Goal: Transaction & Acquisition: Purchase product/service

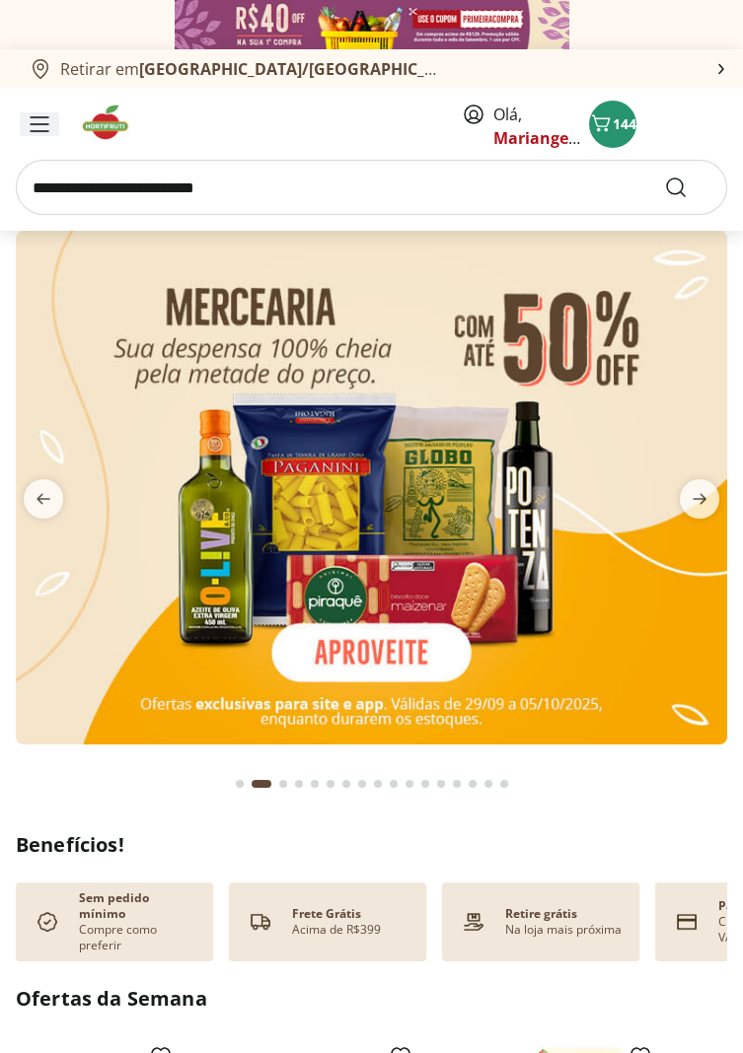
click at [48, 114] on span "Menu" at bounding box center [40, 124] width 24 height 24
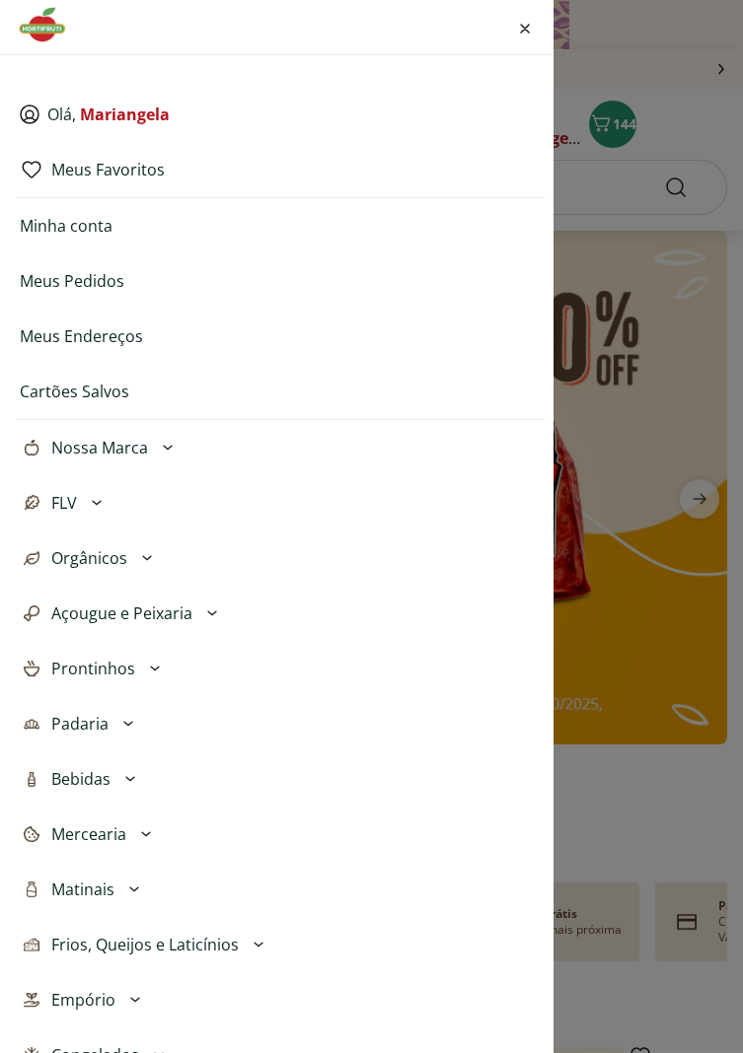
click at [683, 121] on div "Olá, Mariangela Meus Favoritos Minha conta Meus Pedidos Meus Endereços Cartões …" at bounding box center [371, 526] width 743 height 1053
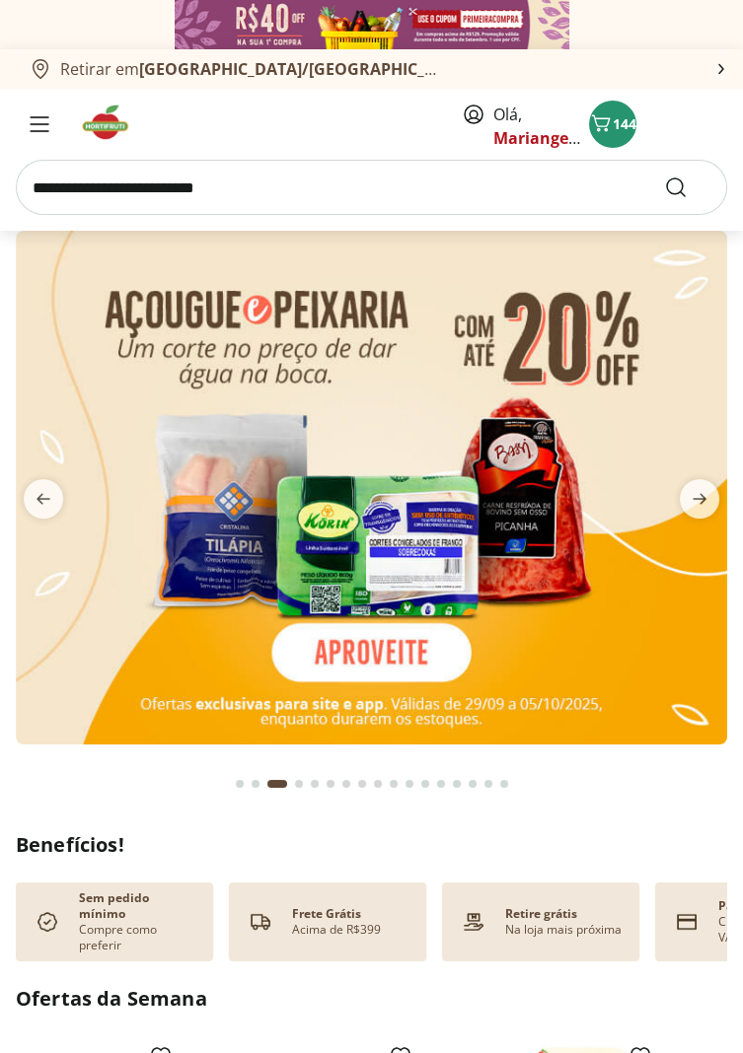
click at [279, 195] on input "search" at bounding box center [371, 187] width 711 height 55
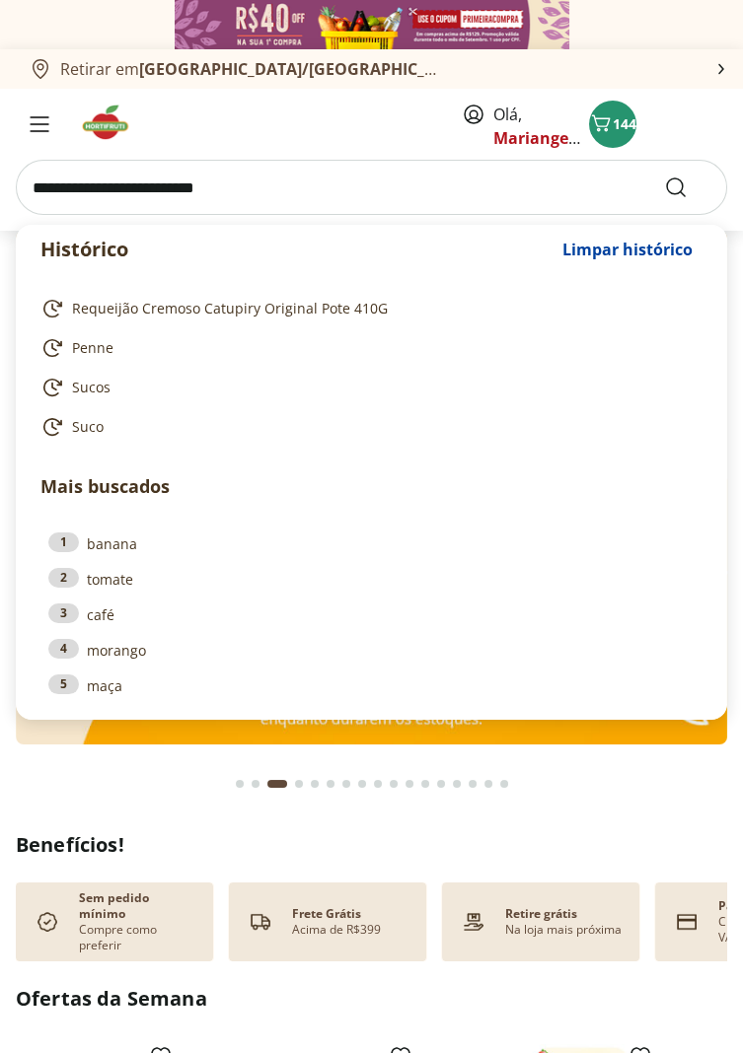
click at [77, 186] on input "search" at bounding box center [371, 187] width 711 height 55
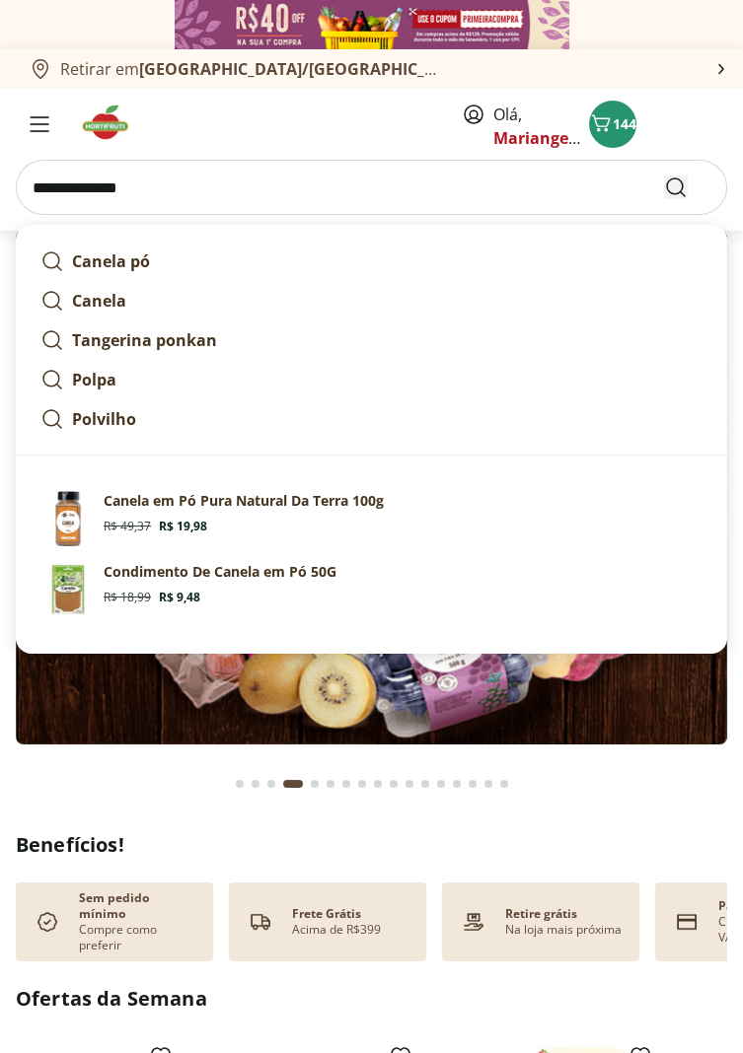
type input "**********"
click at [670, 187] on icon "Submit Search" at bounding box center [676, 188] width 24 height 24
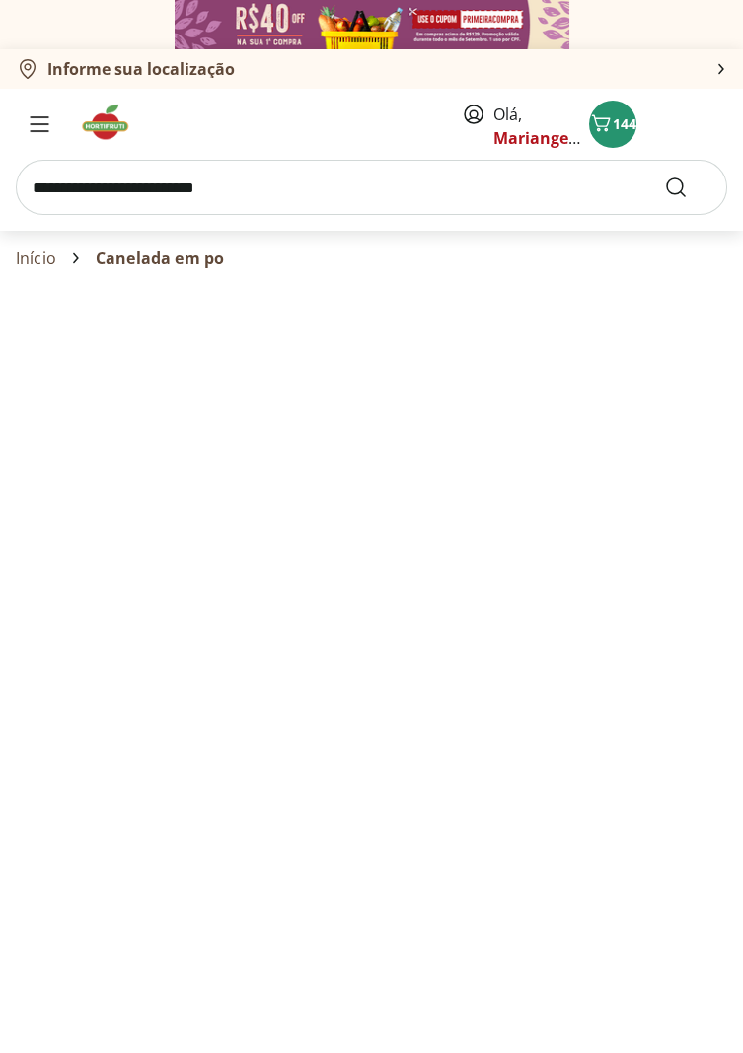
select select "**********"
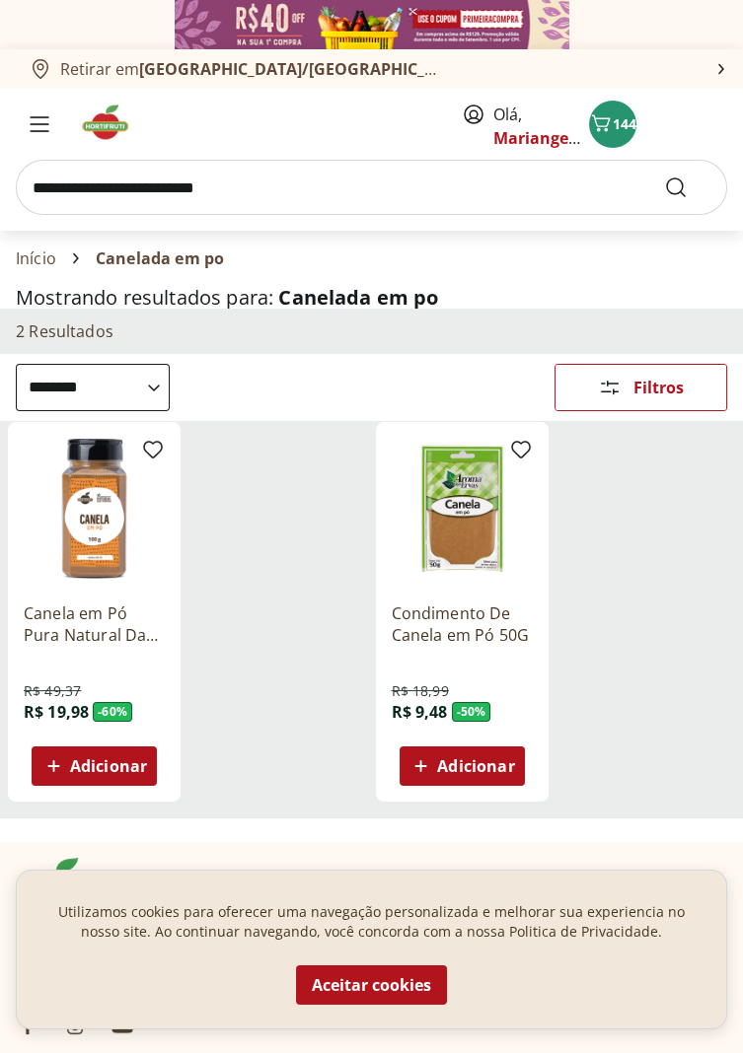
click at [125, 758] on span "Adicionar" at bounding box center [108, 766] width 77 height 16
click at [123, 185] on input "search" at bounding box center [371, 187] width 711 height 55
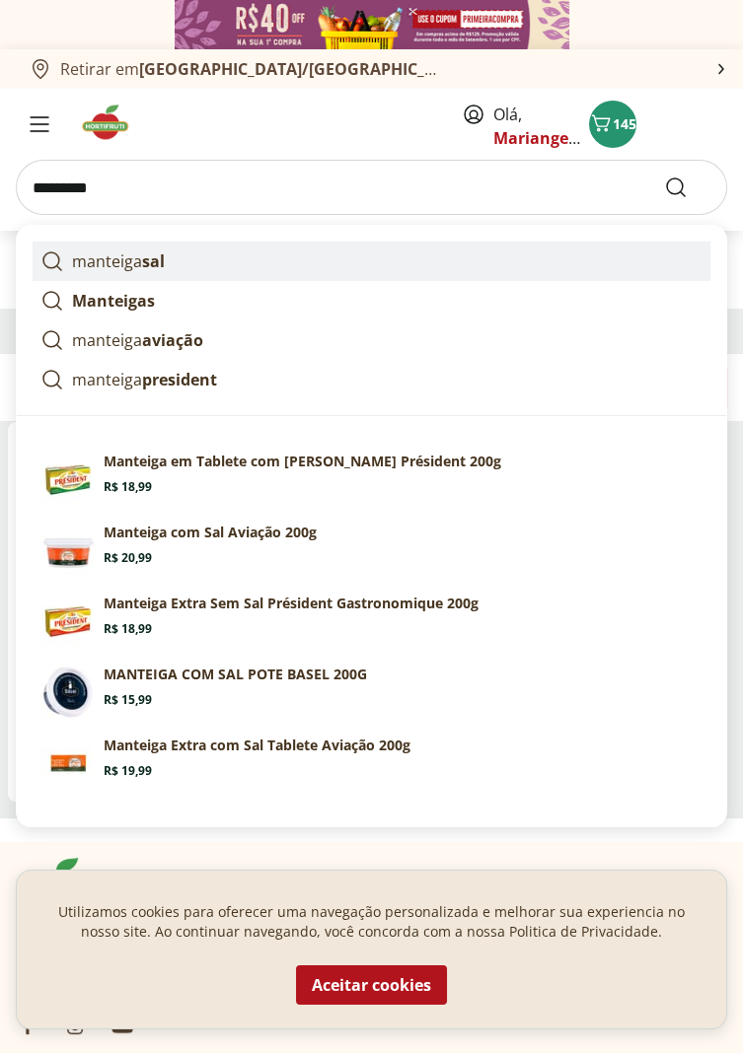
click at [142, 271] on p "manteiga sal" at bounding box center [118, 262] width 93 height 24
type input "**********"
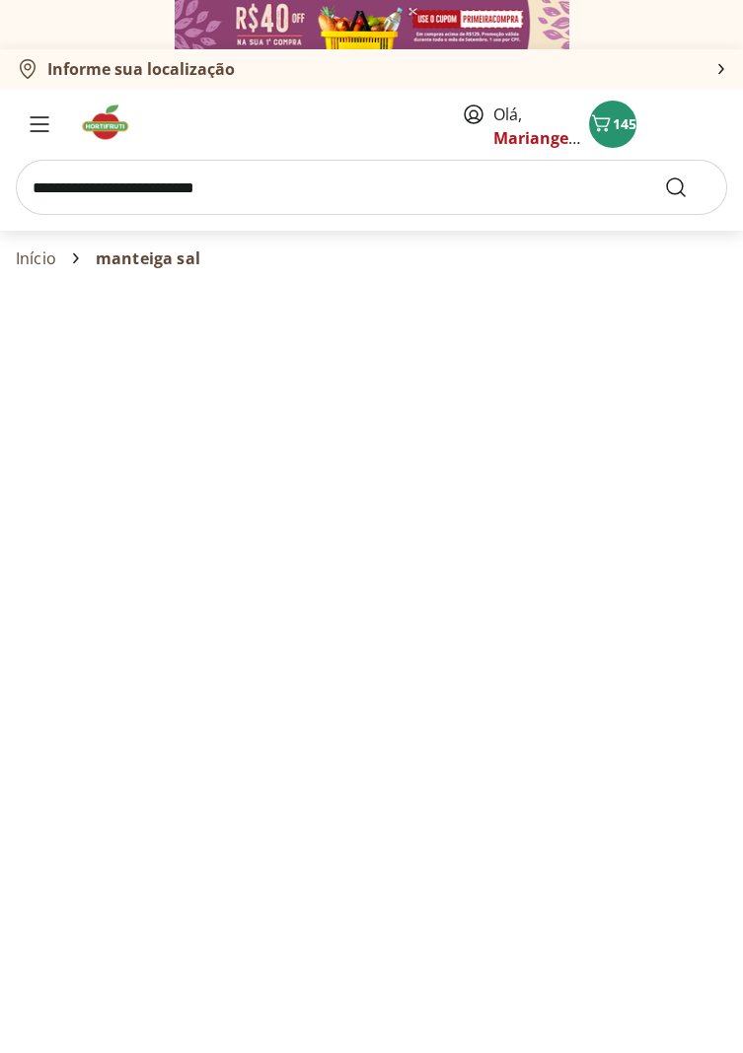
select select "**********"
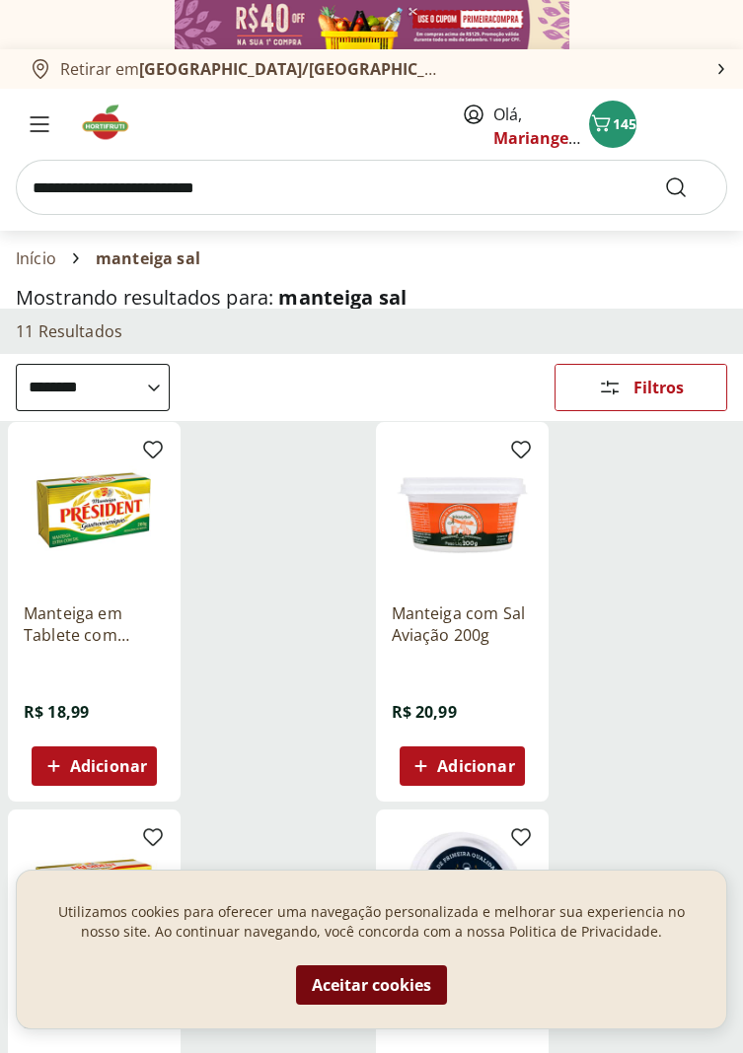
click at [411, 982] on button "Aceitar cookies" at bounding box center [371, 985] width 151 height 39
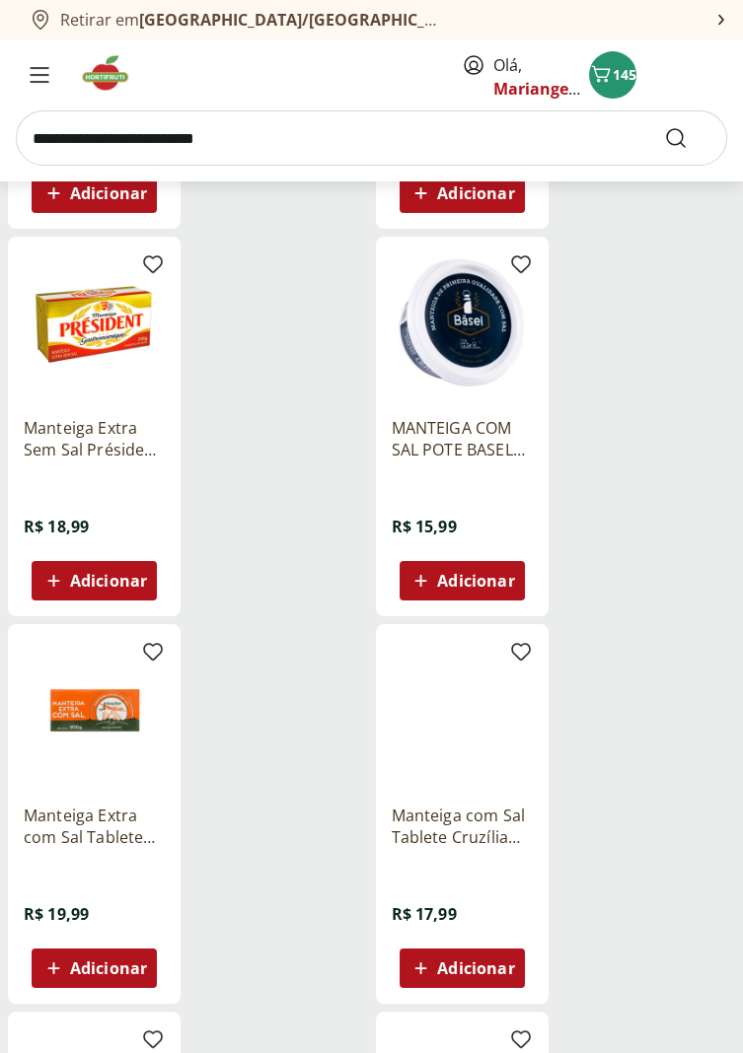
scroll to position [578, 0]
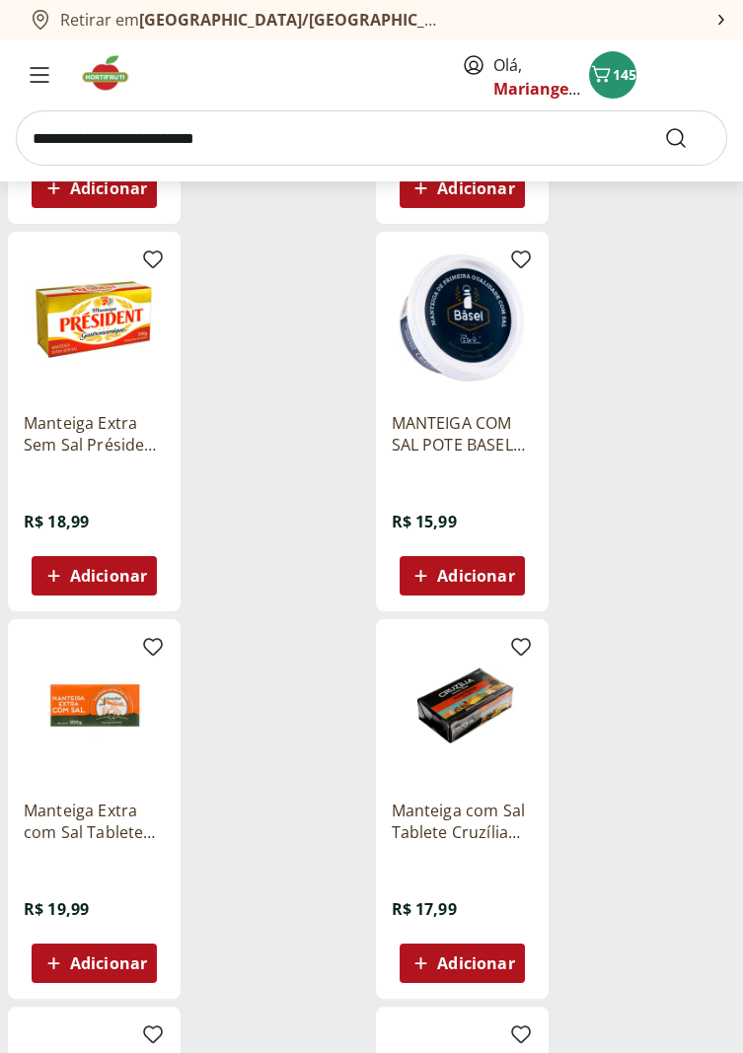
click at [120, 961] on span "Adicionar" at bounding box center [108, 964] width 77 height 16
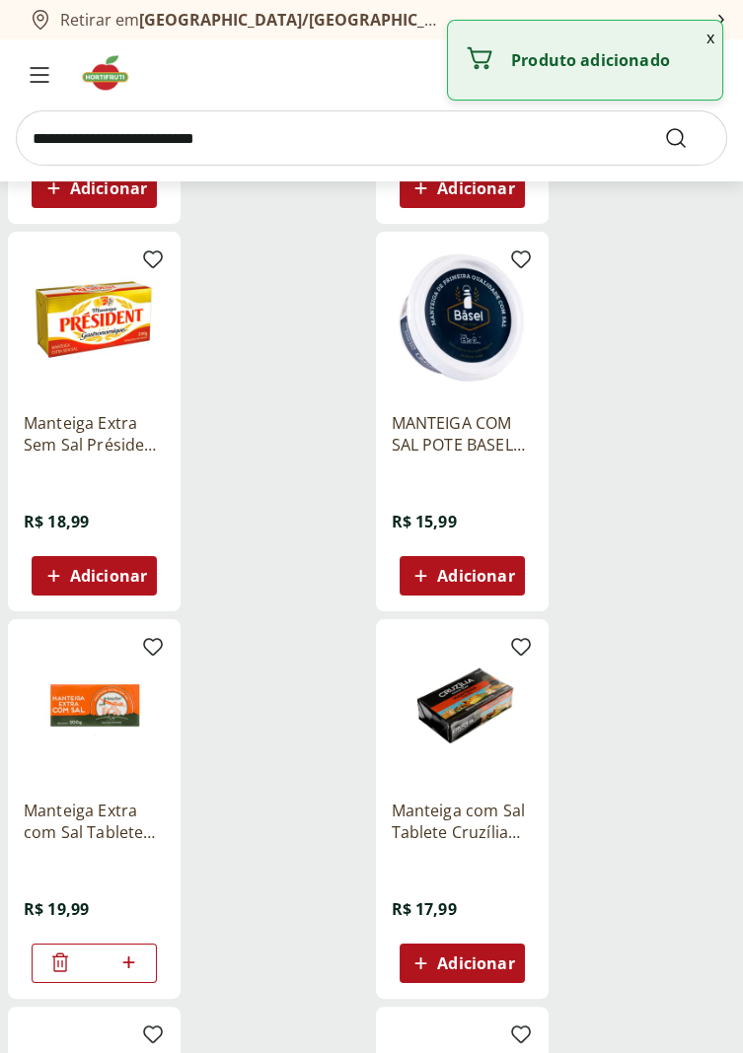
click at [139, 963] on icon at bounding box center [128, 963] width 25 height 24
click at [138, 963] on icon at bounding box center [128, 963] width 25 height 24
click at [132, 966] on icon at bounding box center [128, 963] width 25 height 24
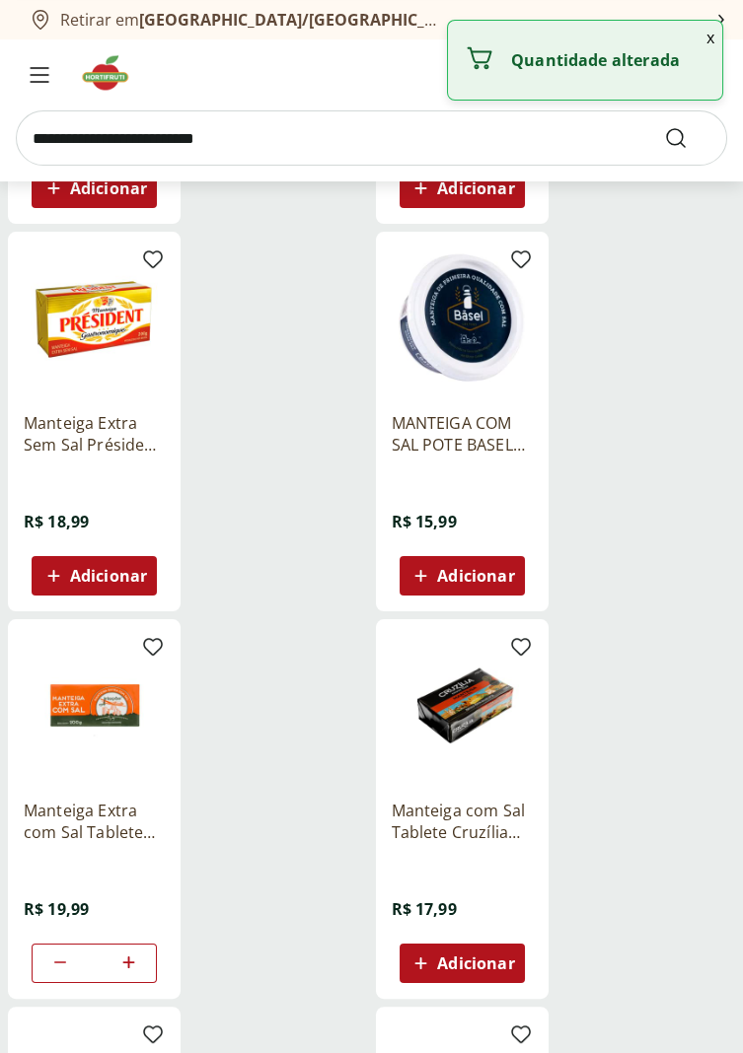
click at [132, 966] on icon at bounding box center [128, 963] width 25 height 24
type input "*"
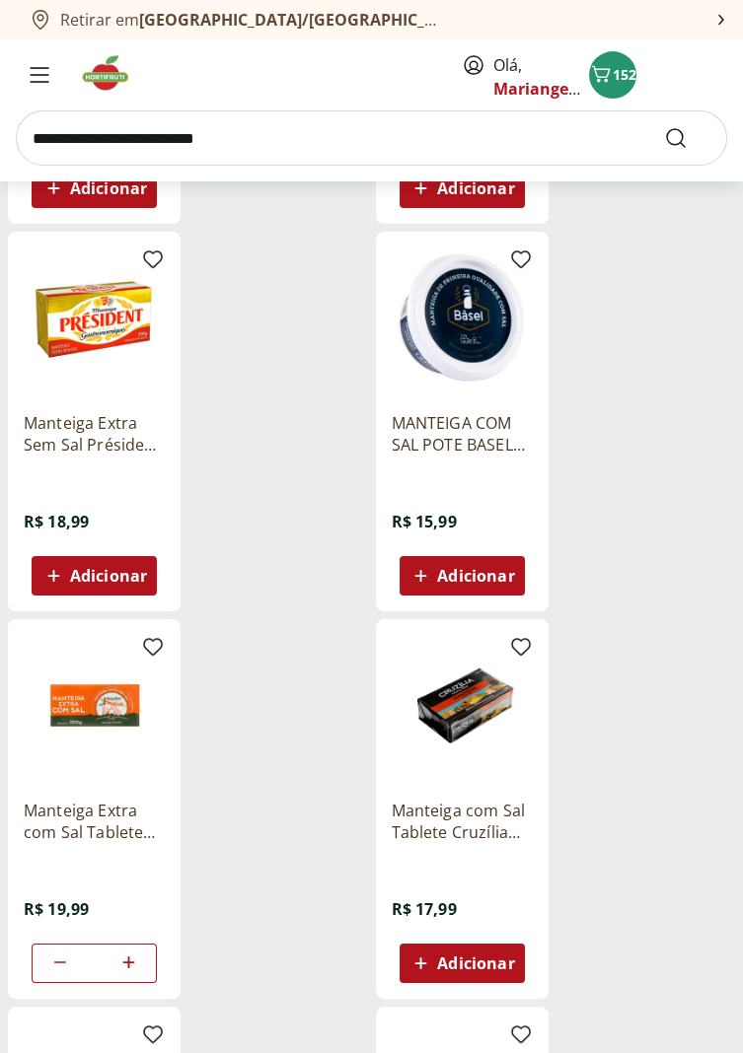
click at [139, 139] on input "search" at bounding box center [371, 137] width 711 height 55
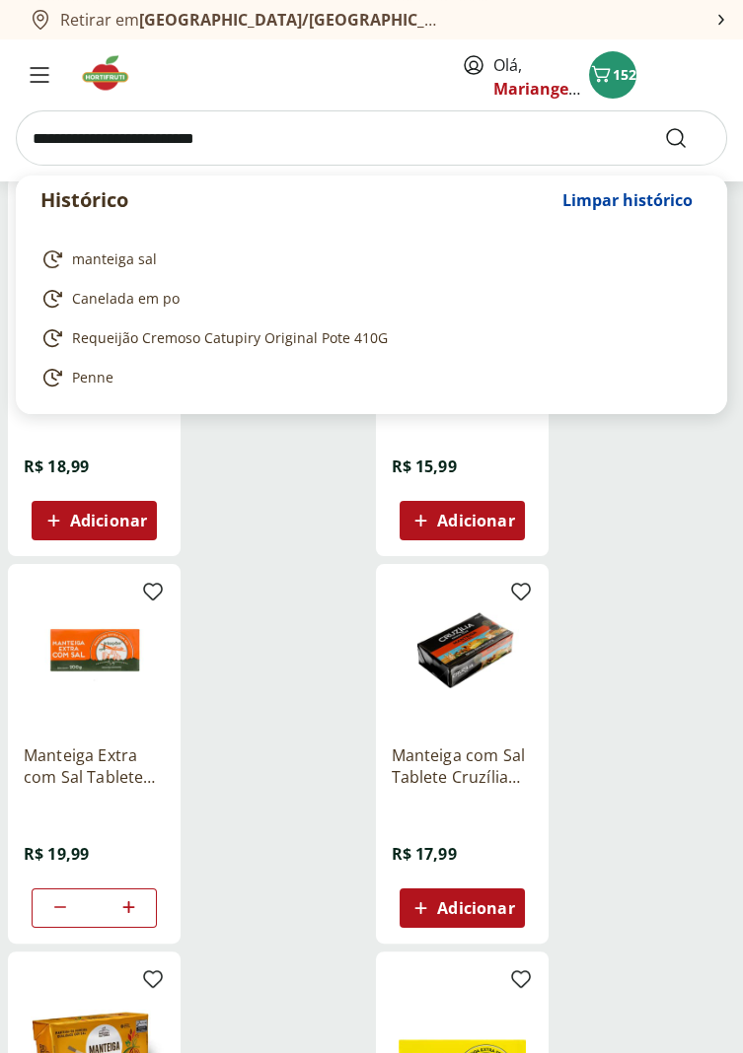
scroll to position [641, 0]
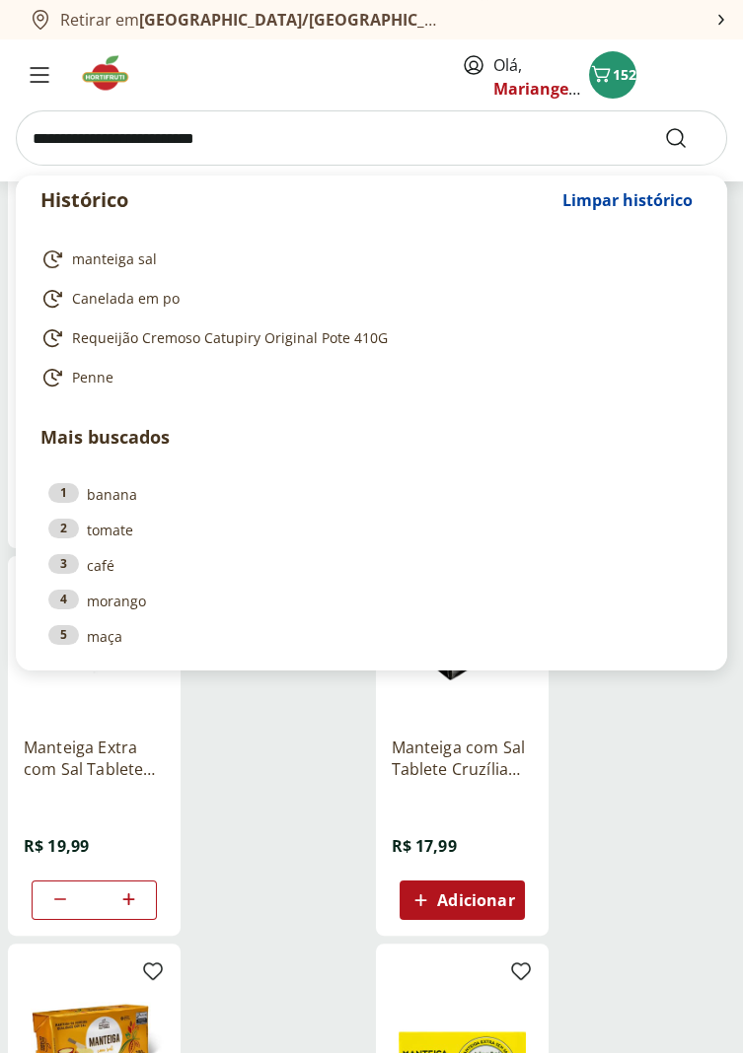
click at [85, 129] on input "search" at bounding box center [371, 137] width 711 height 55
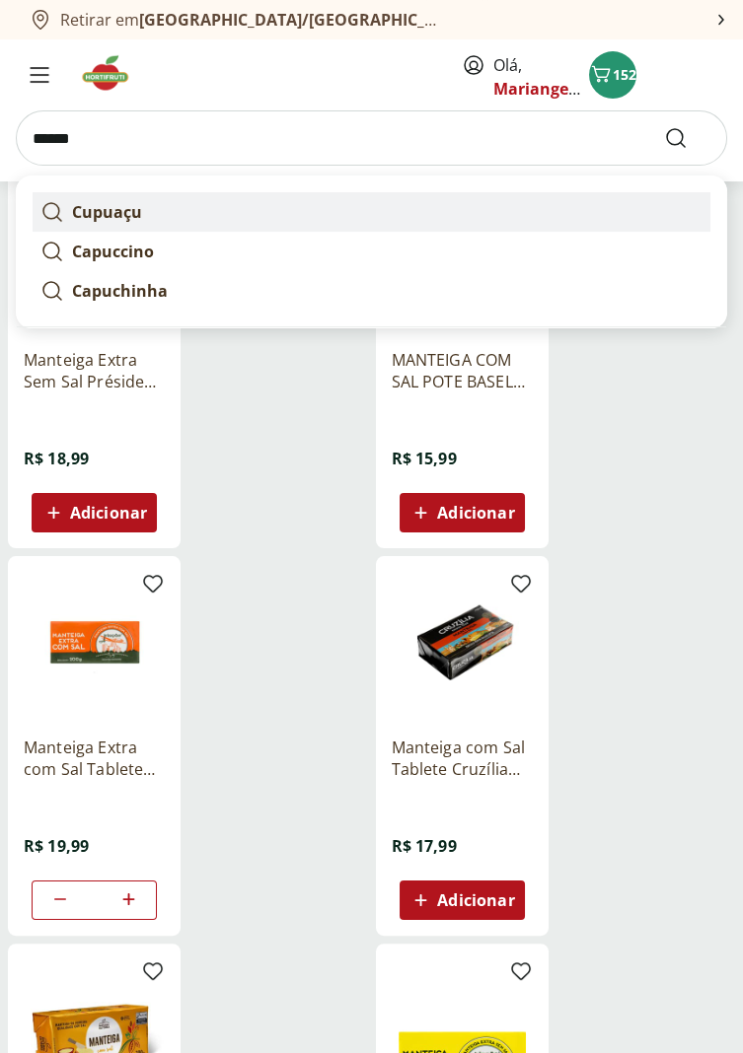
click at [124, 213] on strong "Cupuaçu" at bounding box center [107, 212] width 70 height 22
type input "*******"
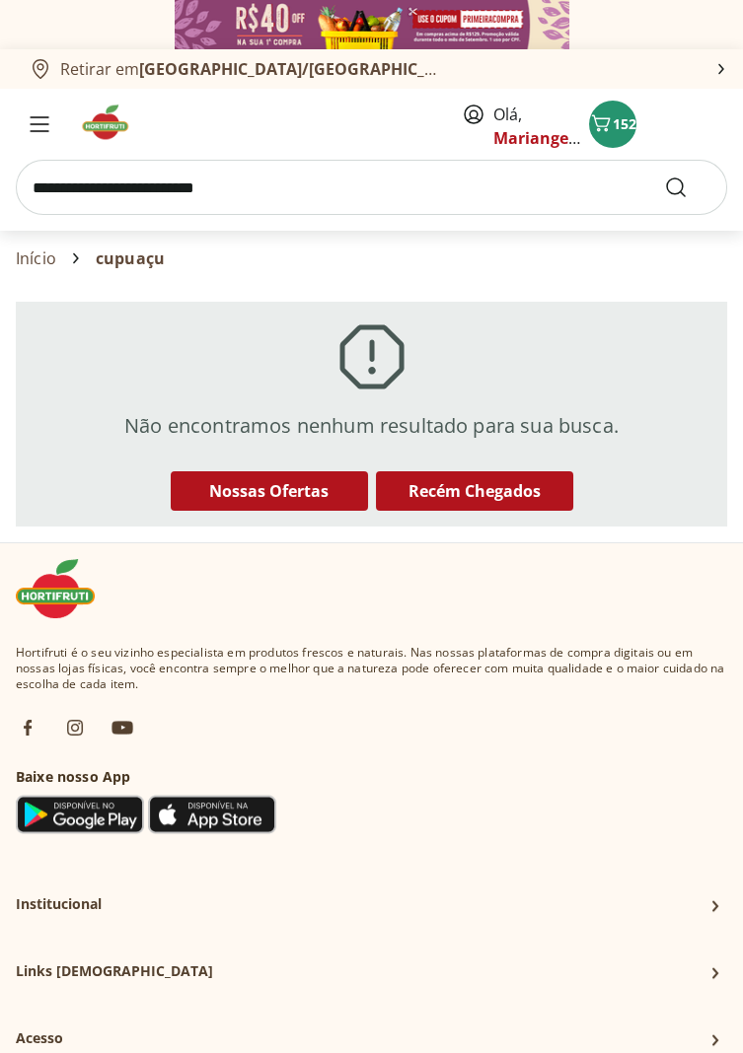
click at [150, 194] on input "search" at bounding box center [371, 187] width 711 height 55
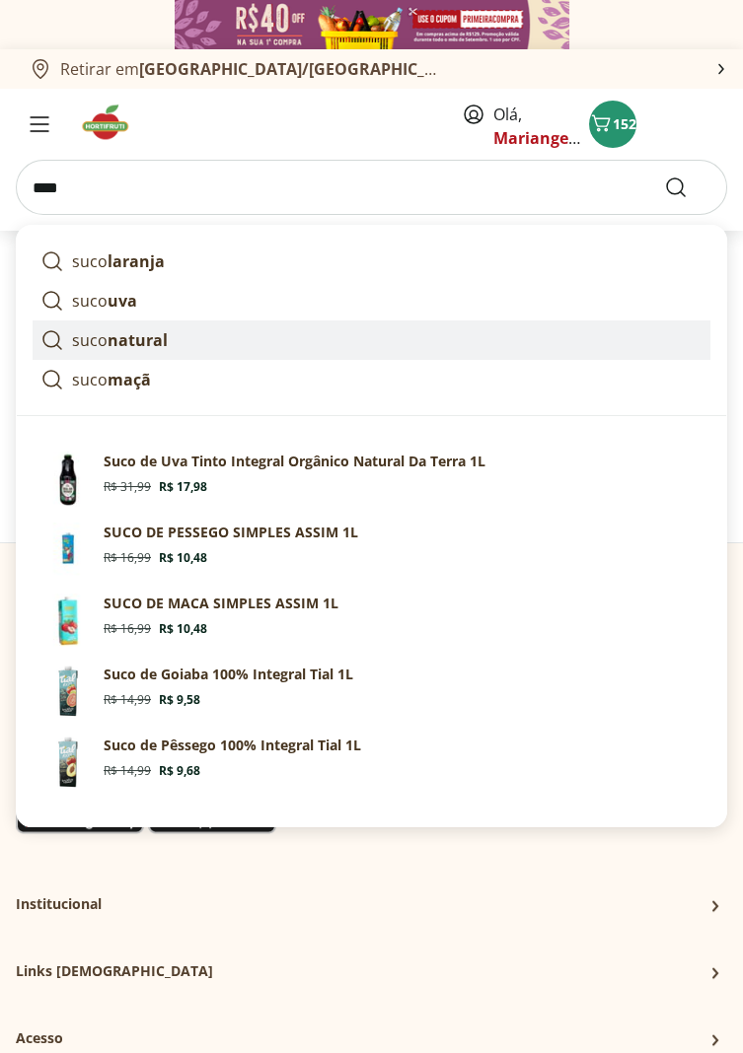
click at [136, 340] on strong "natural" at bounding box center [138, 340] width 60 height 22
type input "**********"
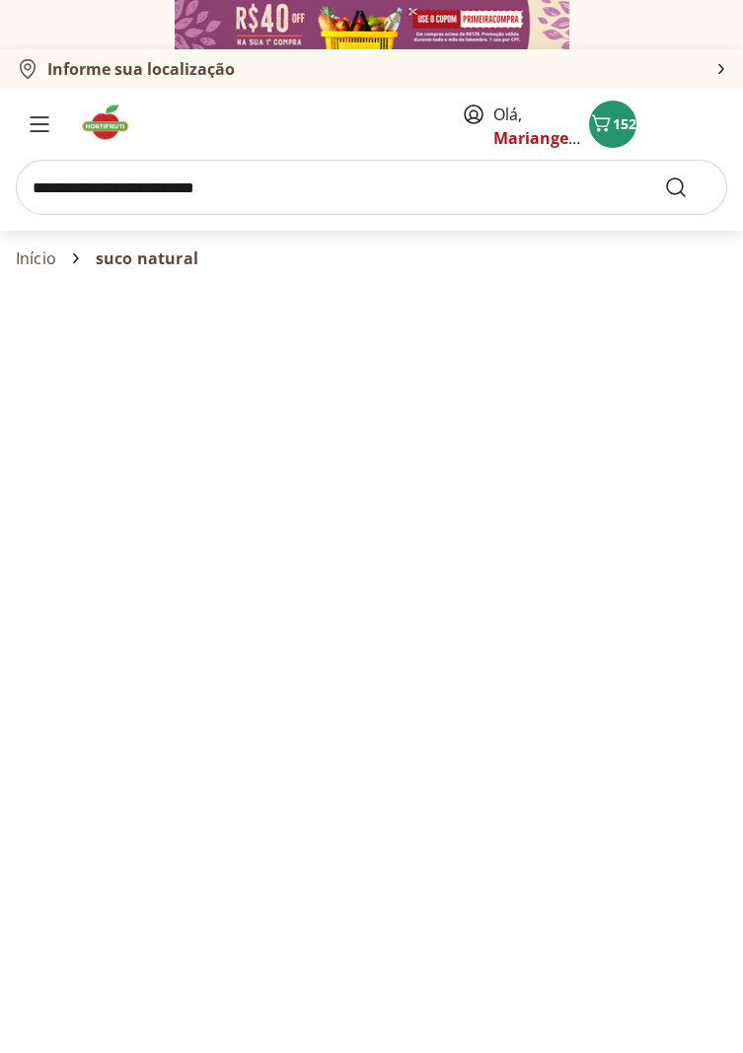
select select "**********"
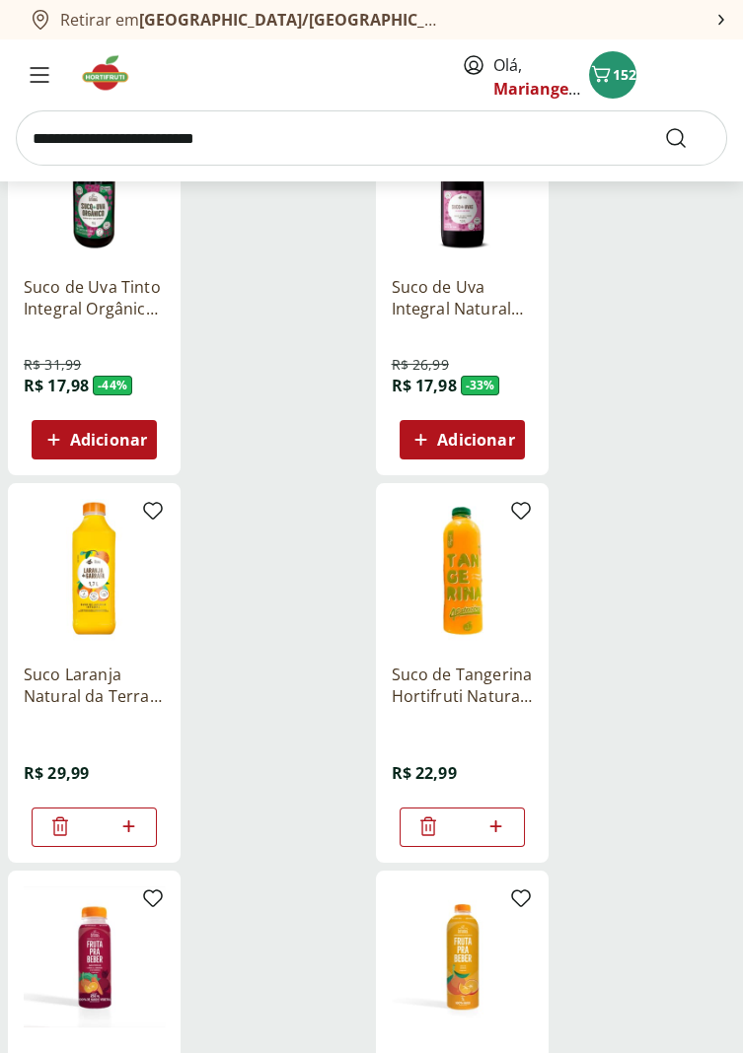
scroll to position [330, 0]
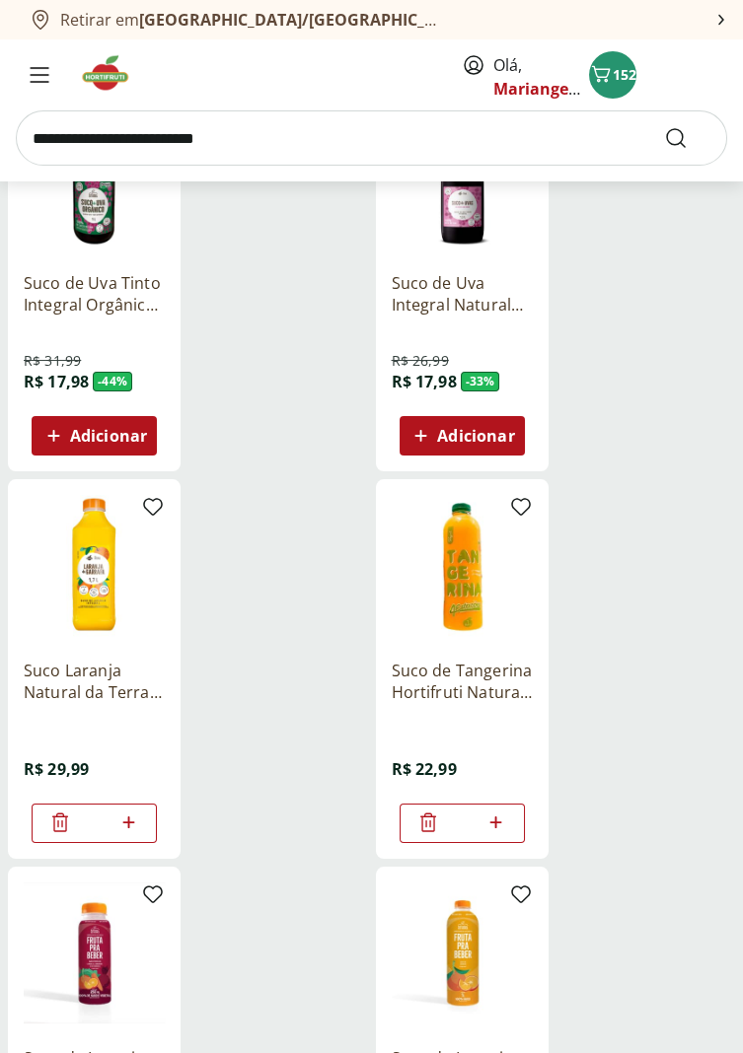
click at [491, 820] on icon at bounding box center [495, 823] width 25 height 24
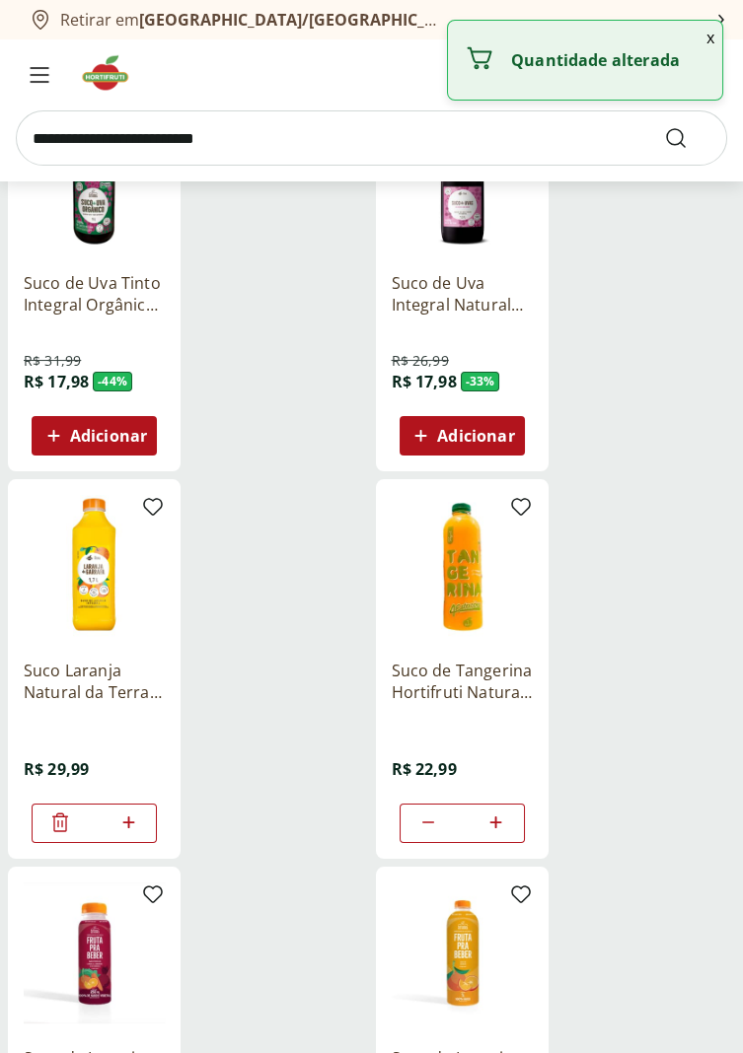
click at [492, 820] on icon at bounding box center [495, 823] width 25 height 24
click at [426, 822] on icon at bounding box center [428, 823] width 12 height 2
click at [500, 825] on icon at bounding box center [495, 823] width 25 height 24
type input "*"
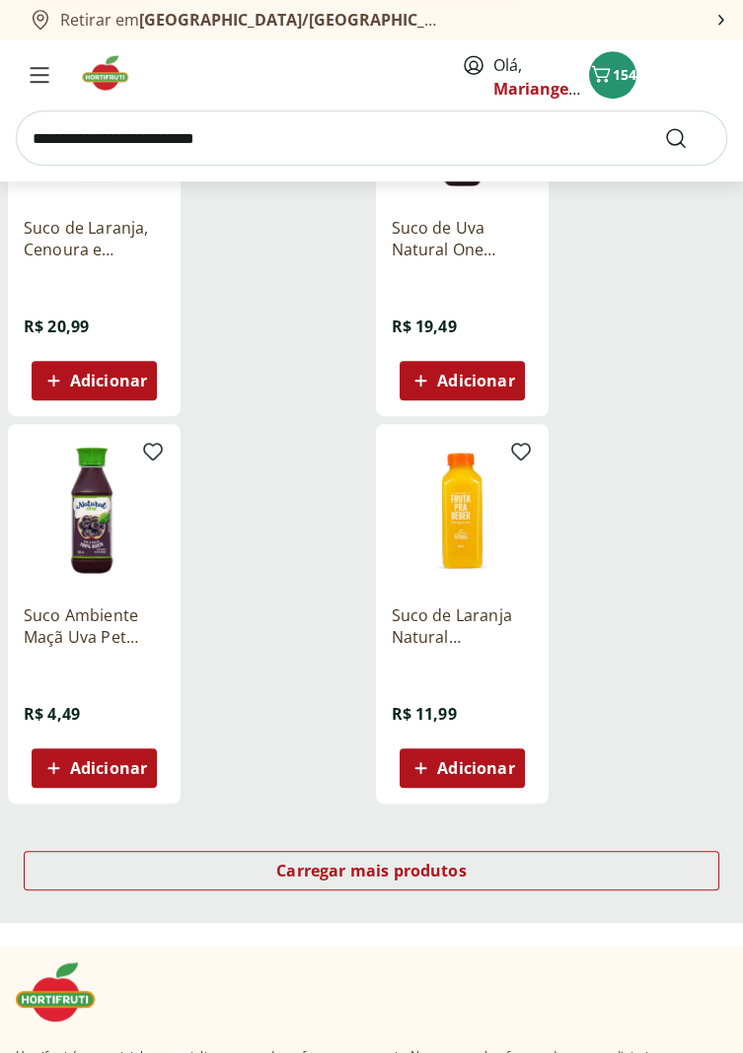
scroll to position [1947, 0]
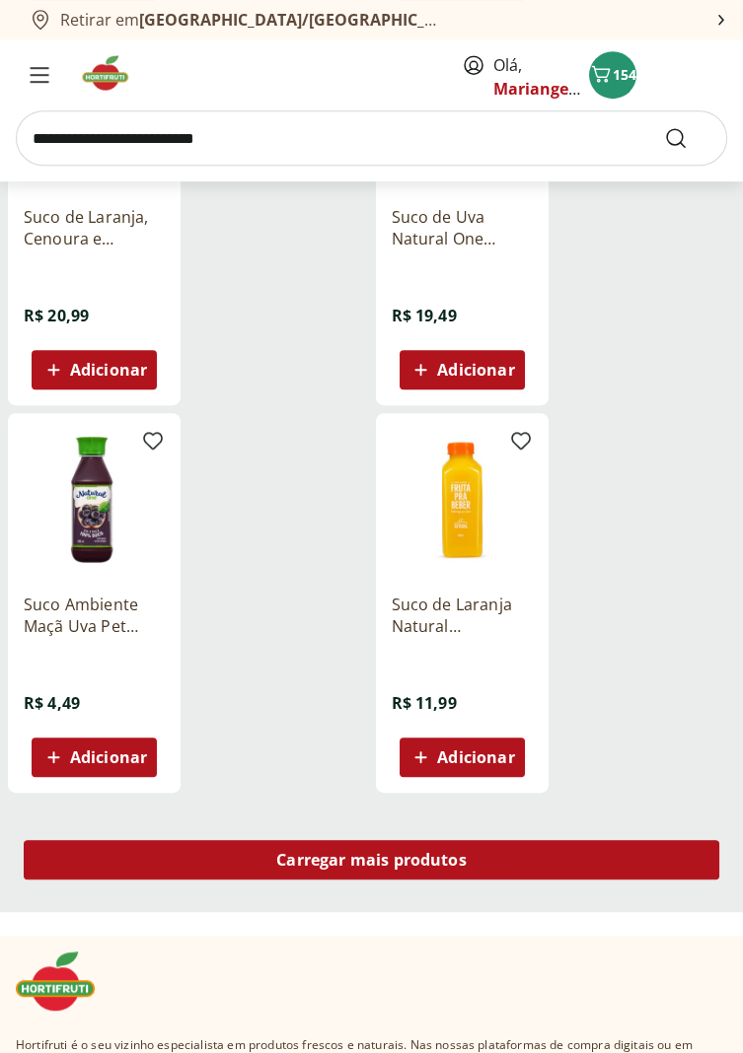
click at [505, 868] on div "Carregar mais produtos" at bounding box center [371, 859] width 695 height 39
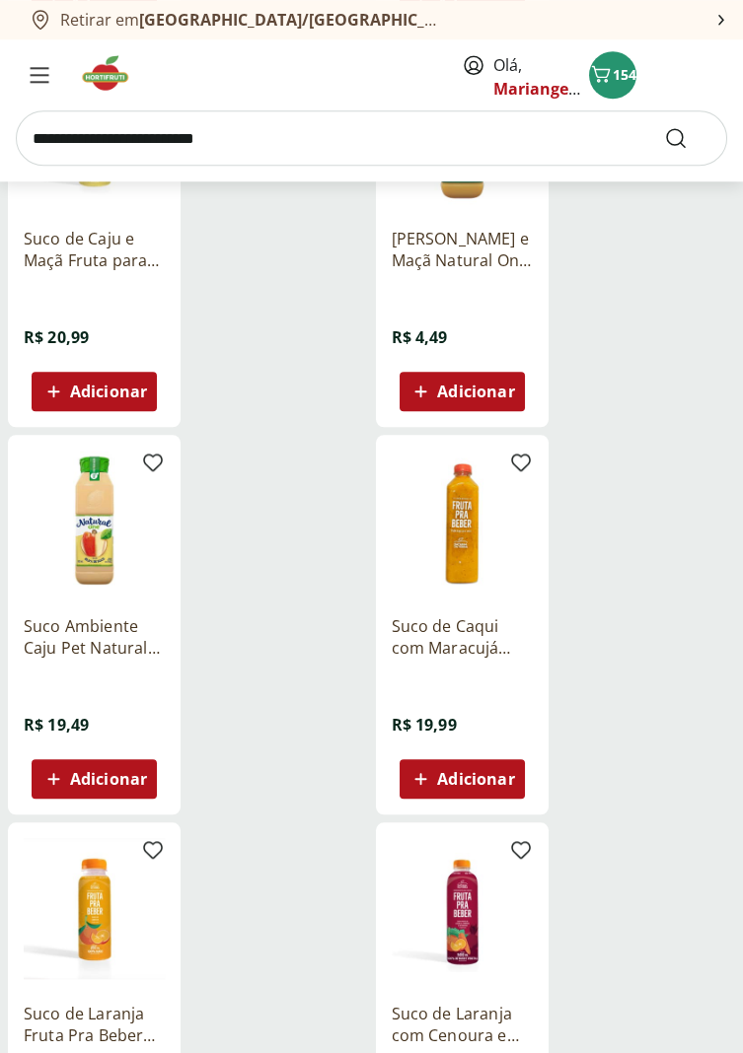
scroll to position [3097, 0]
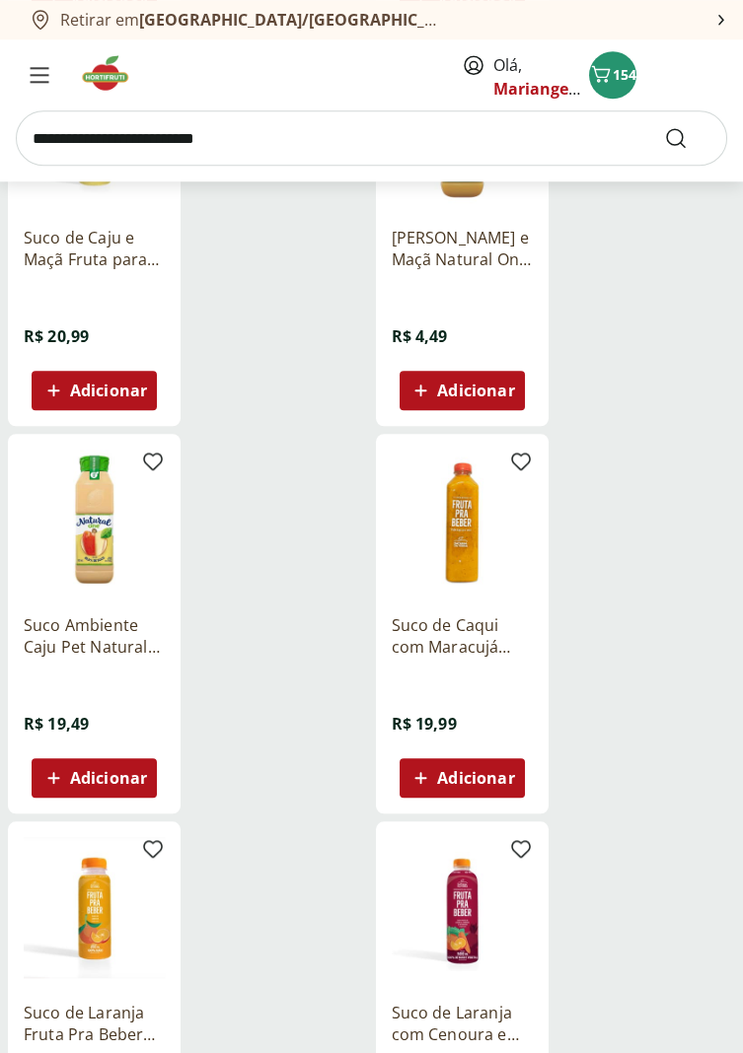
click at [474, 774] on span "Adicionar" at bounding box center [475, 778] width 77 height 16
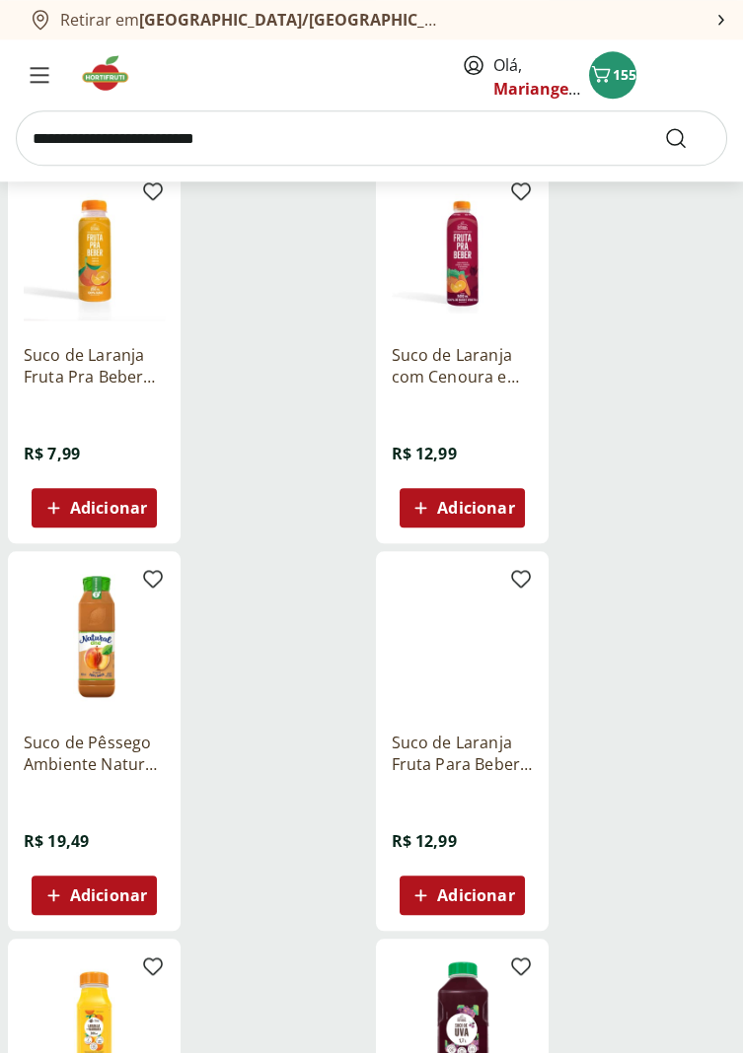
scroll to position [3756, 0]
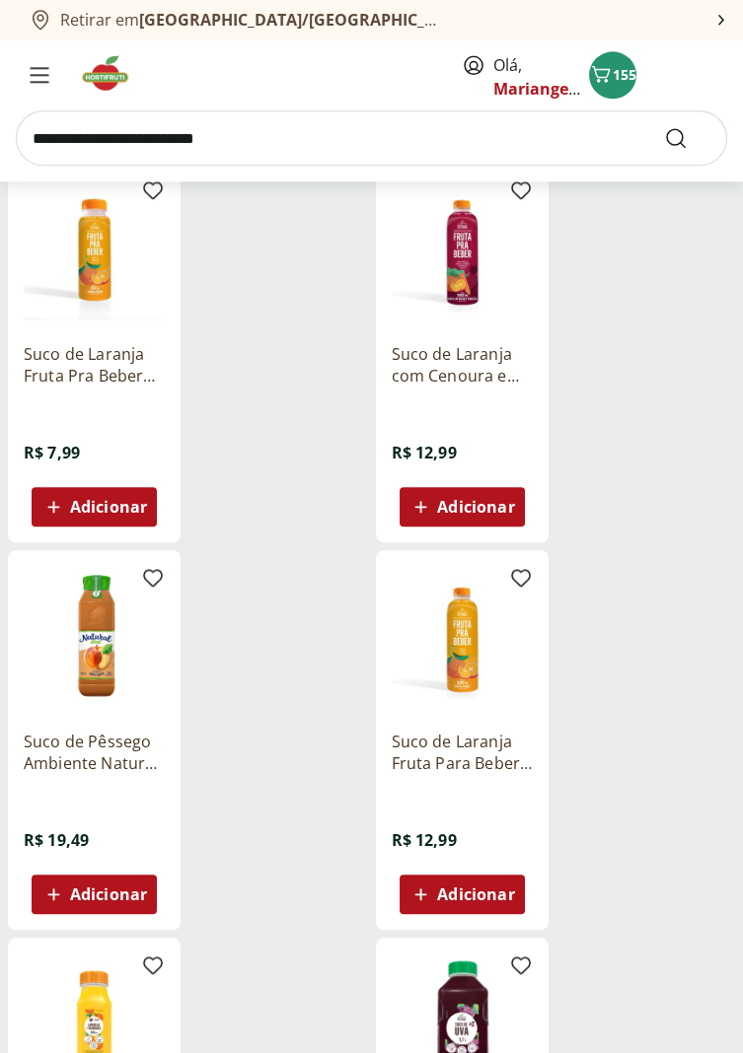
click at [464, 684] on img at bounding box center [462, 636] width 141 height 141
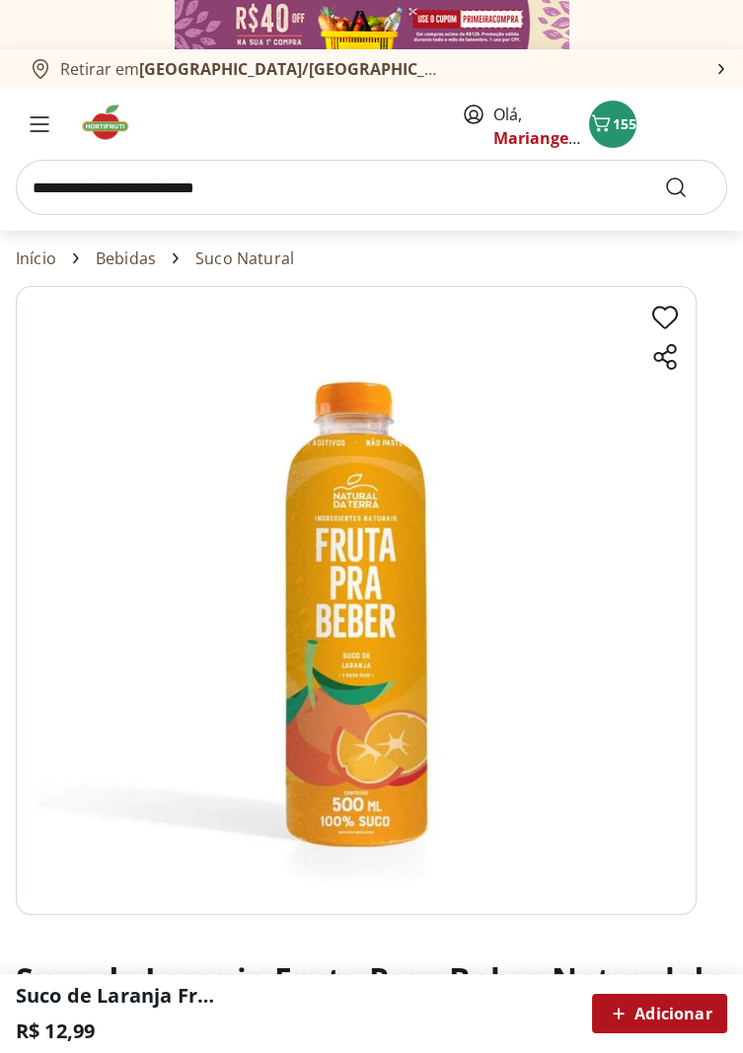
scroll to position [3756, 0]
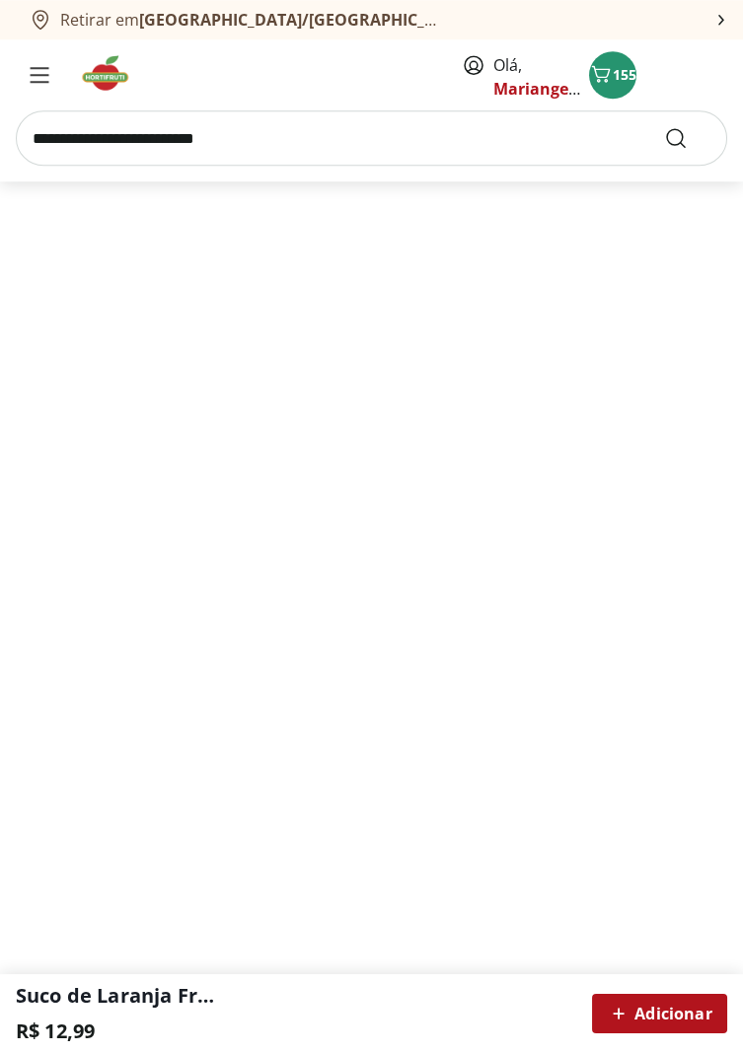
select select "**********"
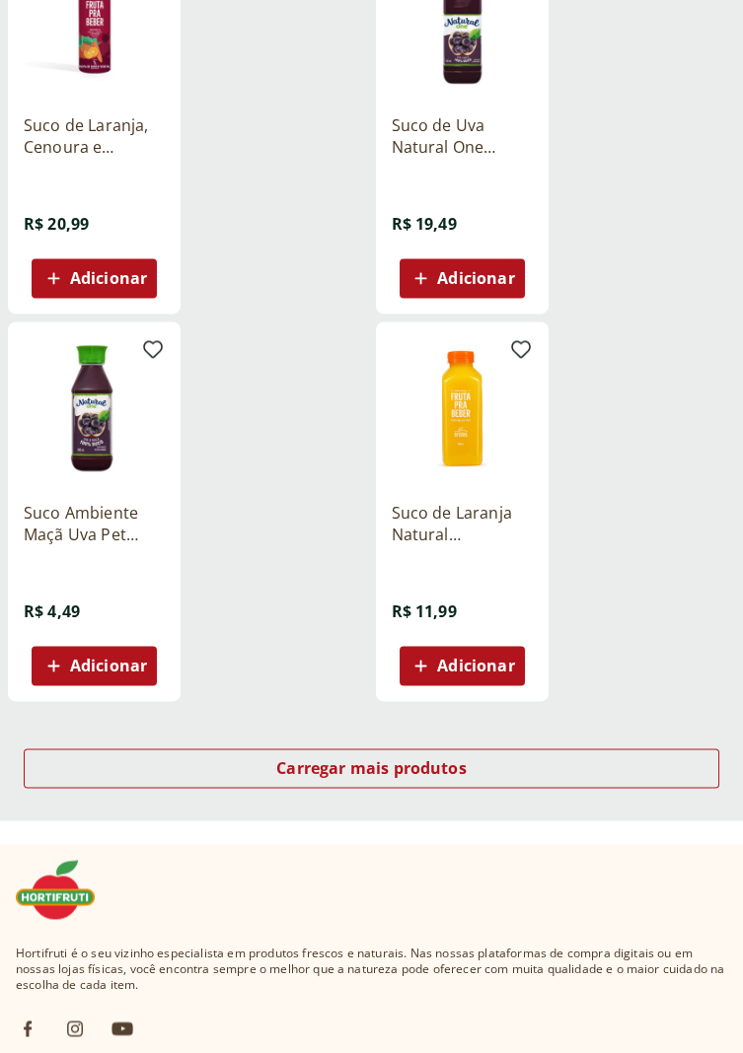
scroll to position [5009, 0]
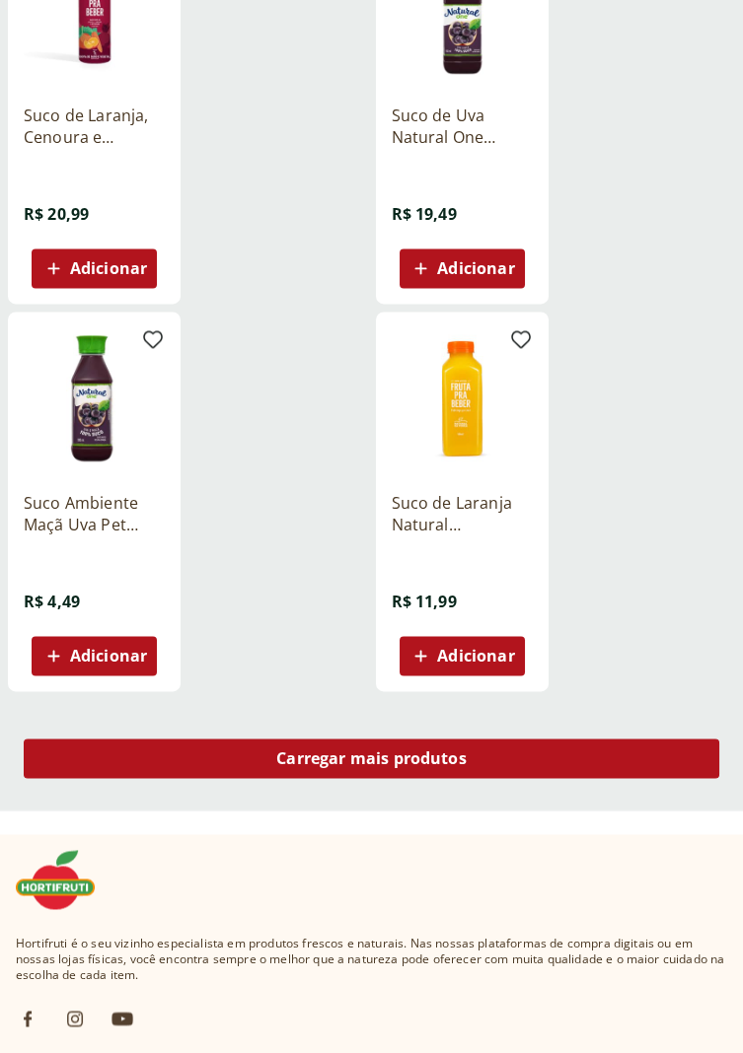
click at [469, 766] on div "Carregar mais produtos" at bounding box center [371, 758] width 695 height 39
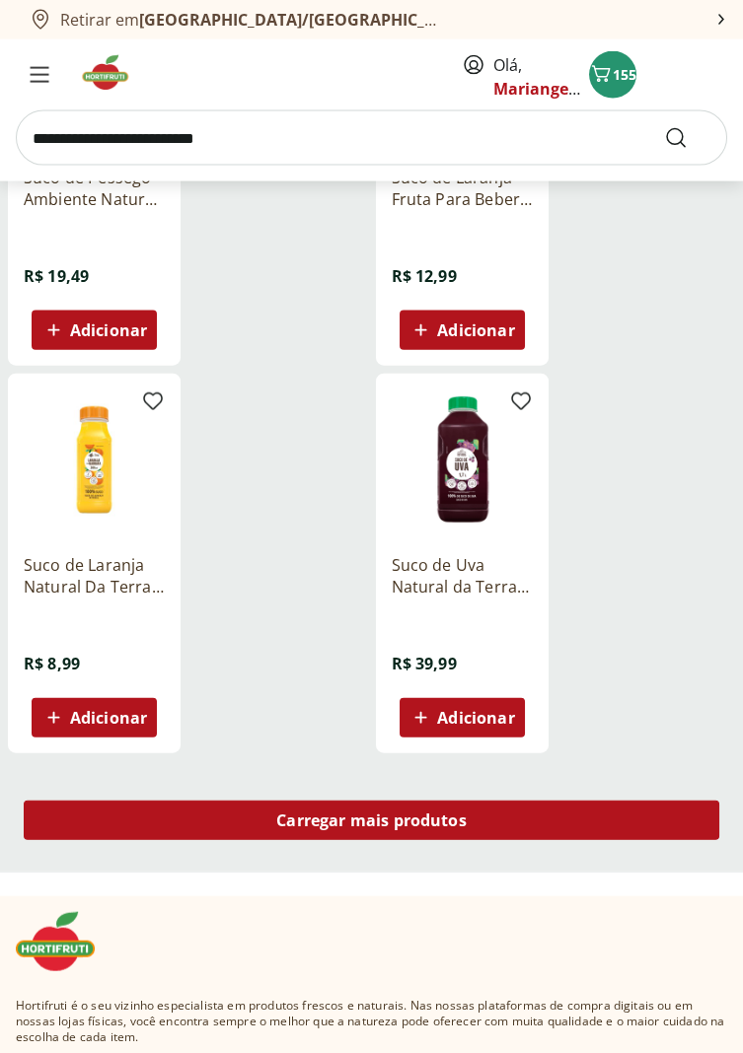
scroll to position [7568, 0]
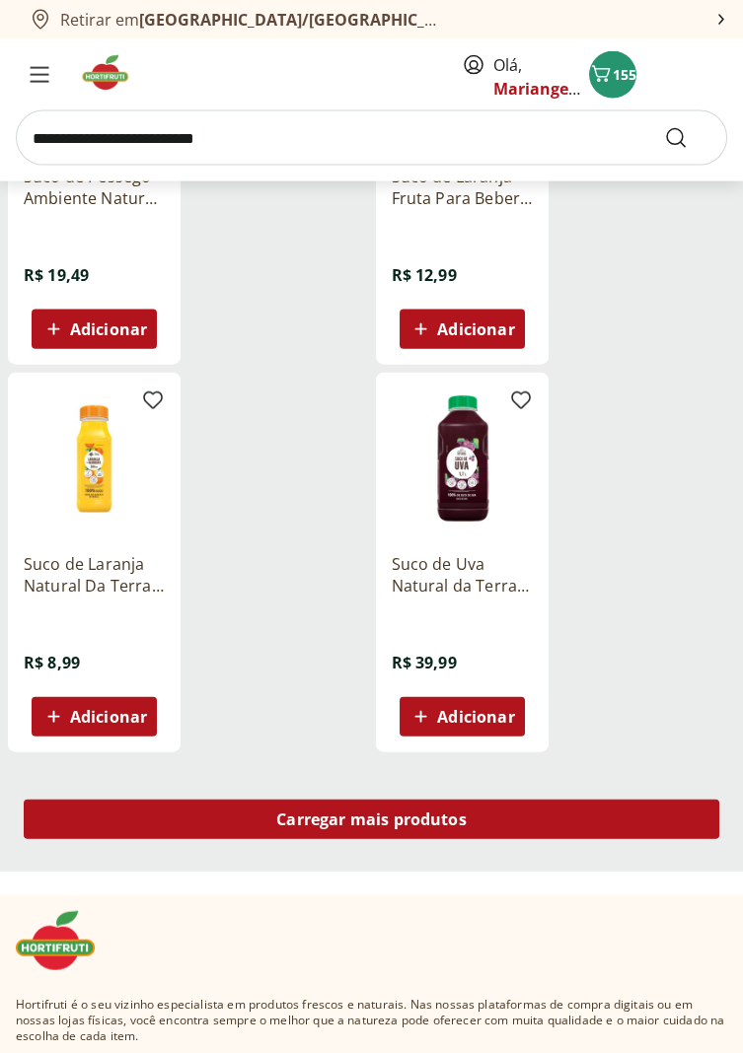
click at [598, 821] on div "Carregar mais produtos" at bounding box center [371, 819] width 695 height 39
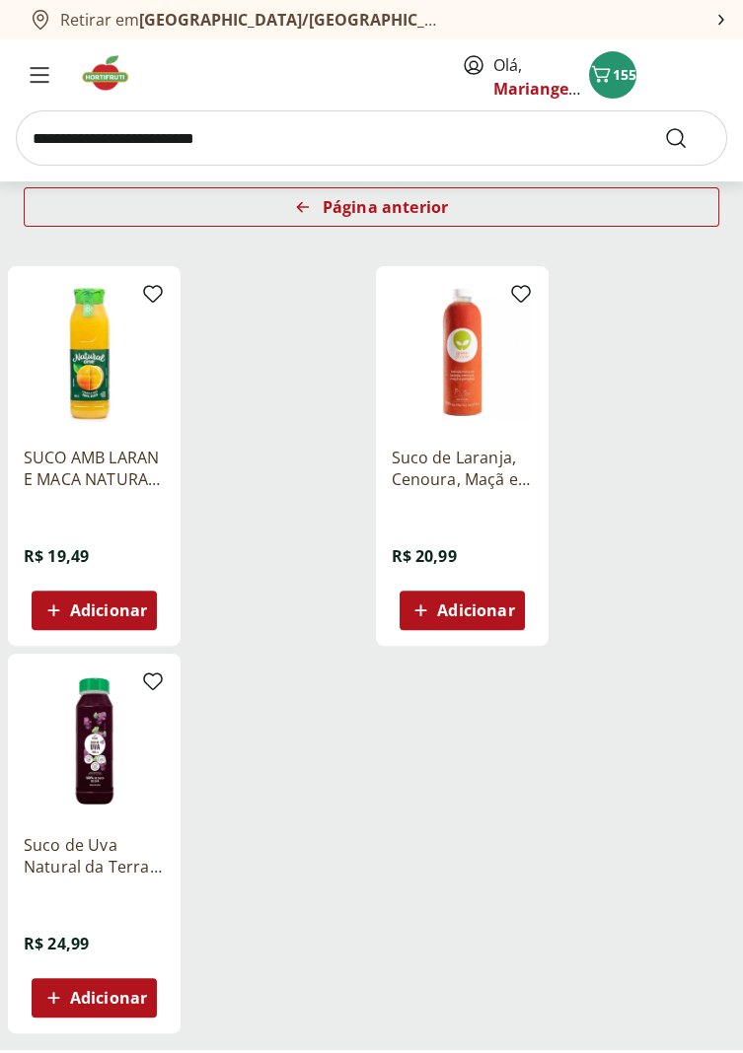
scroll to position [1057, 0]
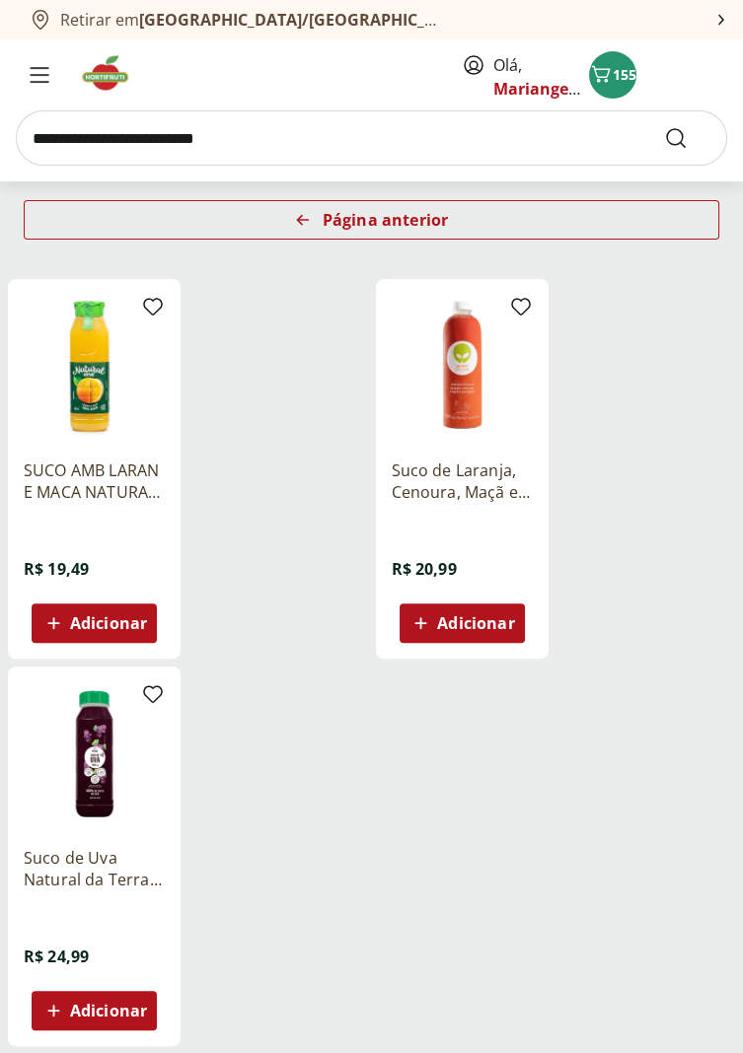
click at [98, 142] on input "search" at bounding box center [371, 137] width 711 height 55
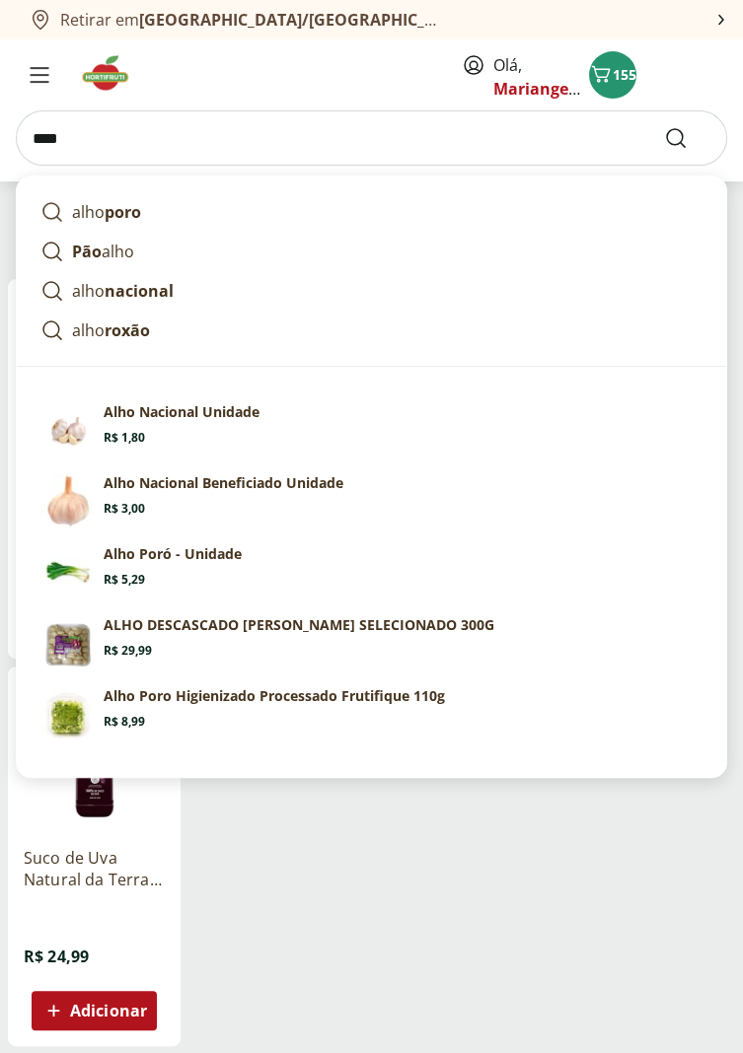
type input "****"
click at [664, 126] on button "Submit Search" at bounding box center [687, 138] width 47 height 24
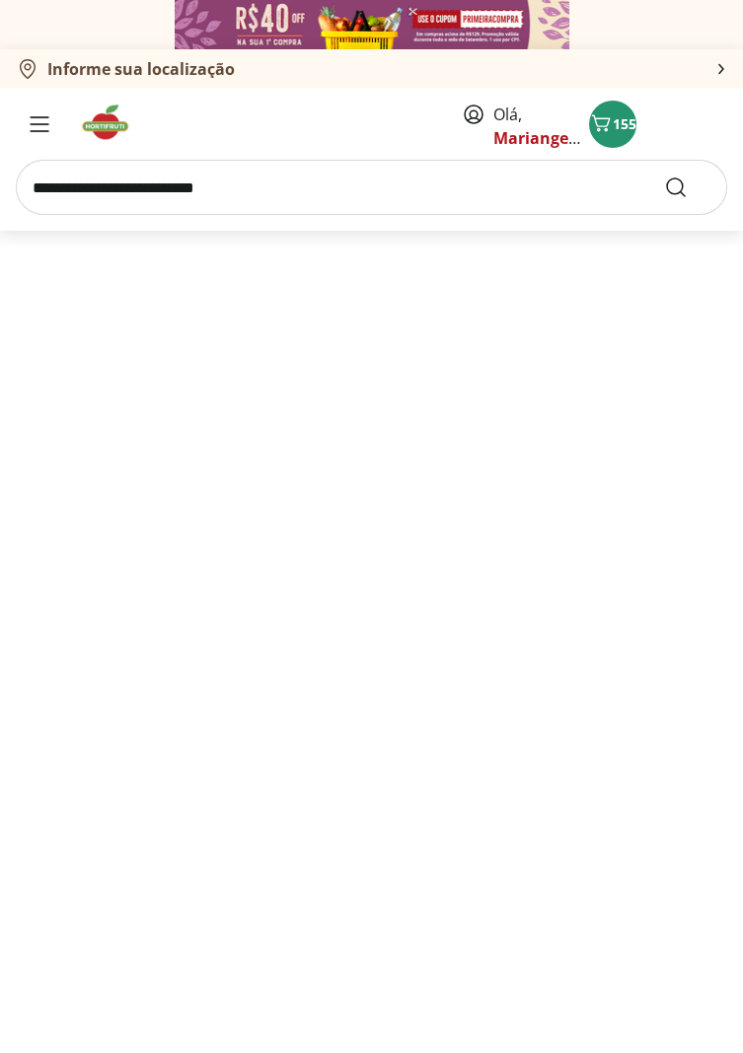
select select "**********"
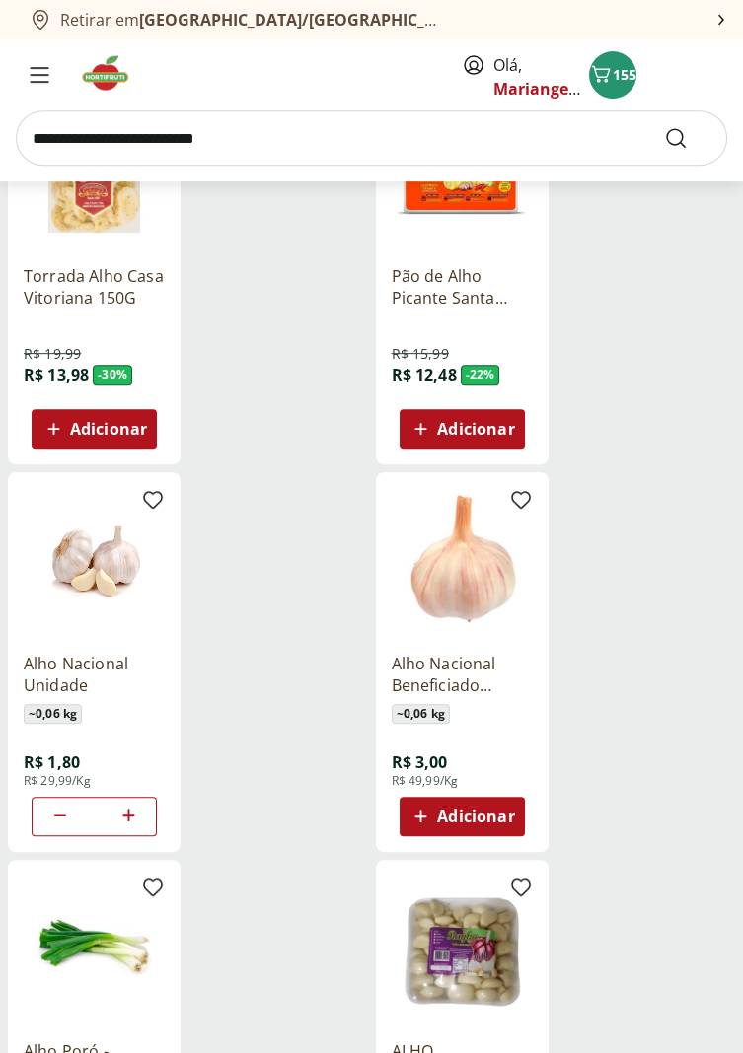
scroll to position [1508, 0]
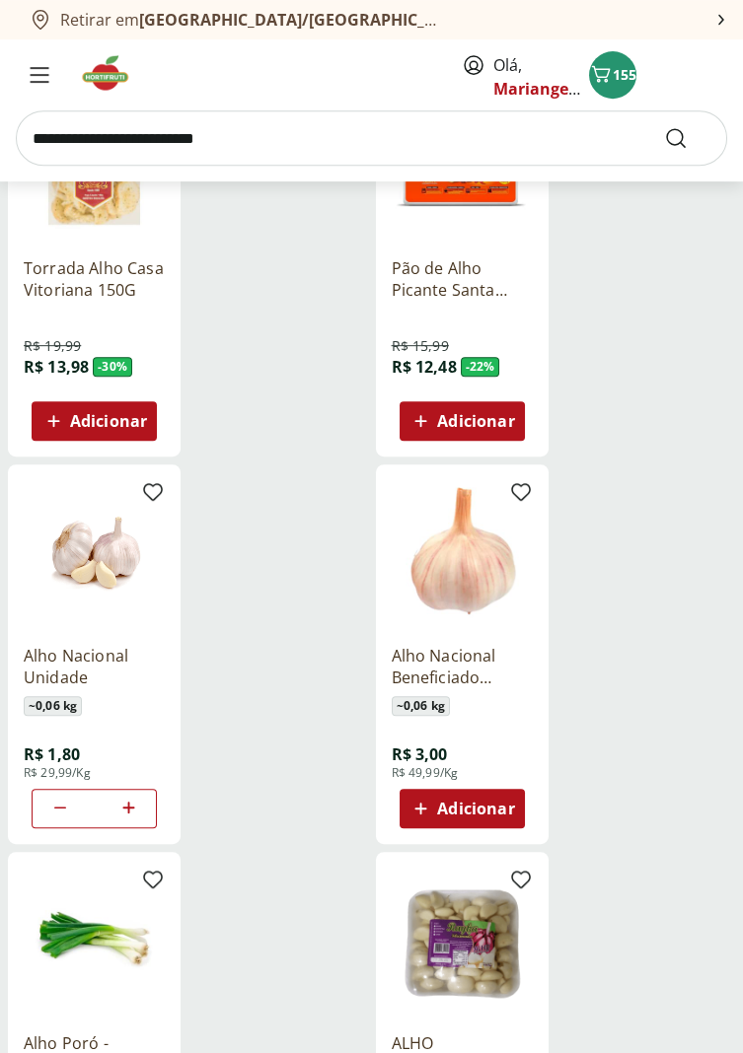
click at [135, 808] on icon at bounding box center [128, 808] width 25 height 24
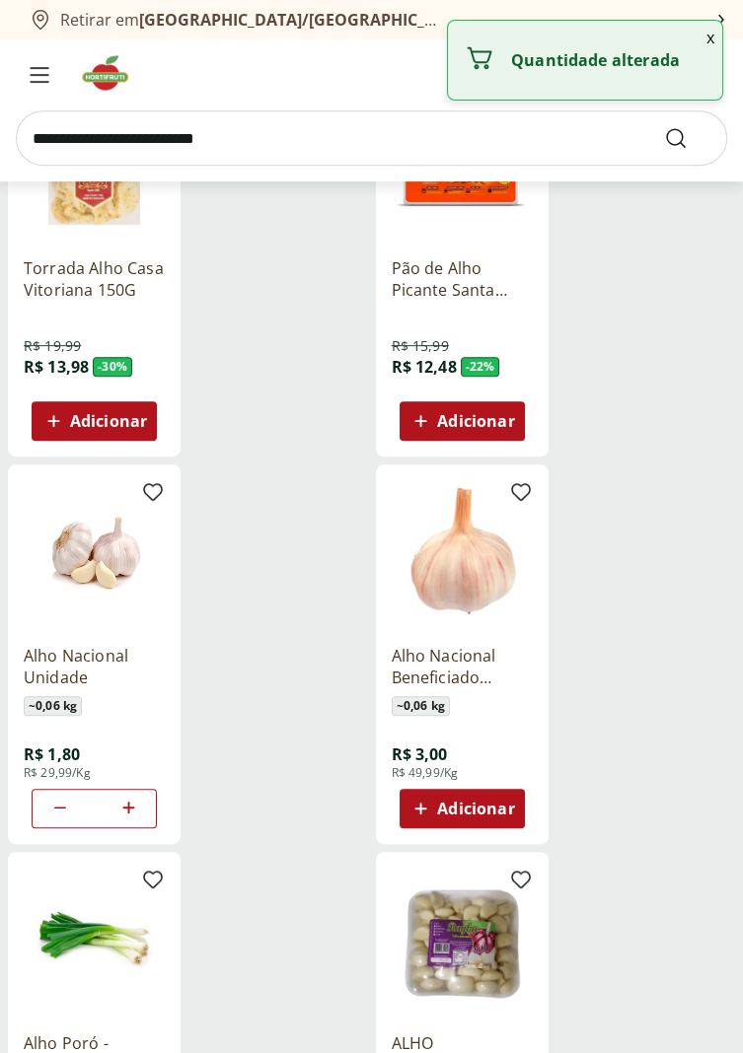
click at [130, 804] on icon at bounding box center [128, 808] width 25 height 24
click at [63, 807] on icon at bounding box center [60, 808] width 12 height 2
type input "*"
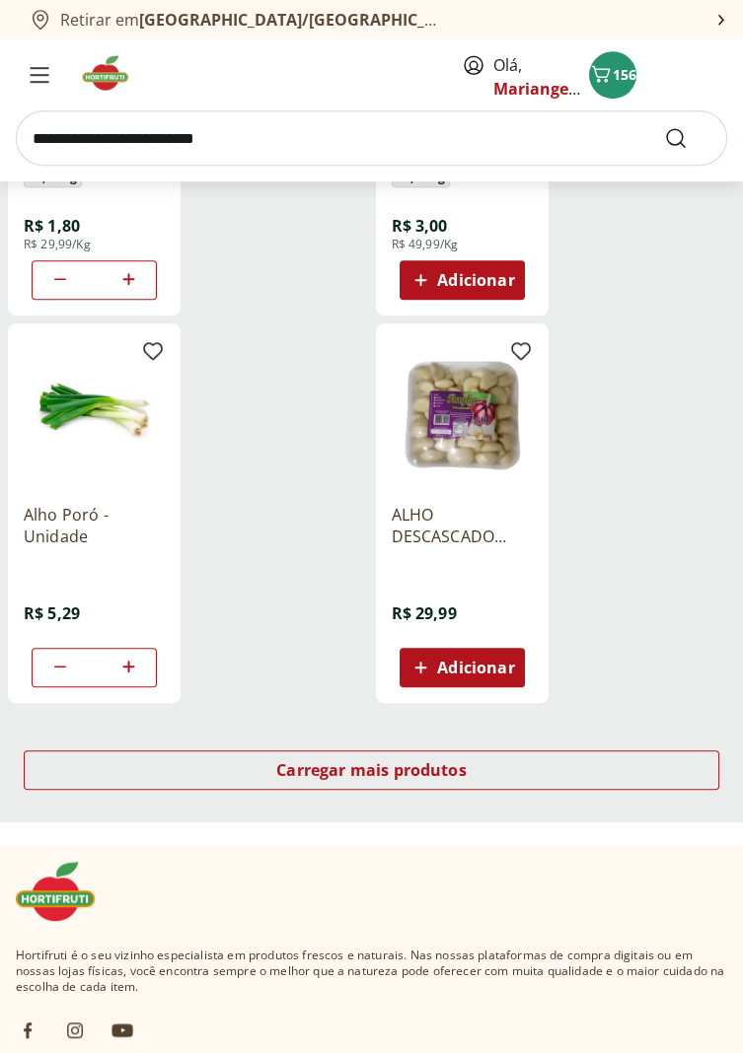
scroll to position [2038, 0]
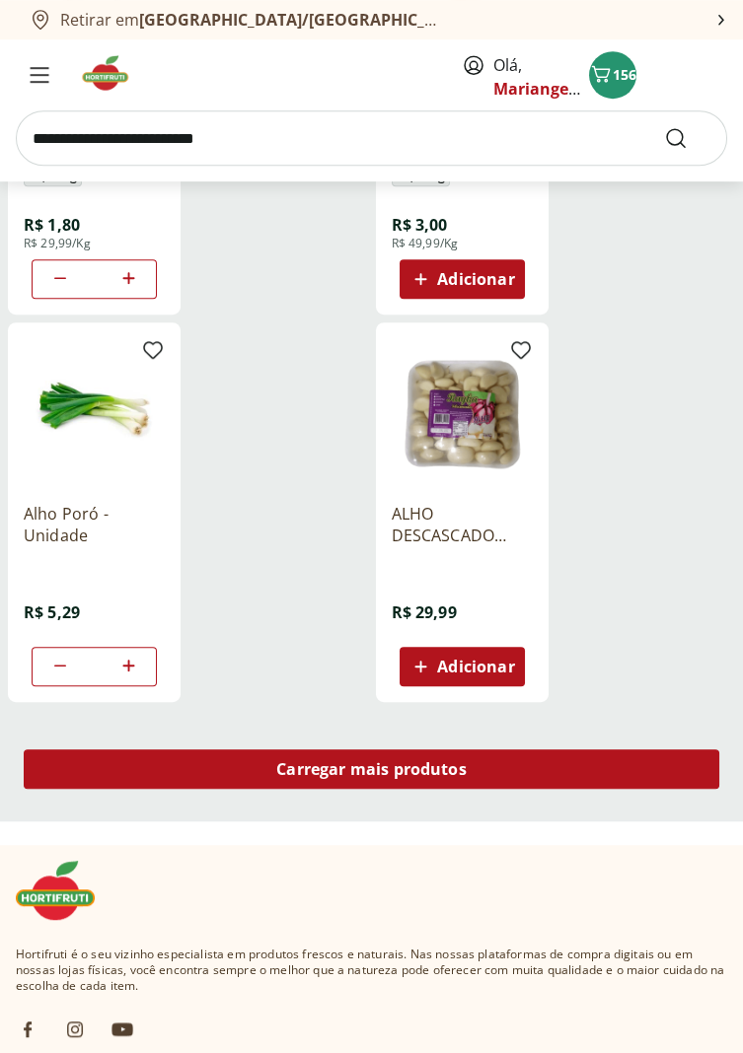
click at [489, 766] on div "Carregar mais produtos" at bounding box center [371, 769] width 695 height 39
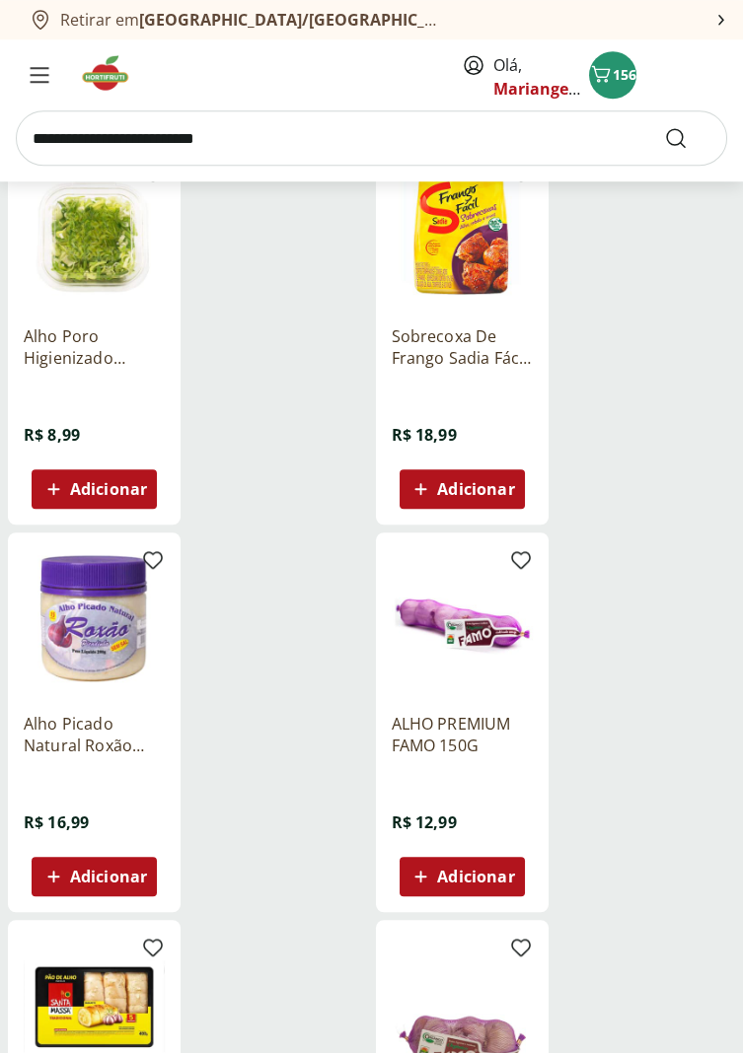
scroll to position [2609, 0]
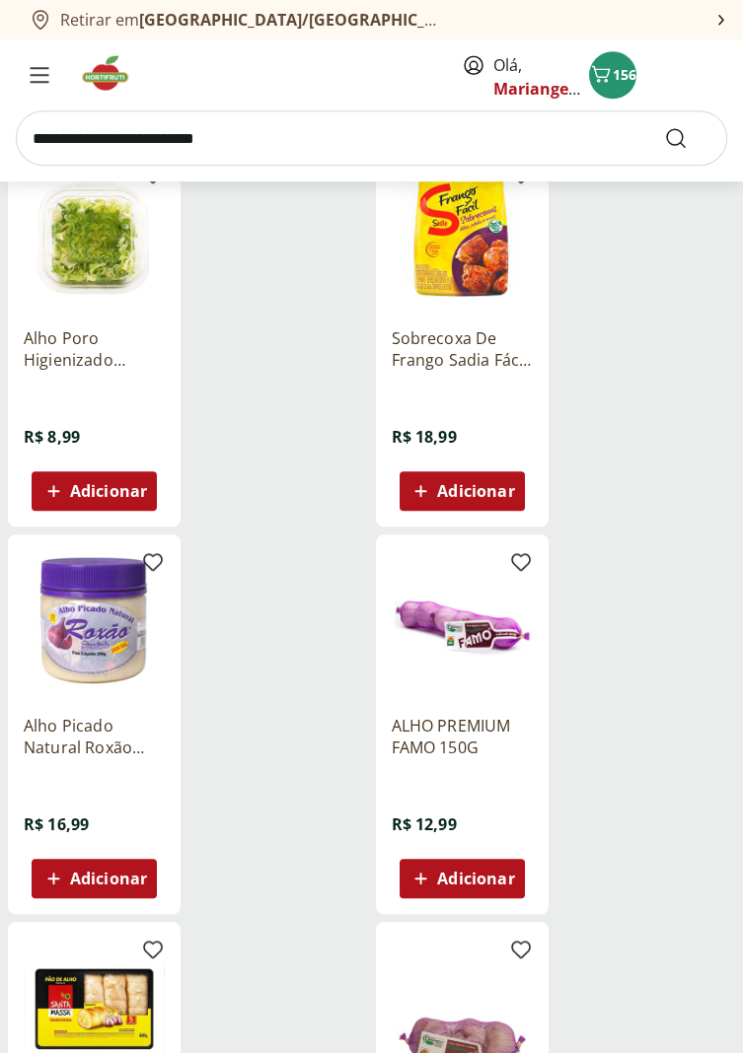
click at [119, 128] on input "search" at bounding box center [371, 137] width 711 height 55
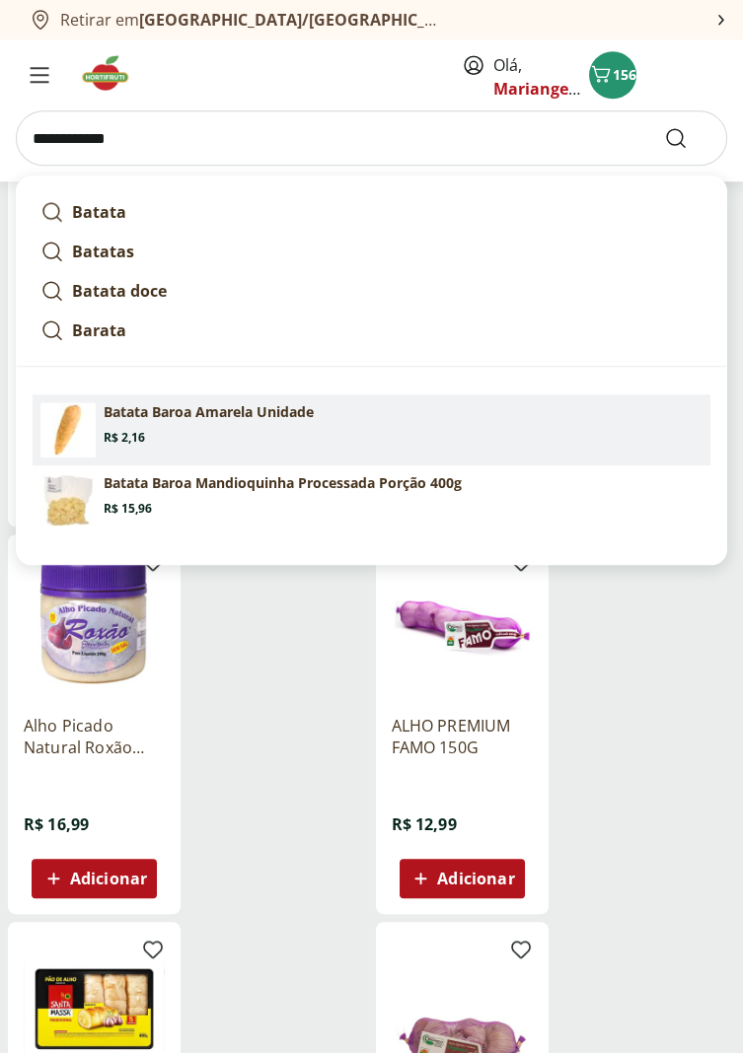
click at [245, 414] on p "Batata Baroa Amarela Unidade" at bounding box center [209, 412] width 210 height 20
type input "**********"
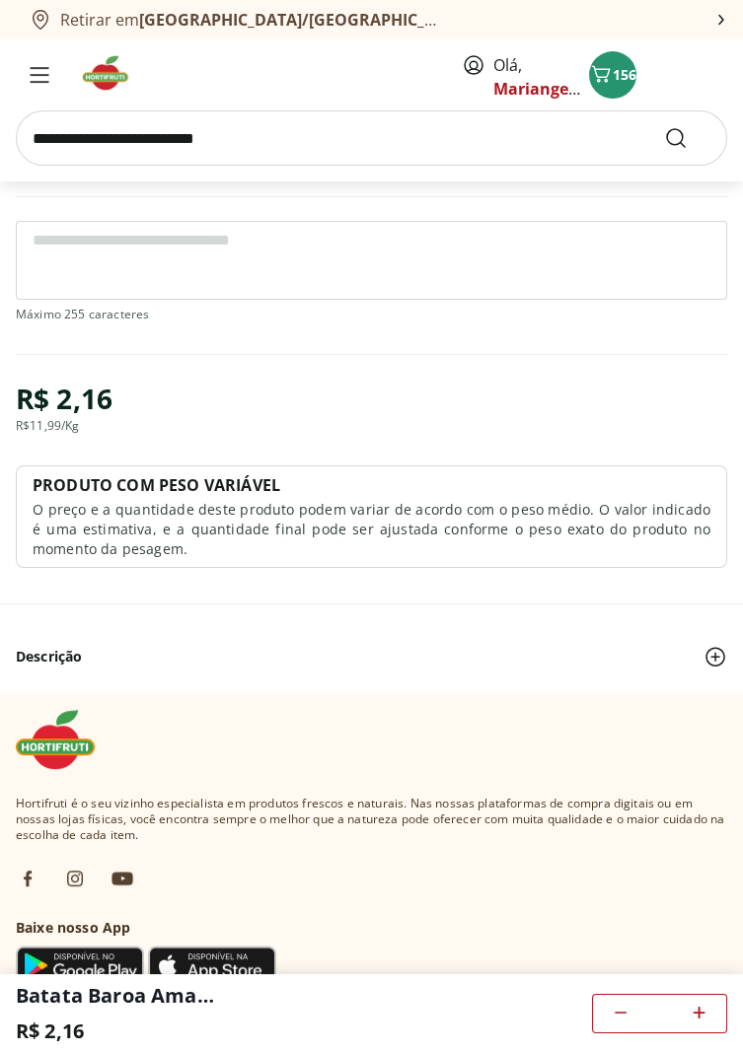
scroll to position [976, 0]
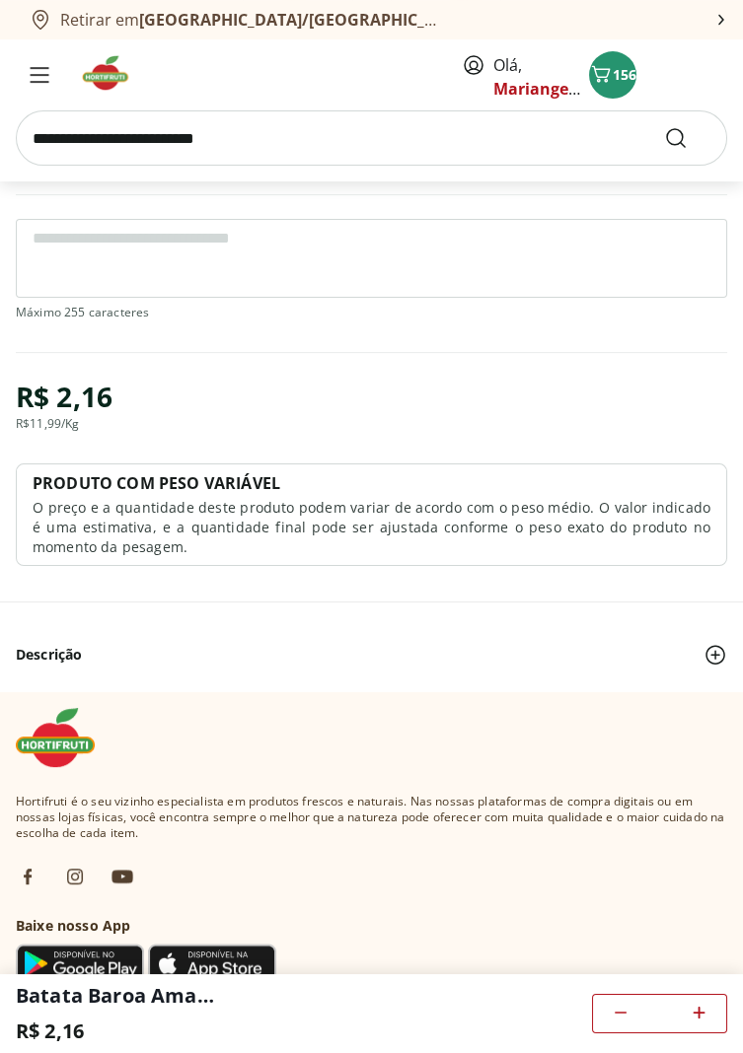
click at [490, 1052] on div "Batata Baroa Amarela Unidade R$ 2,16 *" at bounding box center [371, 1013] width 743 height 79
click at [603, 74] on icon "Carrinho" at bounding box center [601, 74] width 24 height 24
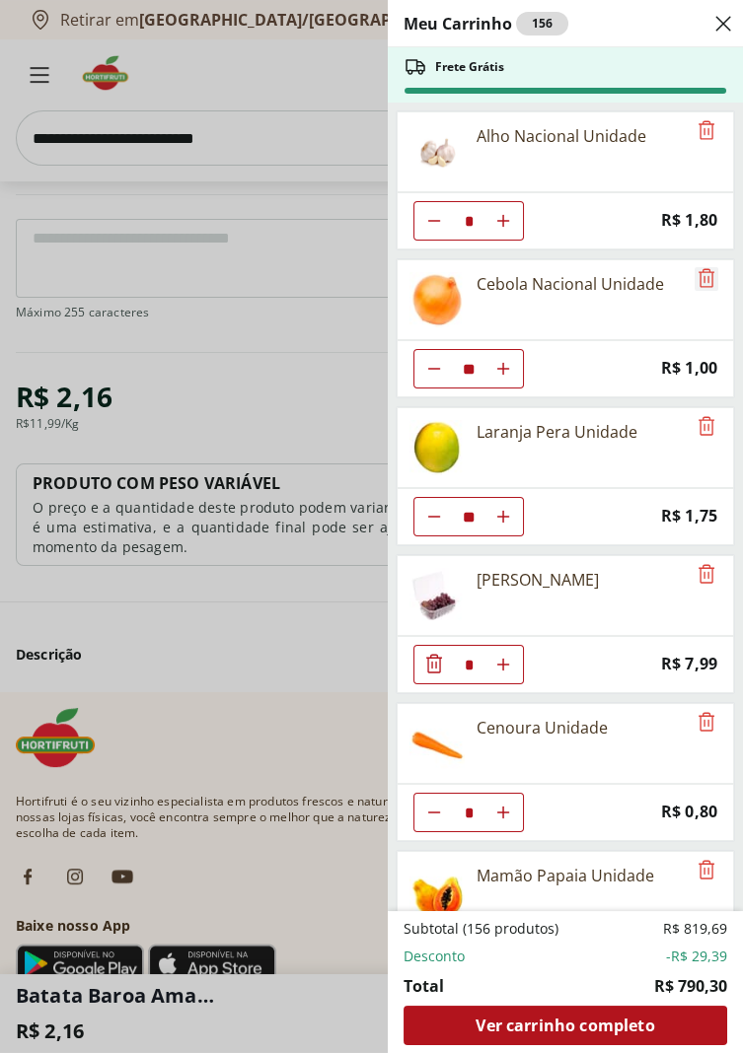
click at [697, 278] on icon "Remove" at bounding box center [706, 278] width 24 height 24
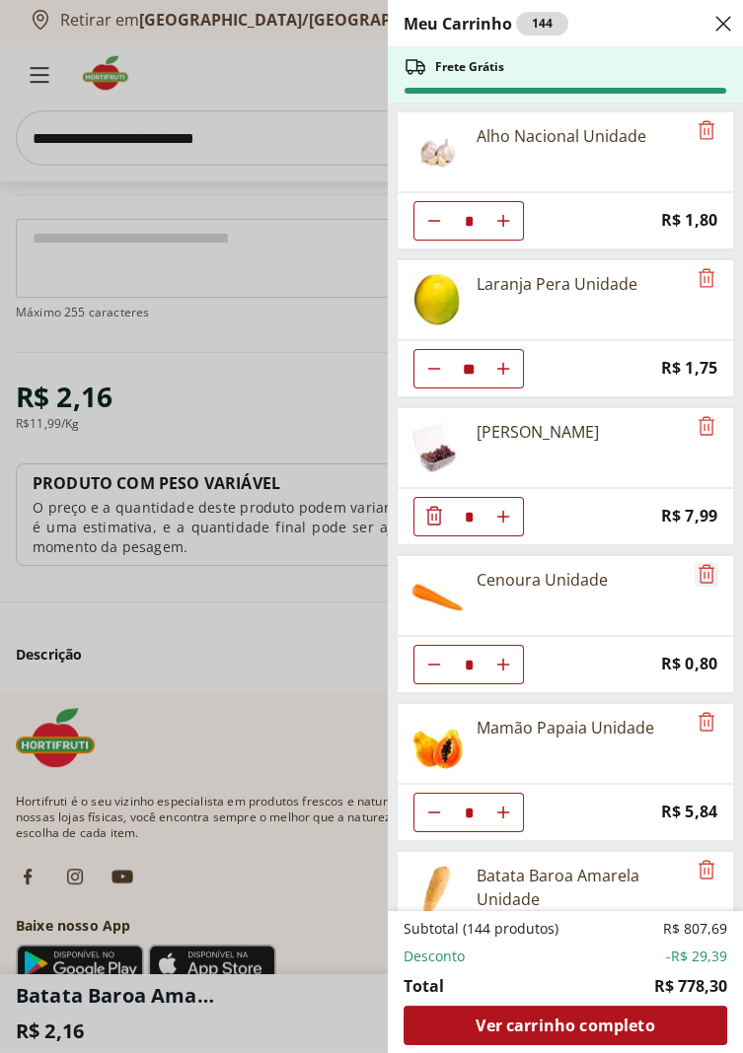
click at [694, 576] on icon "Remove" at bounding box center [706, 574] width 24 height 24
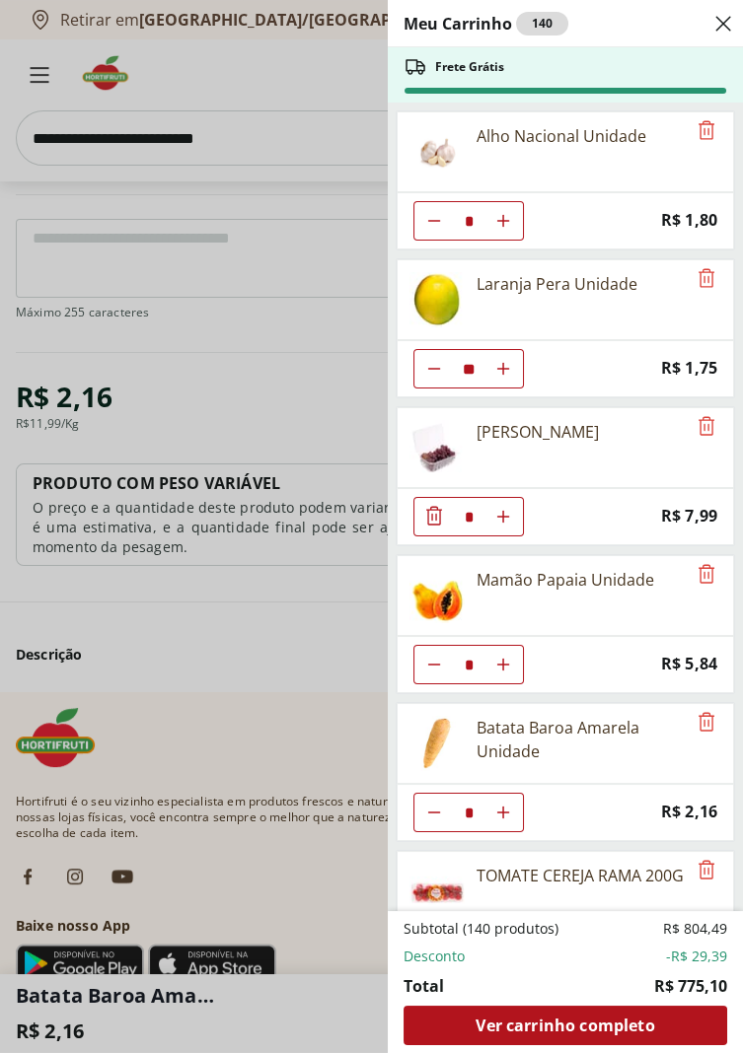
click at [503, 812] on use "Aumentar Quantidade" at bounding box center [503, 813] width 16 height 16
type input "*"
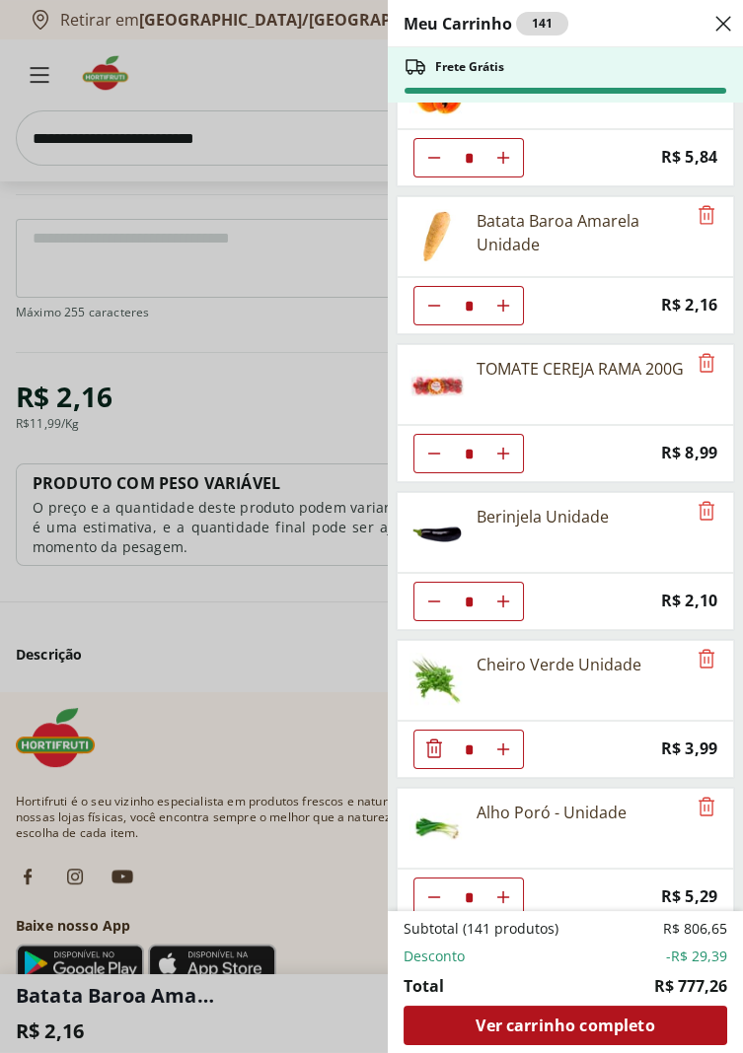
scroll to position [510, 0]
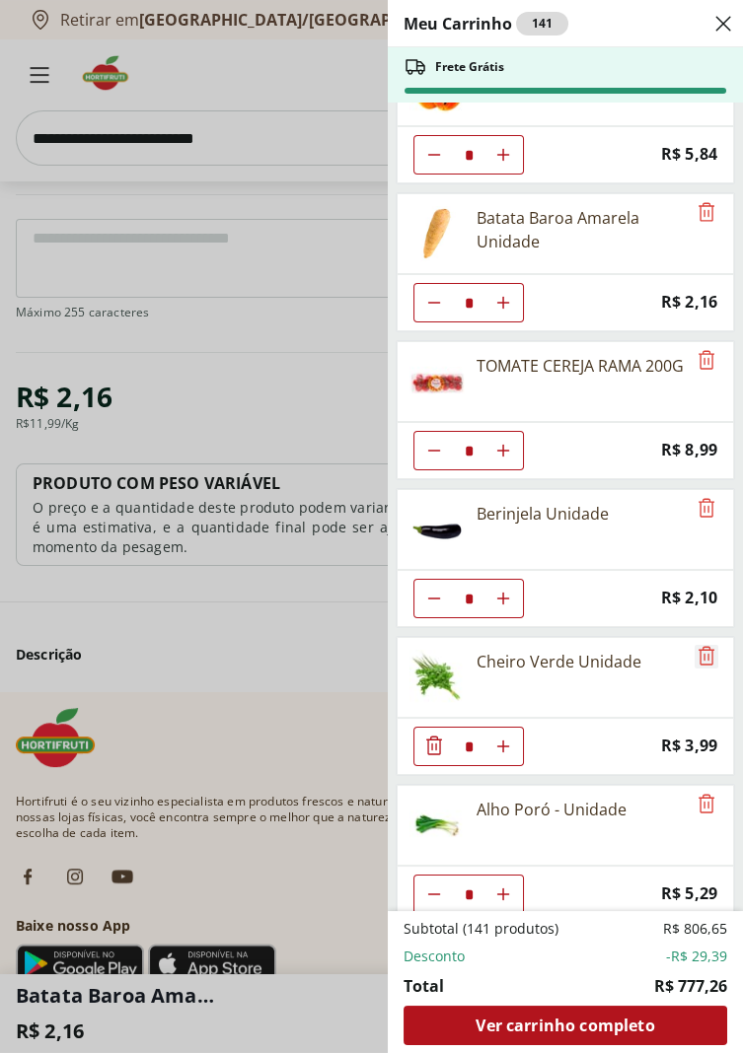
click at [703, 648] on icon "Remove" at bounding box center [706, 655] width 16 height 19
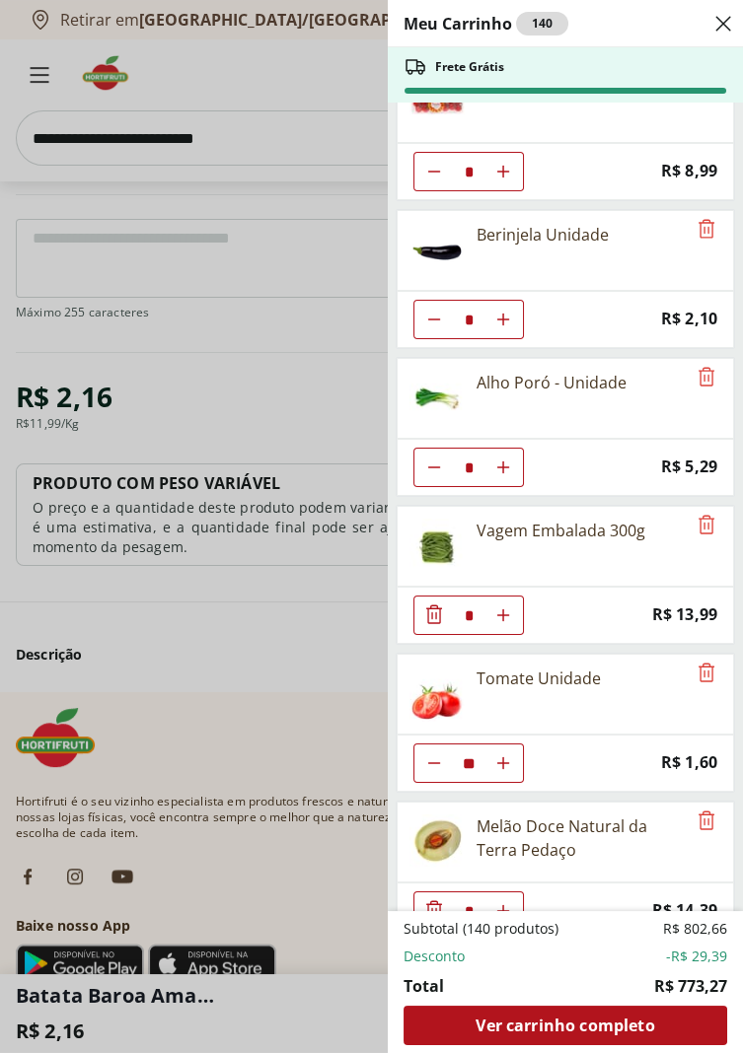
scroll to position [800, 0]
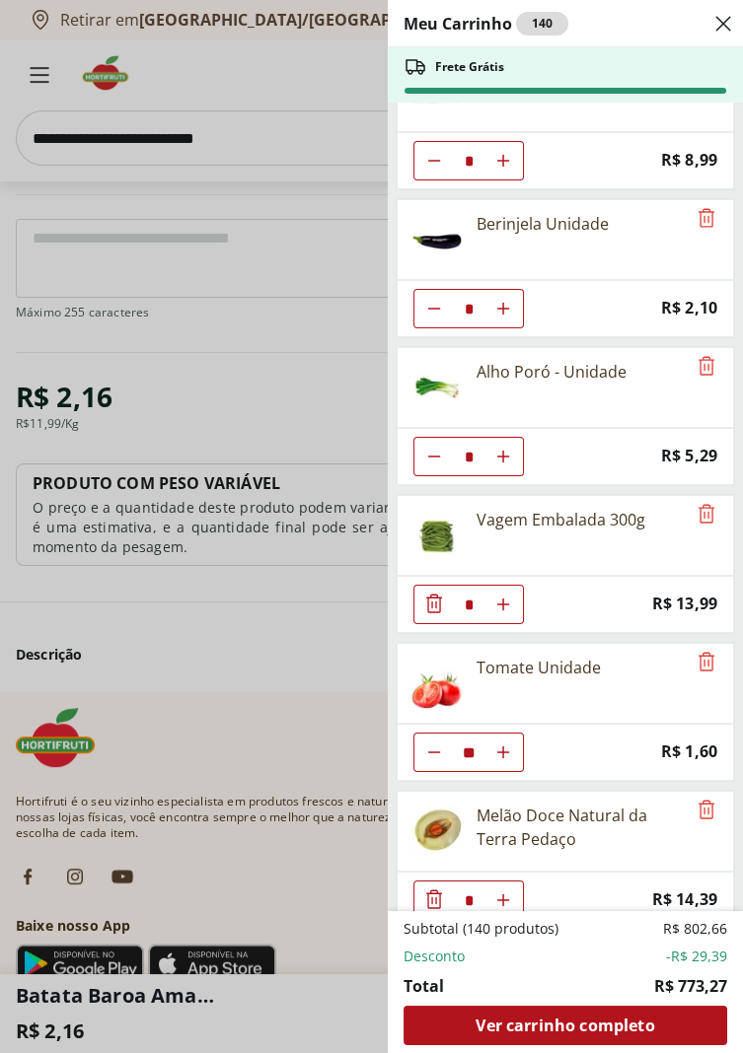
click at [433, 749] on use "Diminuir Quantidade" at bounding box center [434, 753] width 16 height 16
click at [431, 748] on use "Diminuir Quantidade" at bounding box center [434, 753] width 16 height 16
click at [426, 748] on icon "Diminuir Quantidade" at bounding box center [434, 753] width 16 height 16
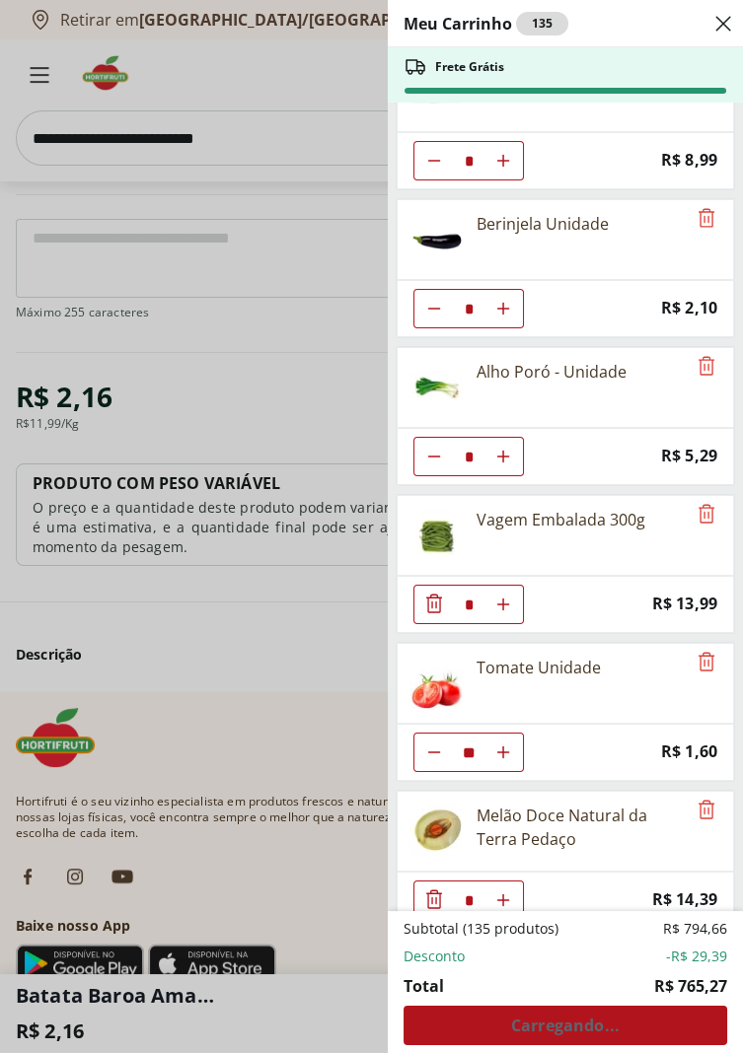
click at [426, 748] on icon "Diminuir Quantidade" at bounding box center [434, 753] width 16 height 16
click at [431, 748] on use "Diminuir Quantidade" at bounding box center [434, 753] width 16 height 16
click at [432, 748] on use "Diminuir Quantidade" at bounding box center [434, 753] width 16 height 16
click at [433, 745] on icon "Diminuir Quantidade" at bounding box center [434, 753] width 16 height 16
click at [502, 748] on use "Aumentar Quantidade" at bounding box center [503, 753] width 16 height 16
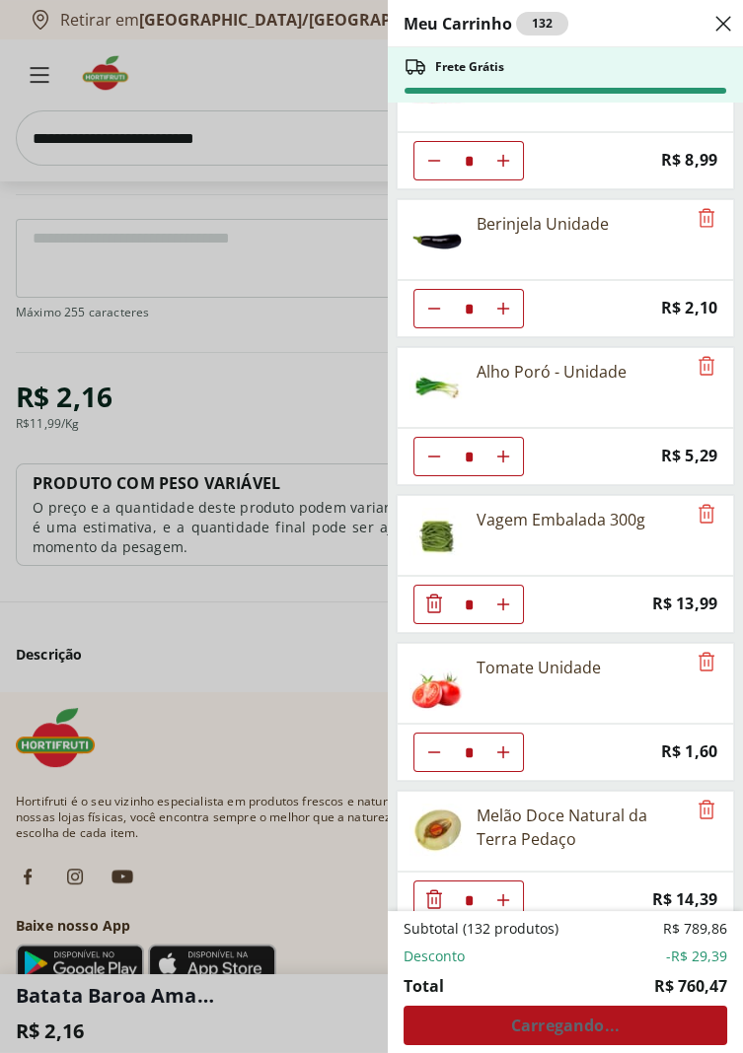
click at [502, 748] on use "Aumentar Quantidade" at bounding box center [503, 753] width 16 height 16
type input "*"
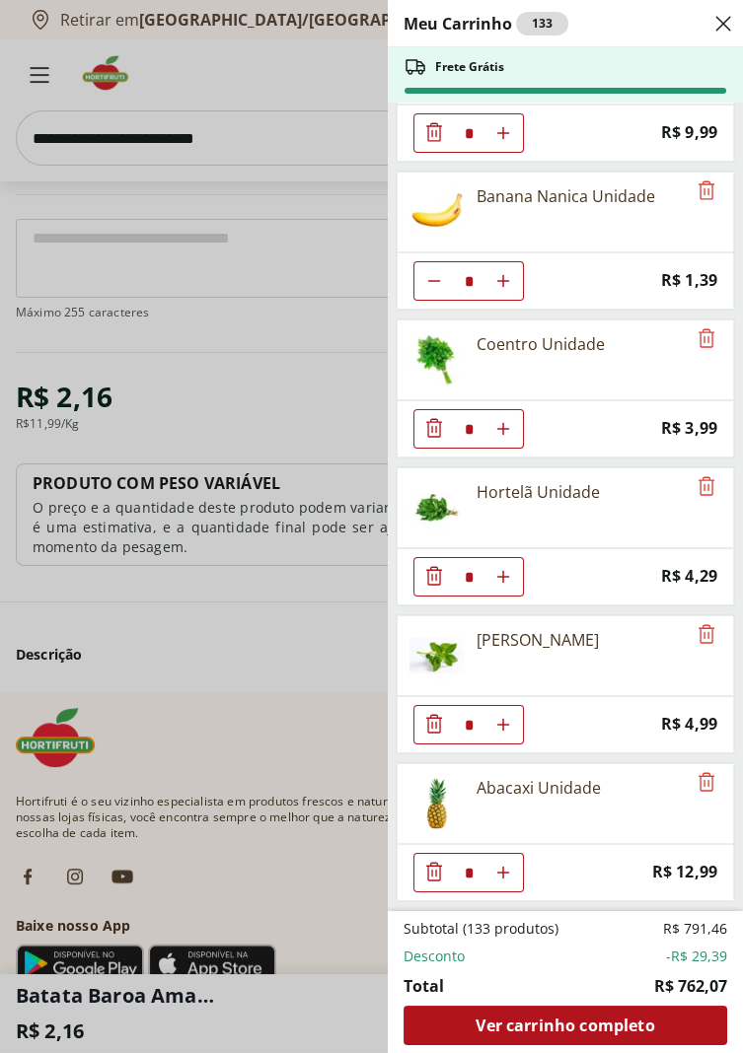
scroll to position [1717, 0]
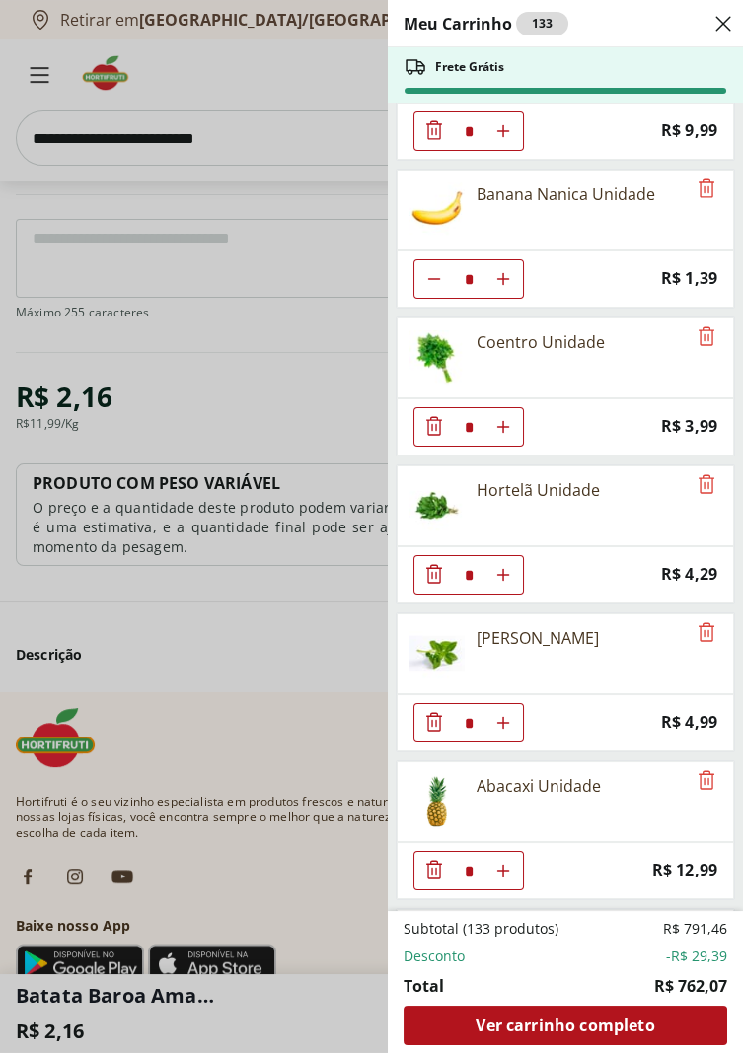
click at [510, 864] on icon "Aumentar Quantidade" at bounding box center [503, 871] width 16 height 16
type input "*"
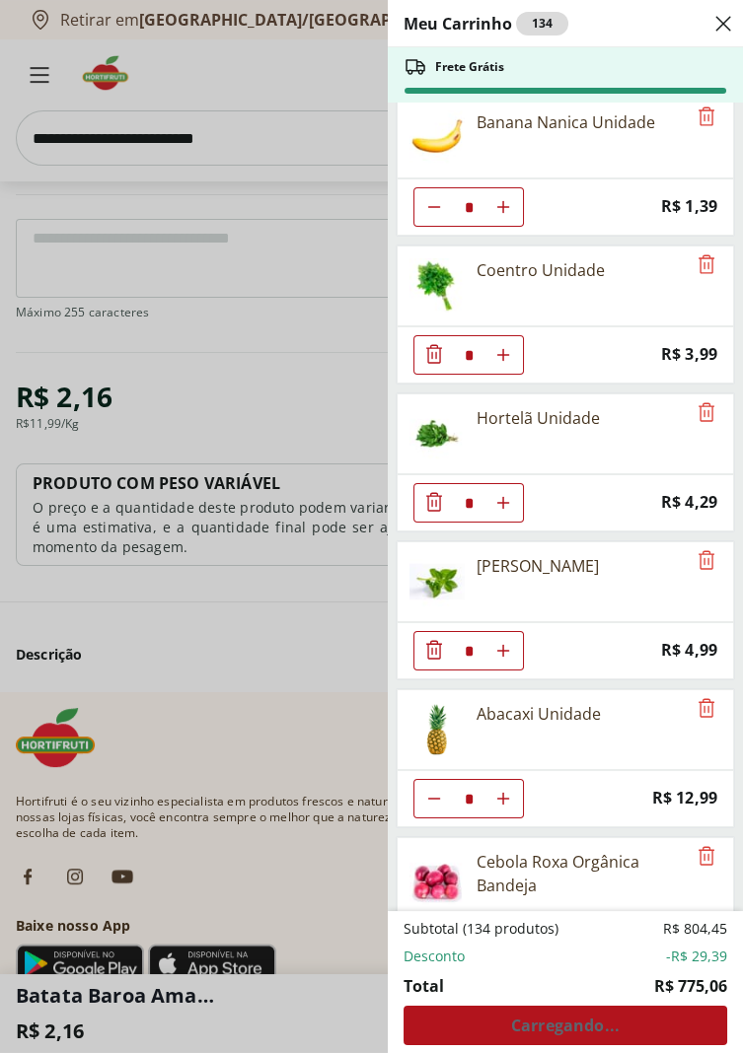
scroll to position [1794, 0]
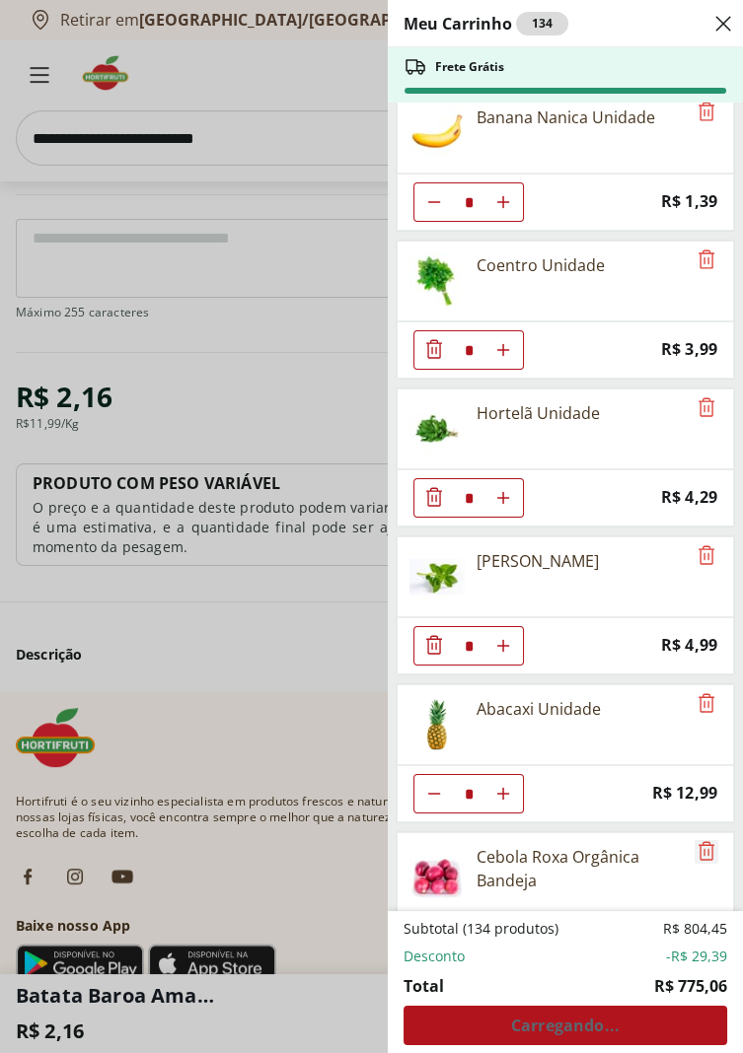
click at [698, 852] on icon "Remove" at bounding box center [706, 850] width 16 height 19
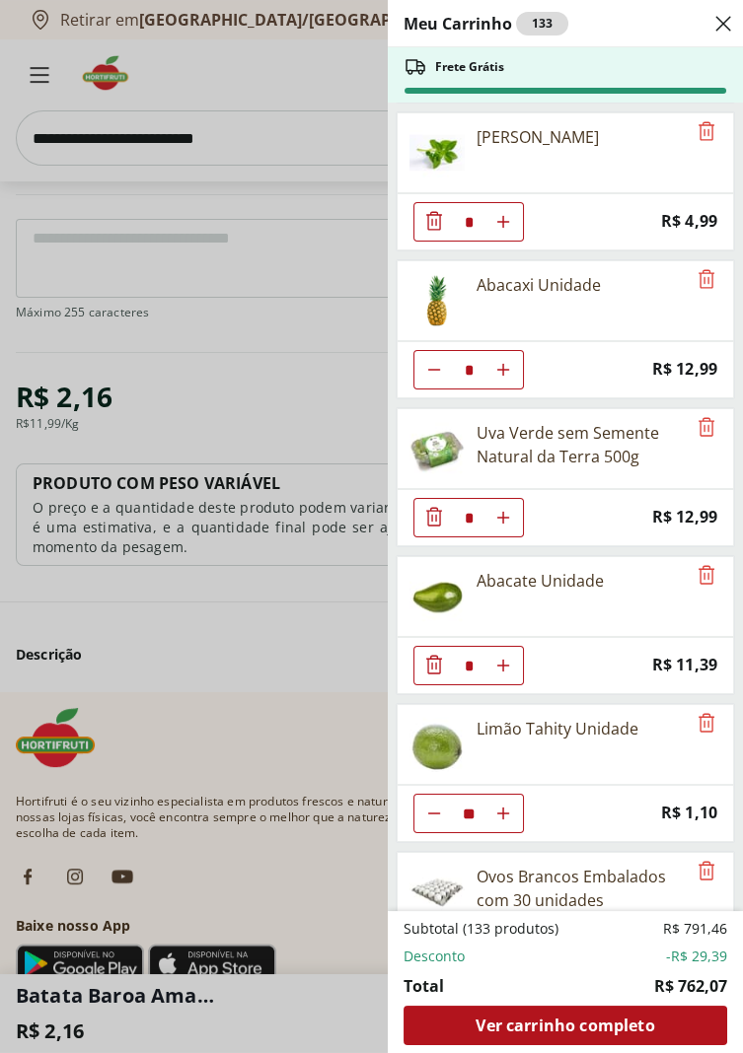
scroll to position [2225, 0]
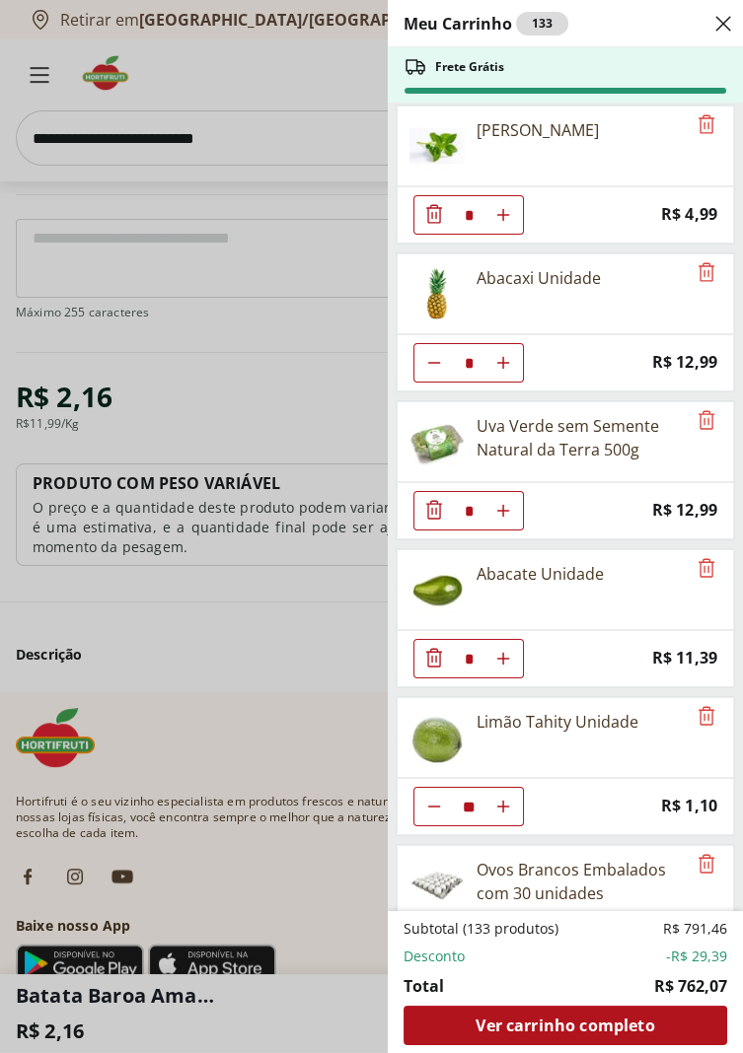
click at [434, 799] on use "Diminuir Quantidade" at bounding box center [434, 807] width 16 height 16
click at [433, 799] on use "Diminuir Quantidade" at bounding box center [434, 807] width 16 height 16
click at [437, 800] on use "Diminuir Quantidade" at bounding box center [434, 807] width 16 height 16
click at [434, 799] on use "Diminuir Quantidade" at bounding box center [434, 807] width 16 height 16
type input "*"
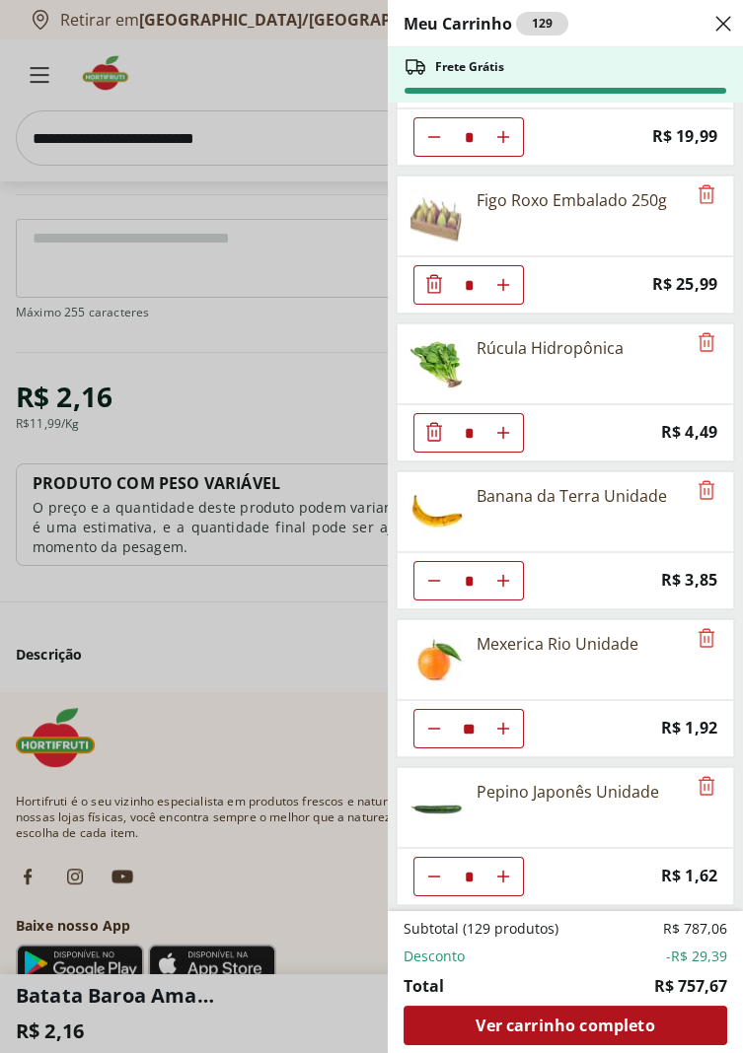
scroll to position [3045, 0]
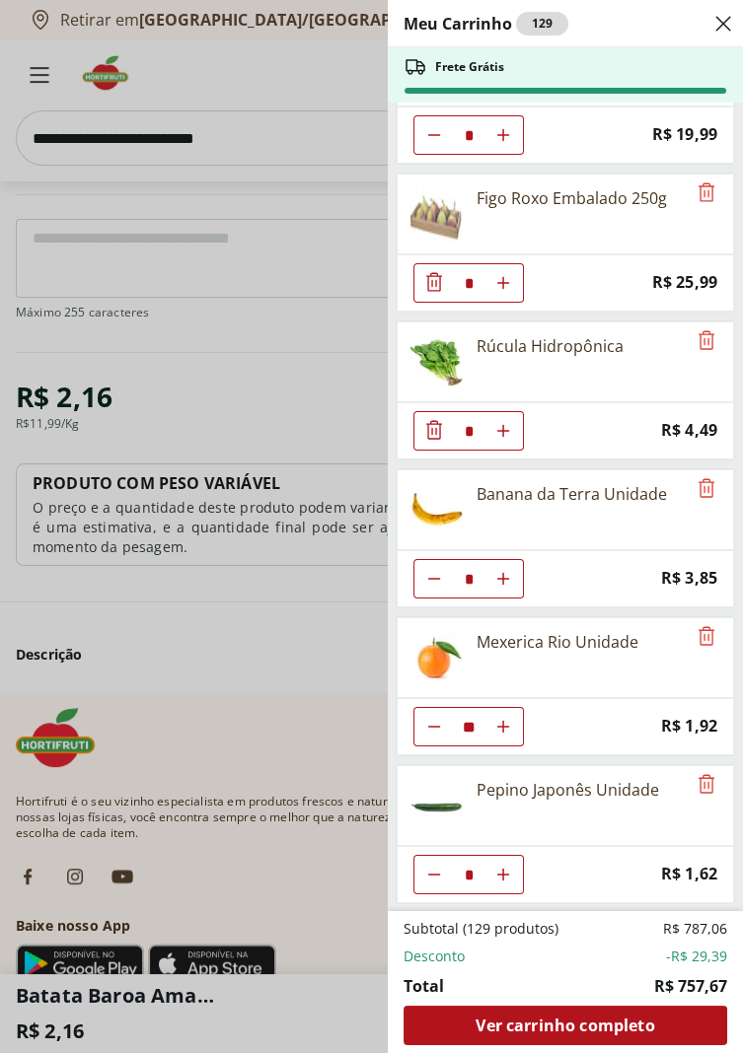
click at [502, 719] on use "Aumentar Quantidade" at bounding box center [503, 727] width 16 height 16
click at [505, 719] on use "Aumentar Quantidade" at bounding box center [503, 727] width 16 height 16
type input "**"
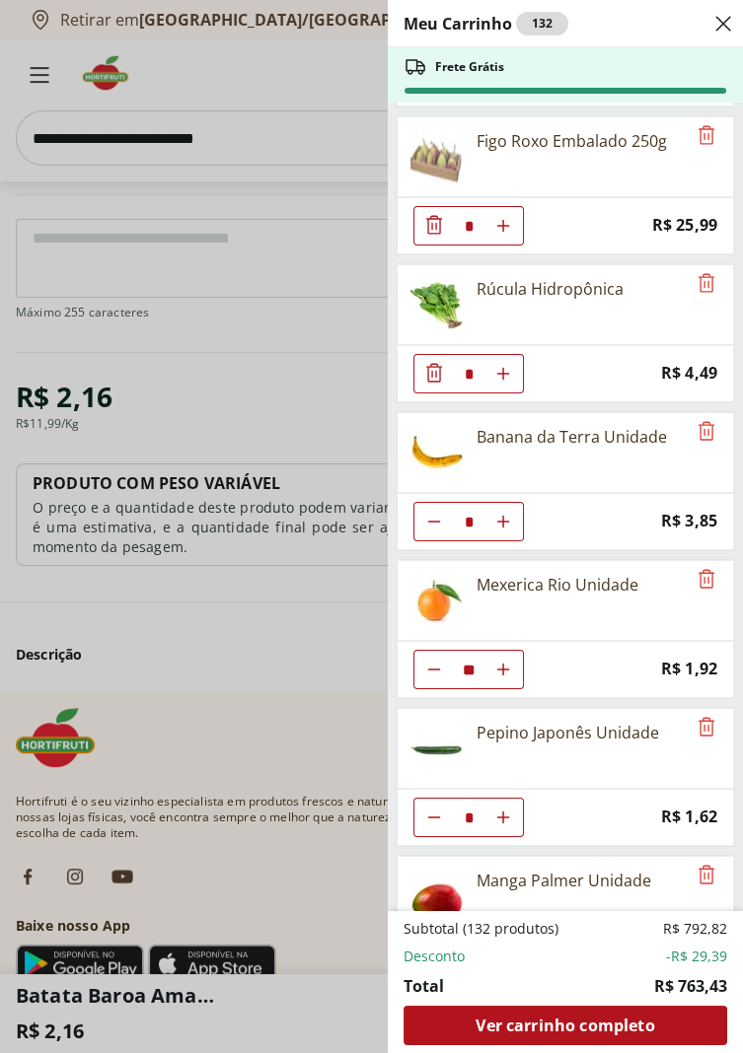
scroll to position [3103, 0]
click at [432, 809] on icon "Diminuir Quantidade" at bounding box center [434, 817] width 16 height 16
click at [430, 809] on use "Diminuir Quantidade" at bounding box center [434, 817] width 16 height 16
type input "*"
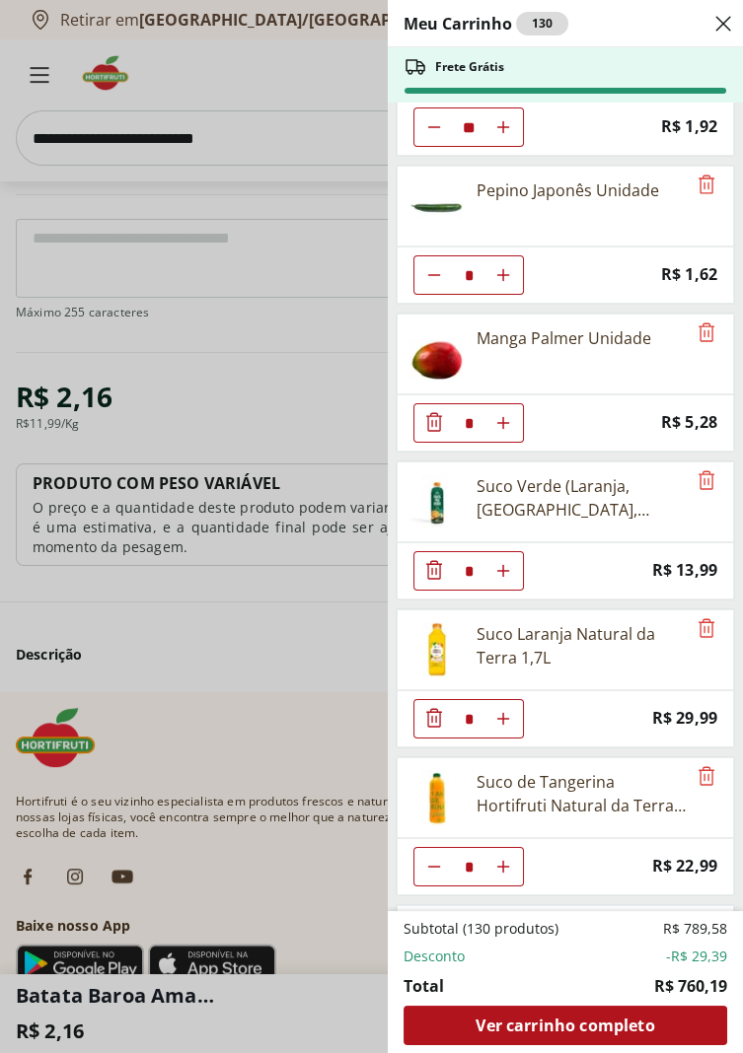
scroll to position [3646, 0]
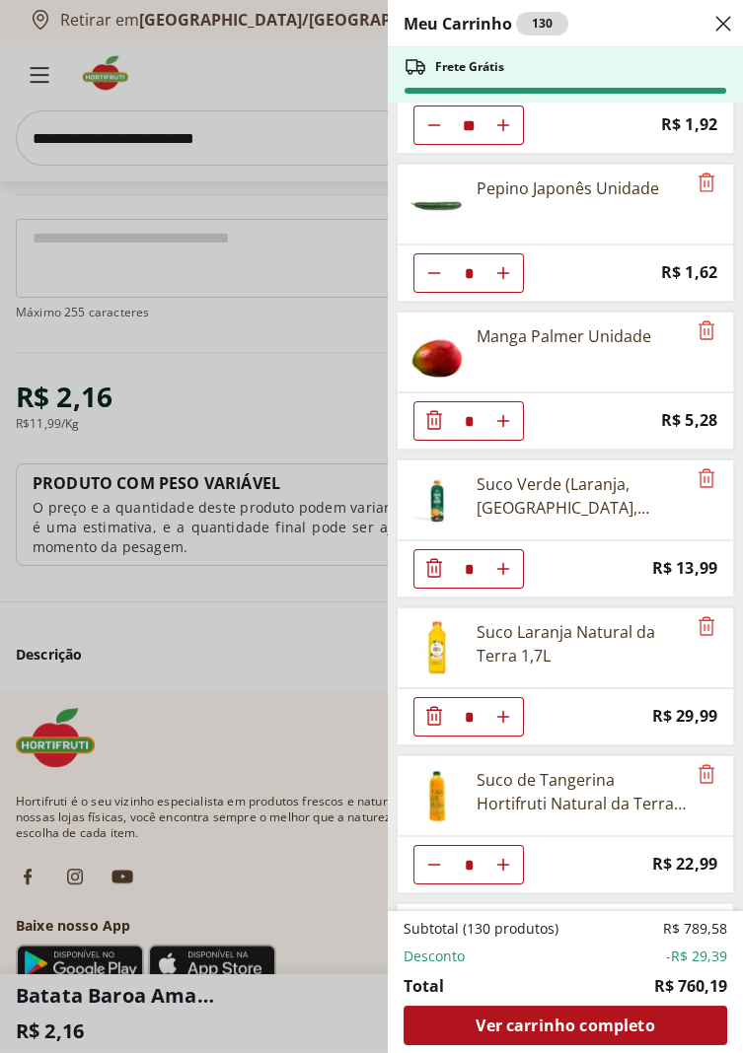
click at [433, 857] on icon "Diminuir Quantidade" at bounding box center [434, 865] width 16 height 16
type input "*"
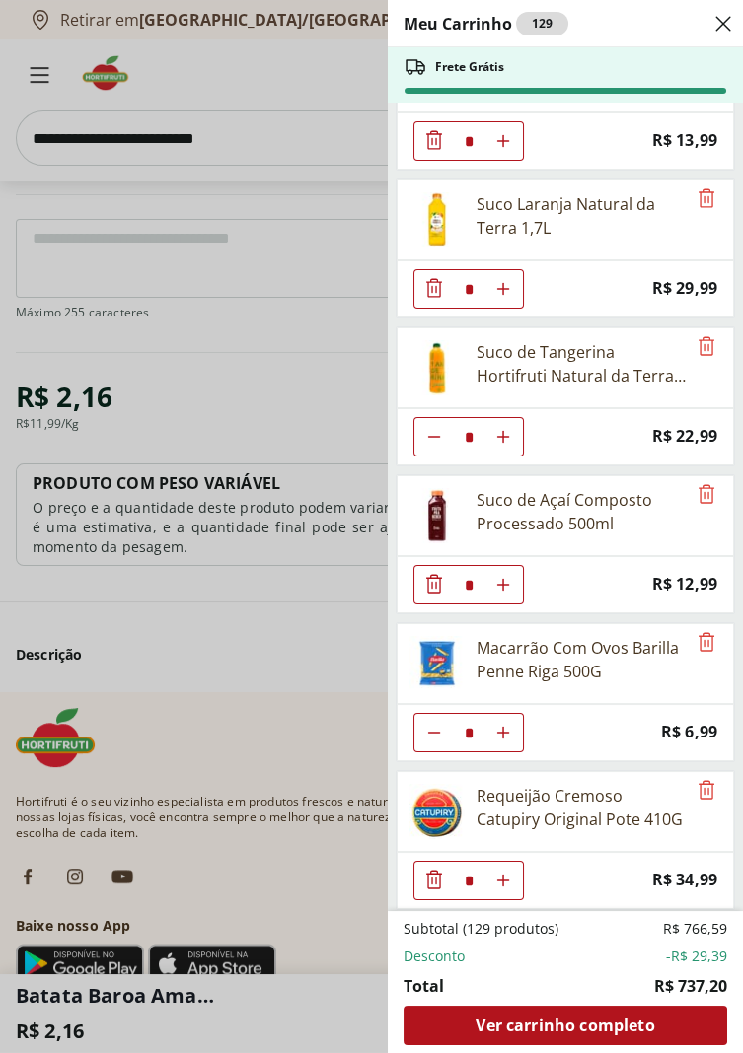
scroll to position [4075, 0]
click at [702, 777] on icon "Remove" at bounding box center [706, 789] width 24 height 24
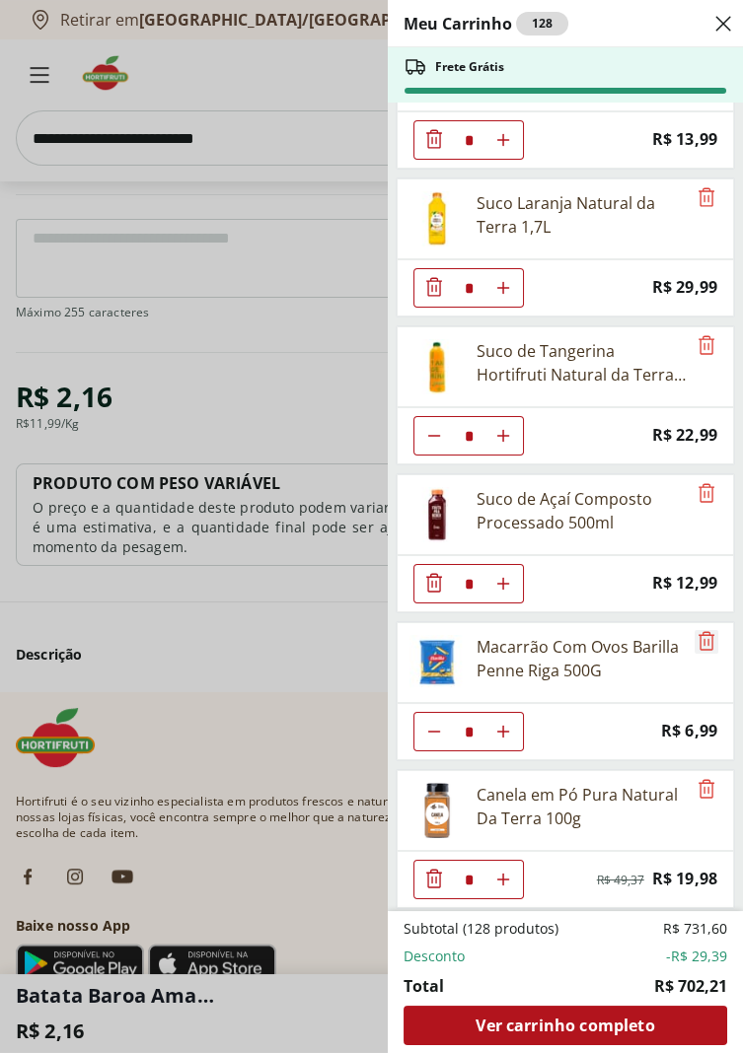
click at [702, 636] on icon "Remove" at bounding box center [706, 641] width 24 height 24
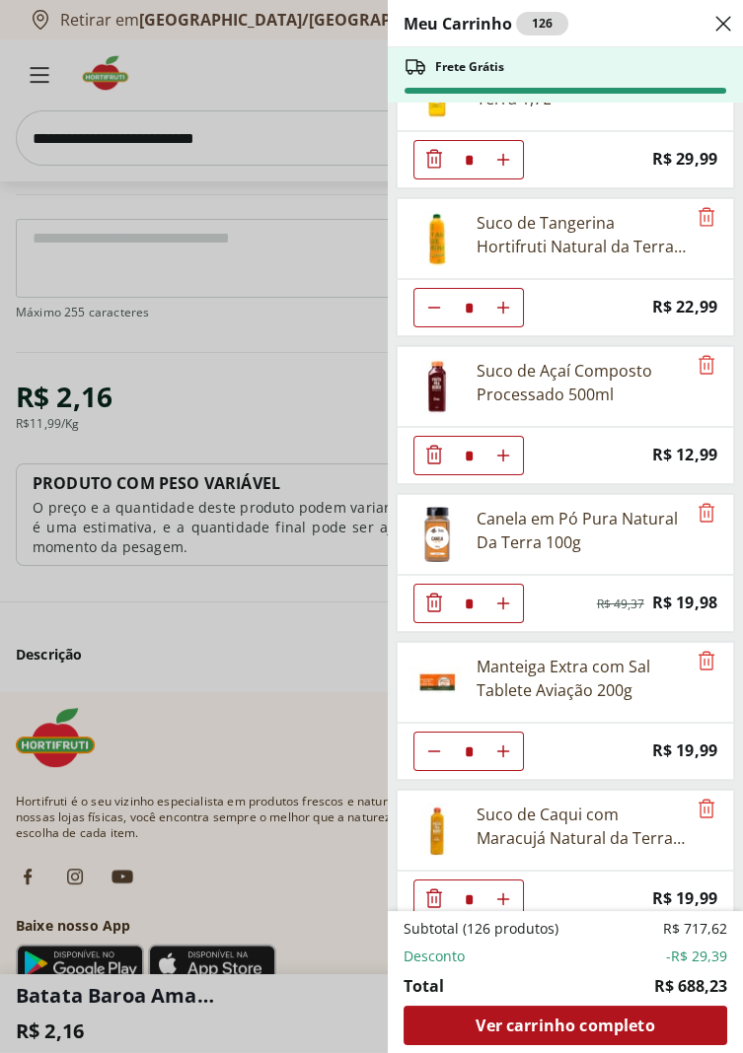
scroll to position [4216, 0]
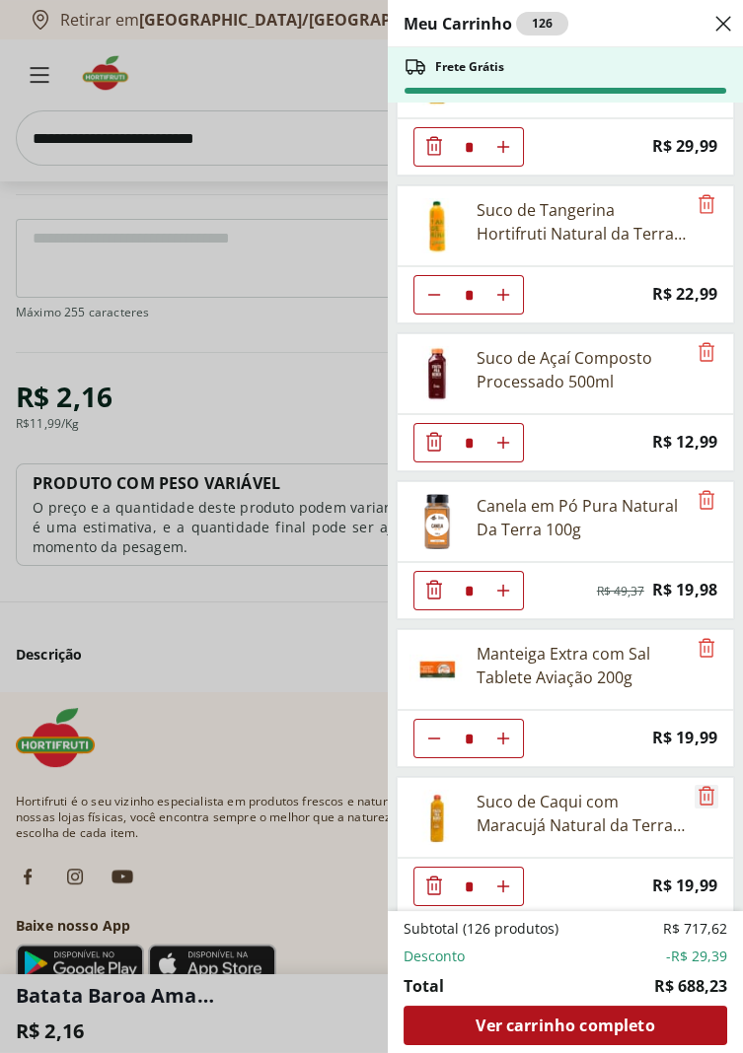
click at [705, 785] on icon "Remove" at bounding box center [706, 796] width 24 height 24
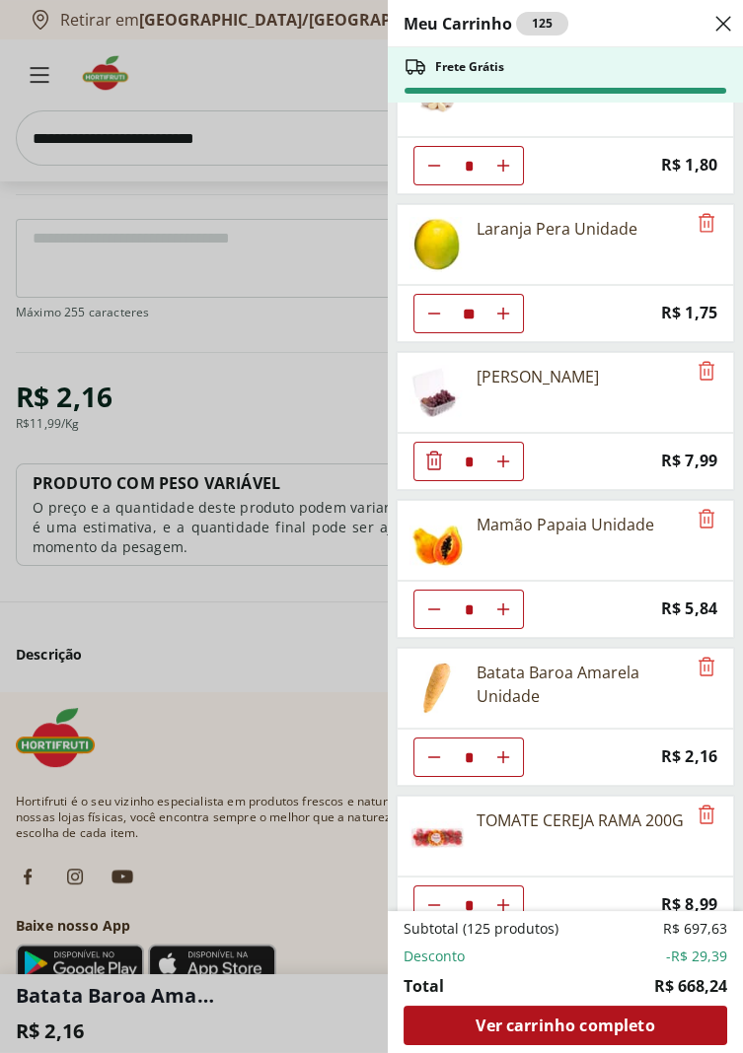
scroll to position [53, 0]
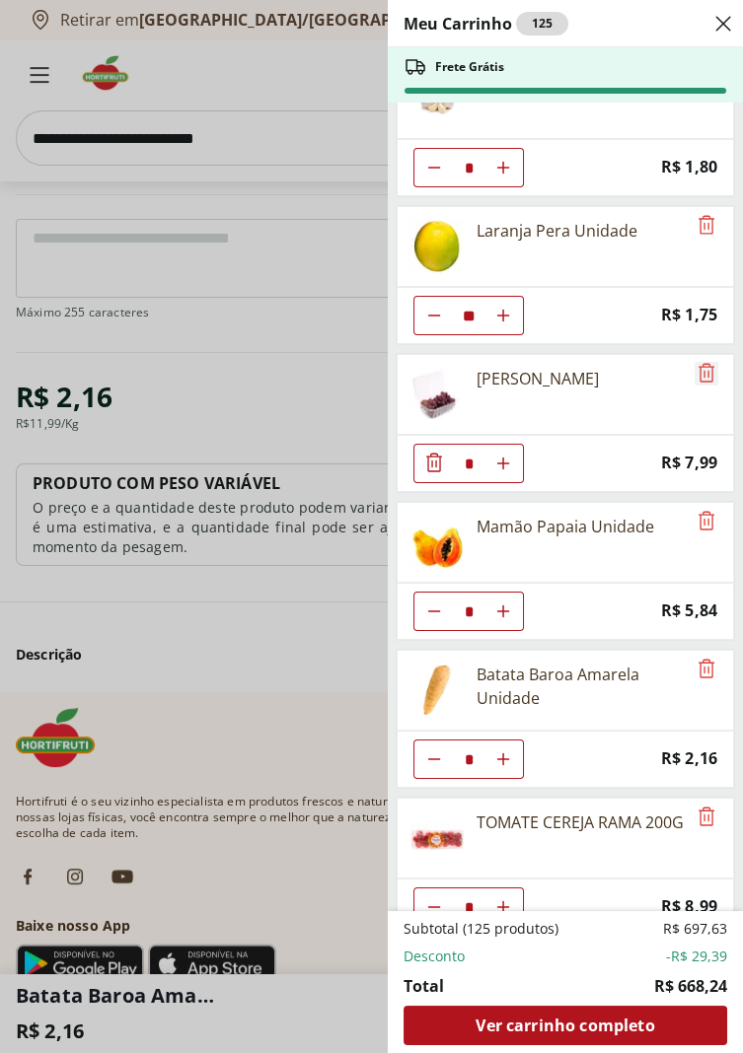
click at [703, 369] on icon "Remove" at bounding box center [706, 372] width 16 height 19
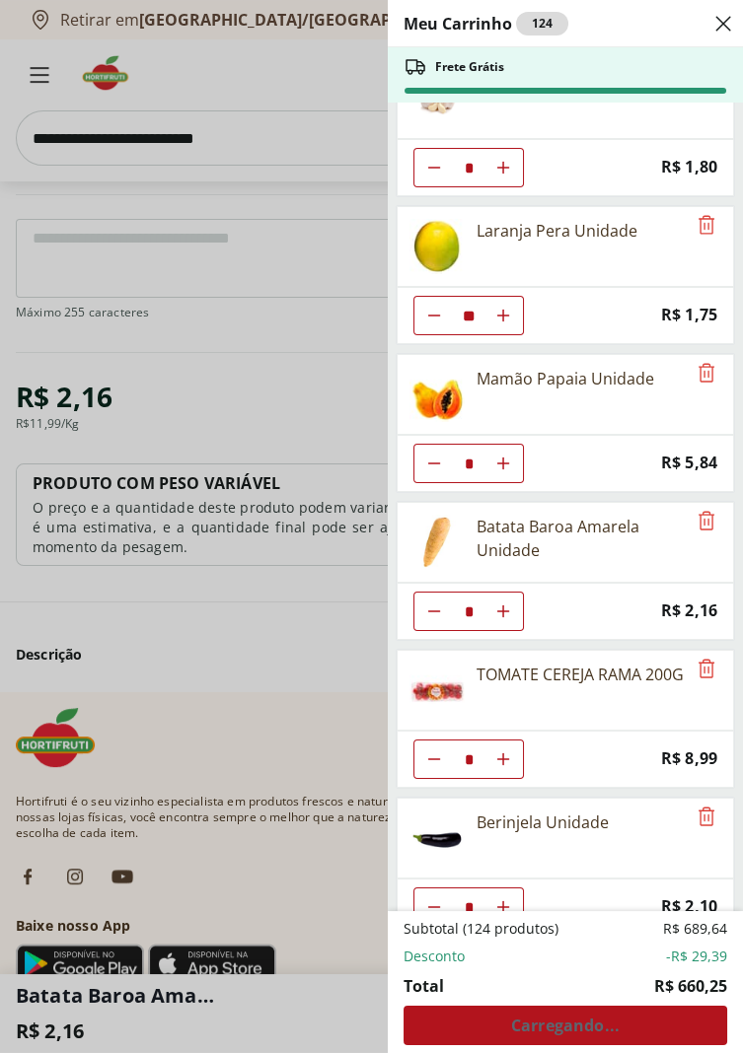
scroll to position [0, 0]
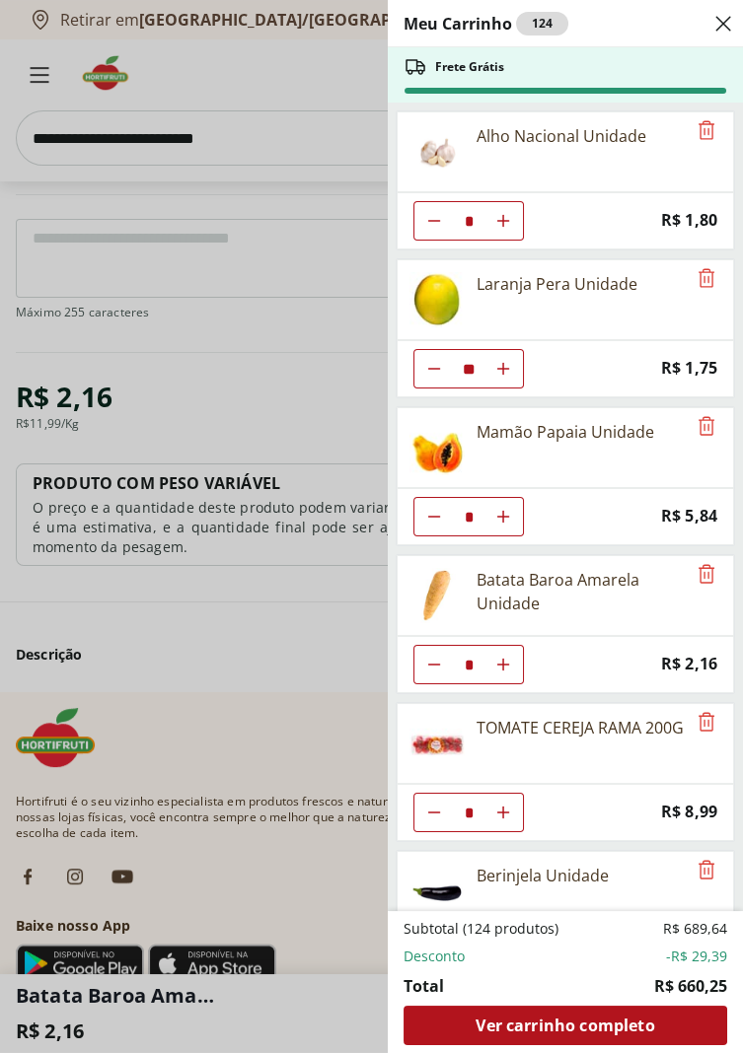
click at [132, 151] on div "Meu Carrinho 124 Frete Grátis Alho Nacional Unidade * Price: R$ 1,80 Laranja Pe…" at bounding box center [371, 526] width 743 height 1053
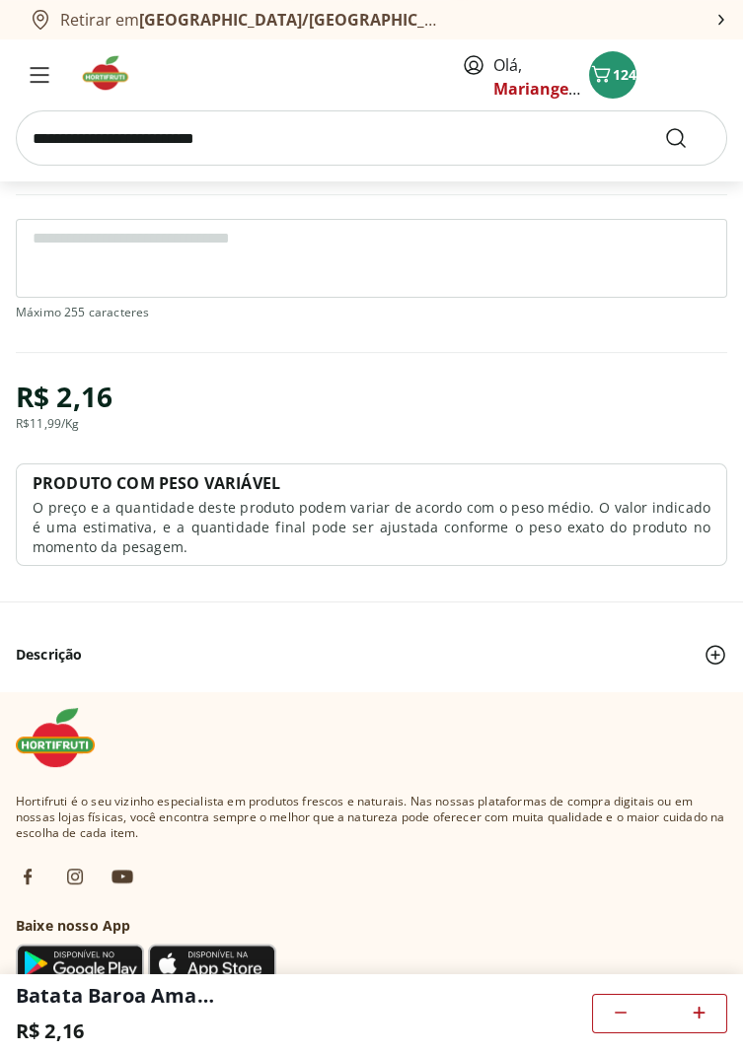
click at [138, 139] on input "search" at bounding box center [371, 137] width 711 height 55
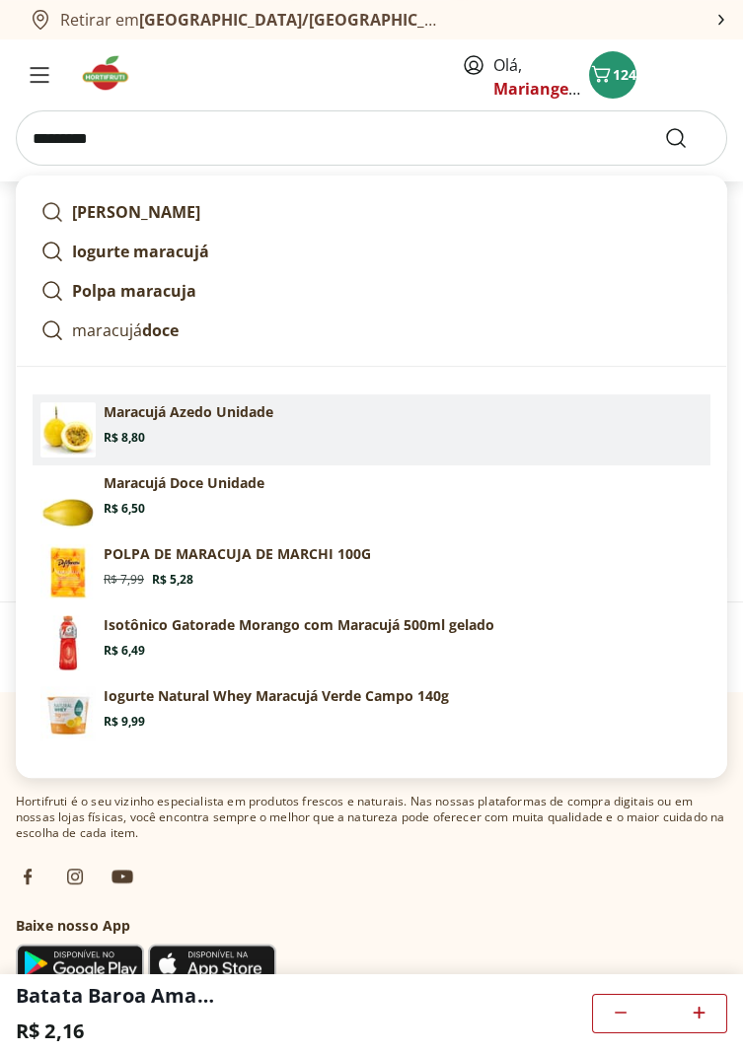
click at [221, 420] on p "Maracujá Azedo Unidade" at bounding box center [189, 412] width 170 height 20
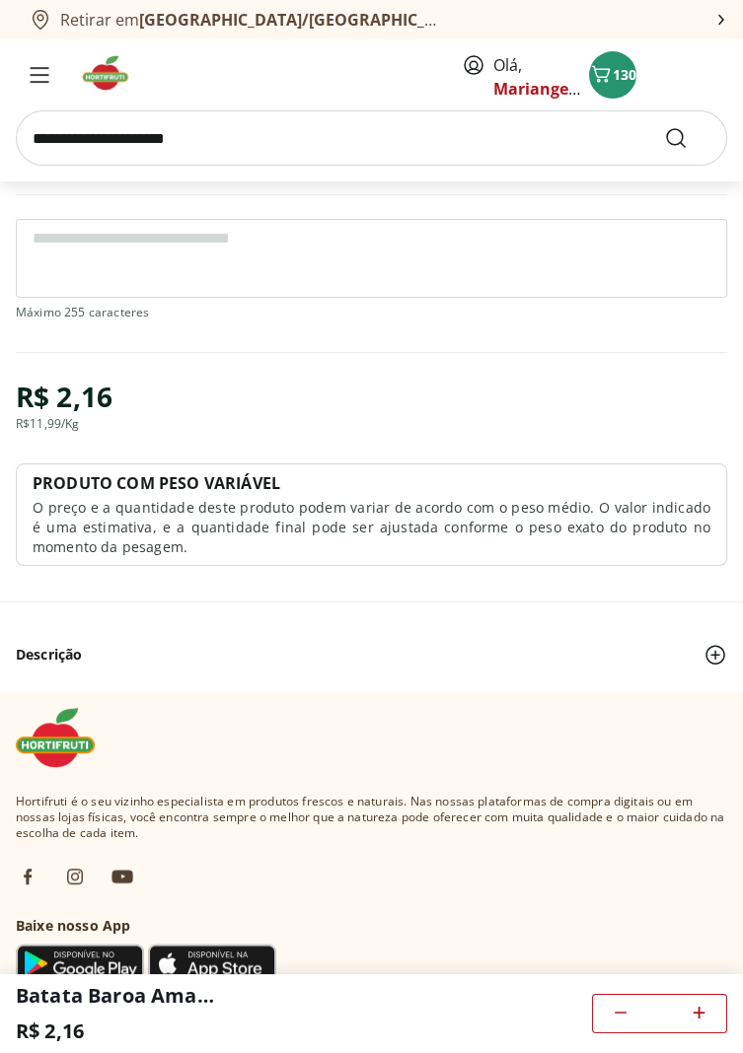
click at [267, 164] on input "**********" at bounding box center [371, 137] width 711 height 55
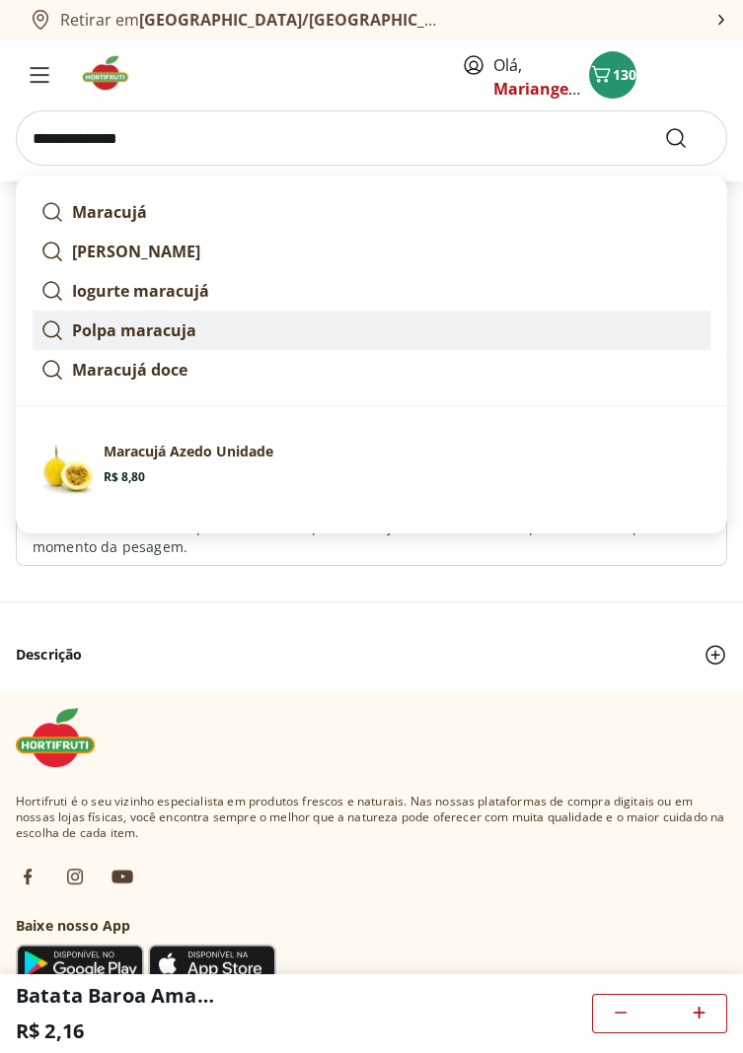
click at [181, 326] on strong "Polpa maracuja" at bounding box center [134, 331] width 124 height 22
type input "**********"
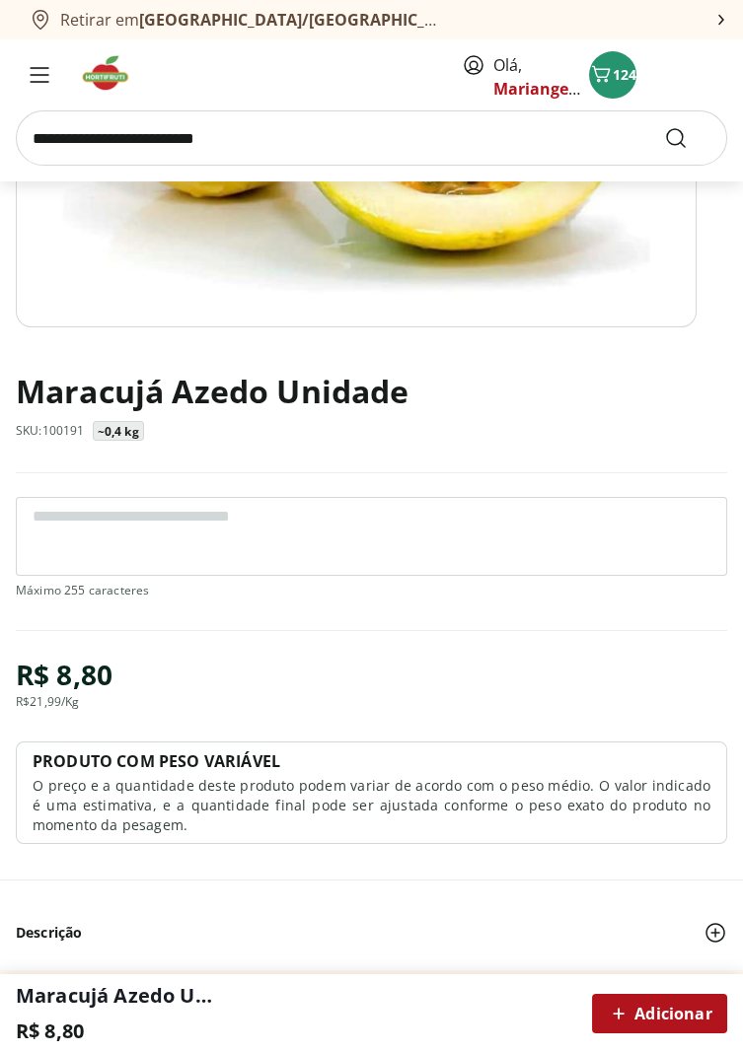
scroll to position [589, 0]
click at [654, 1019] on span "Adicionar" at bounding box center [659, 1014] width 105 height 24
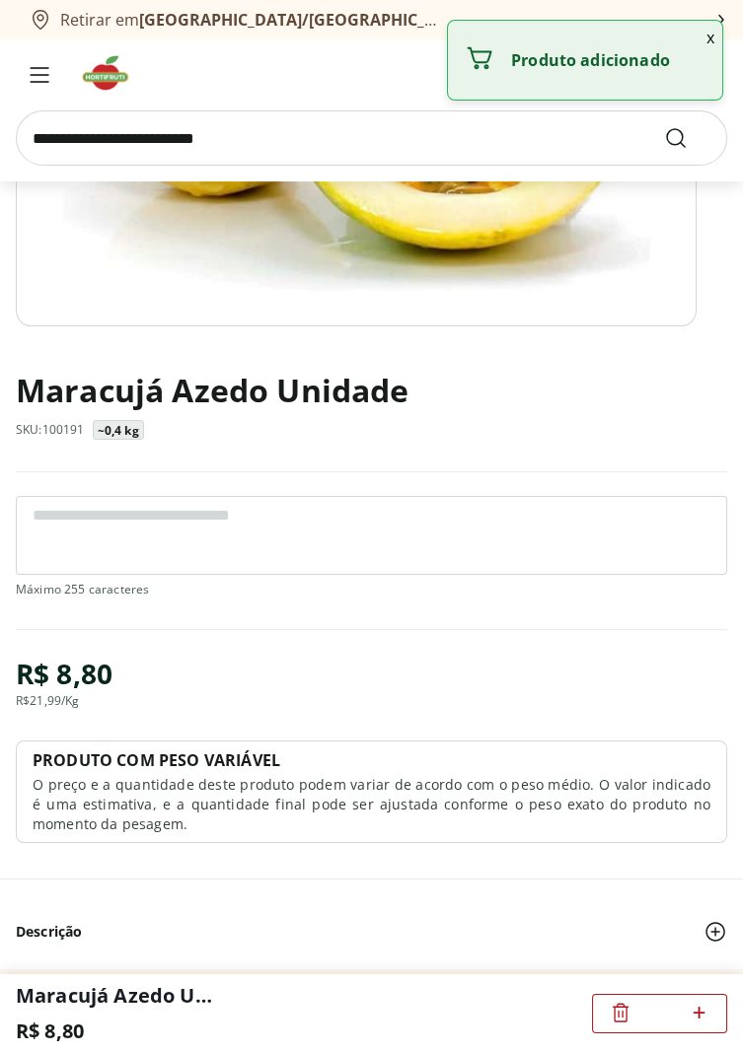
click at [702, 1009] on icon at bounding box center [698, 1013] width 25 height 24
click at [696, 1017] on icon at bounding box center [698, 1013] width 25 height 24
click at [697, 1018] on icon at bounding box center [698, 1013] width 12 height 12
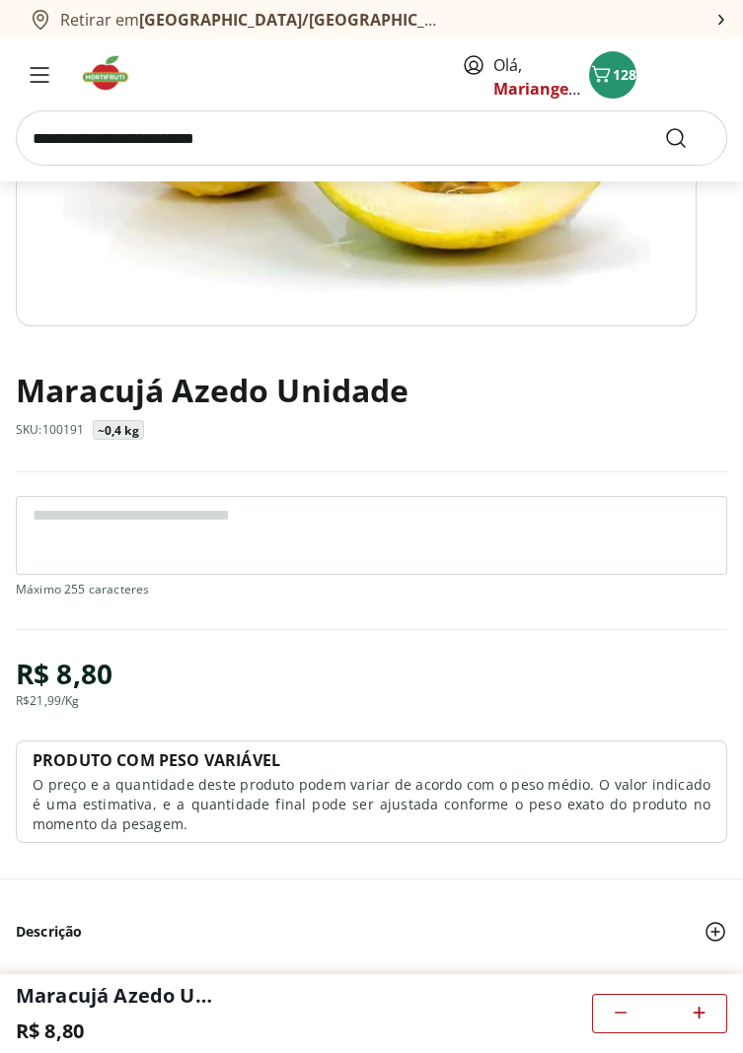
click at [705, 1016] on icon at bounding box center [698, 1013] width 25 height 24
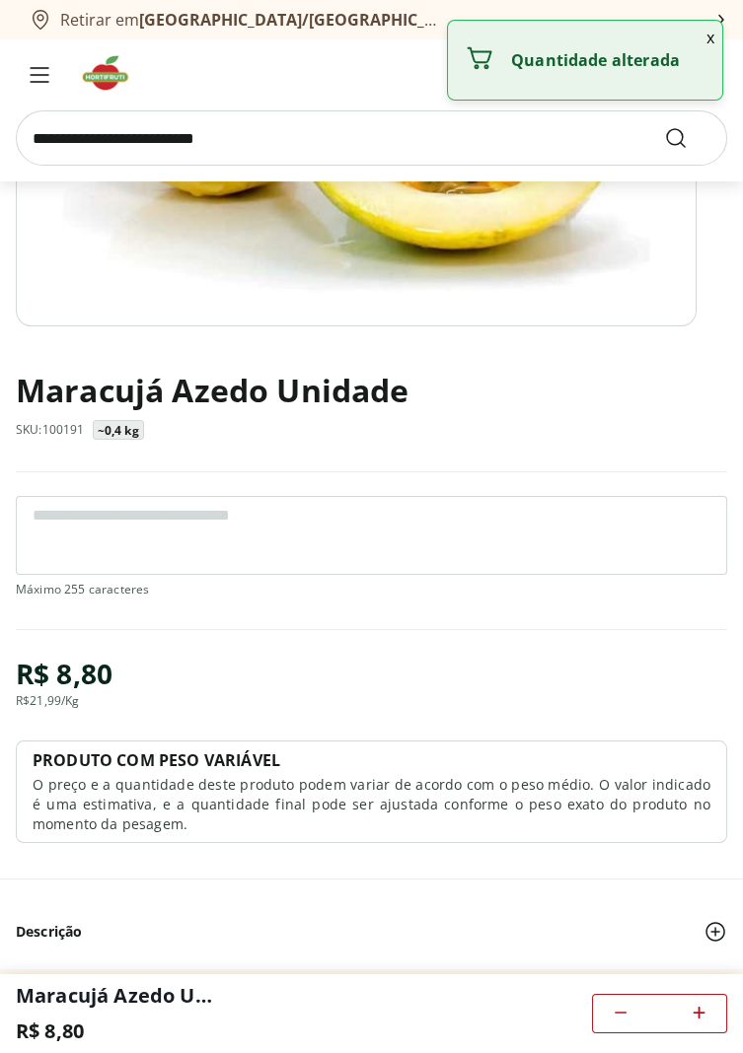
click at [693, 1024] on icon at bounding box center [698, 1013] width 25 height 24
type input "*"
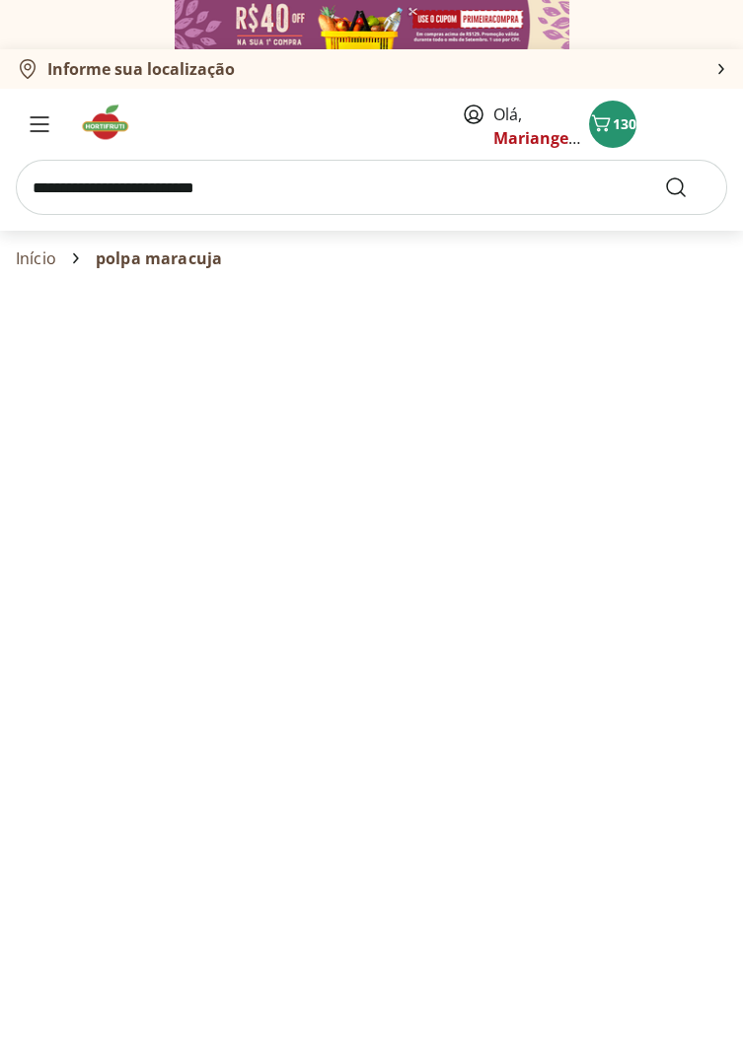
select select "**********"
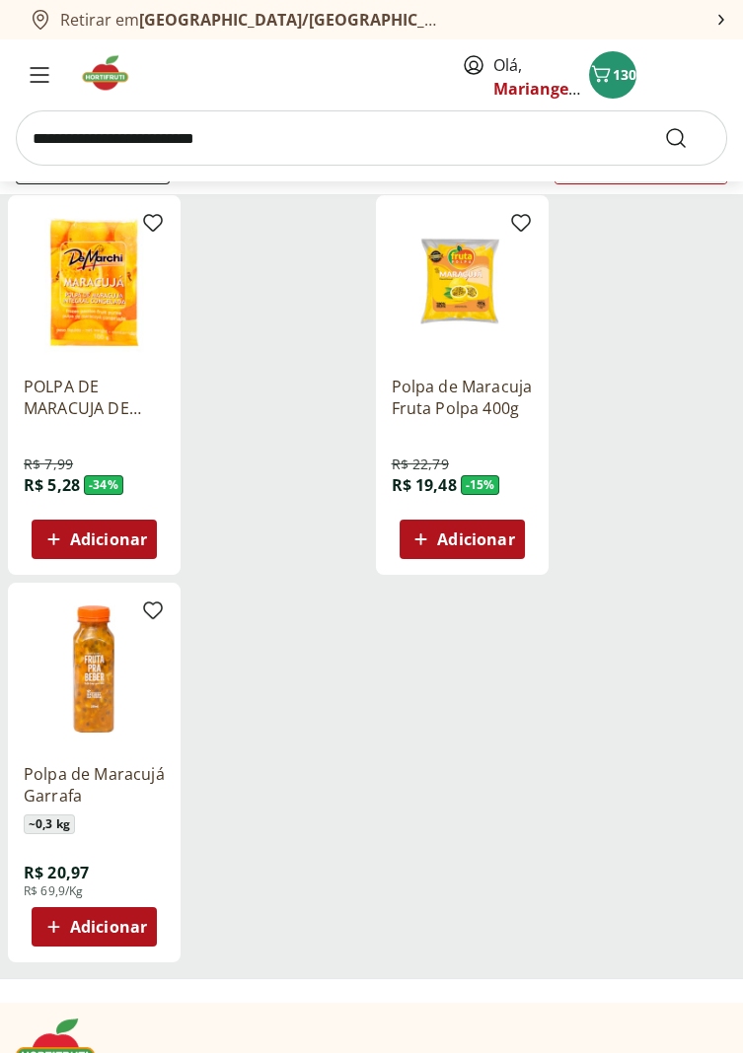
scroll to position [229, 0]
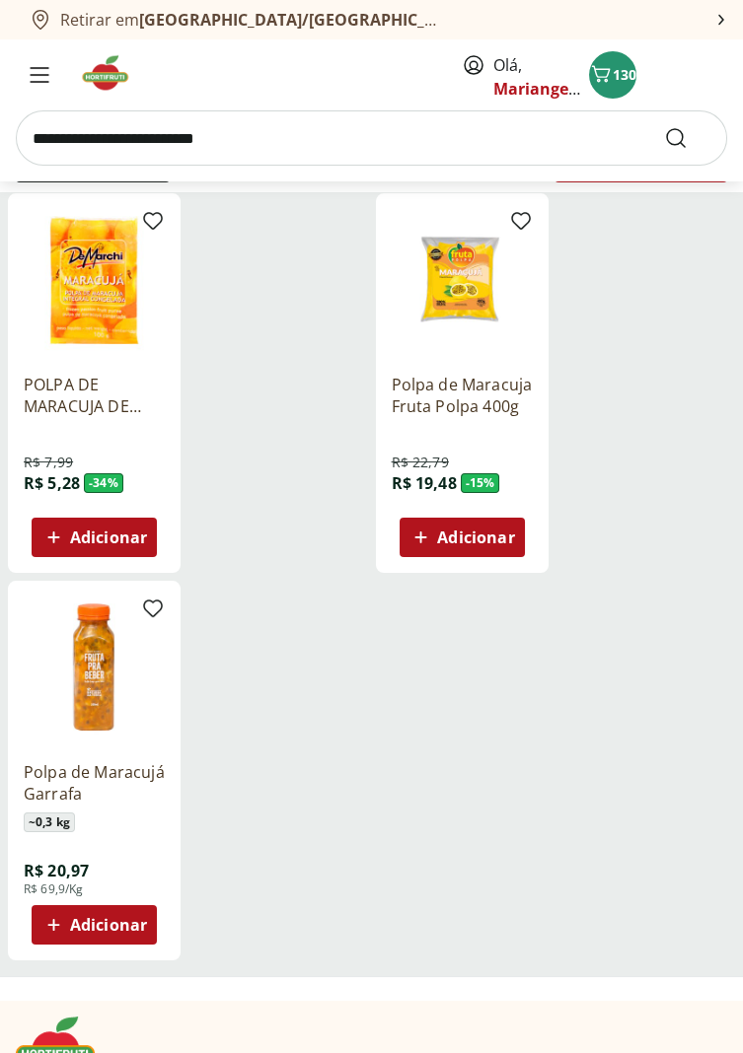
click at [122, 920] on span "Adicionar" at bounding box center [108, 925] width 77 height 16
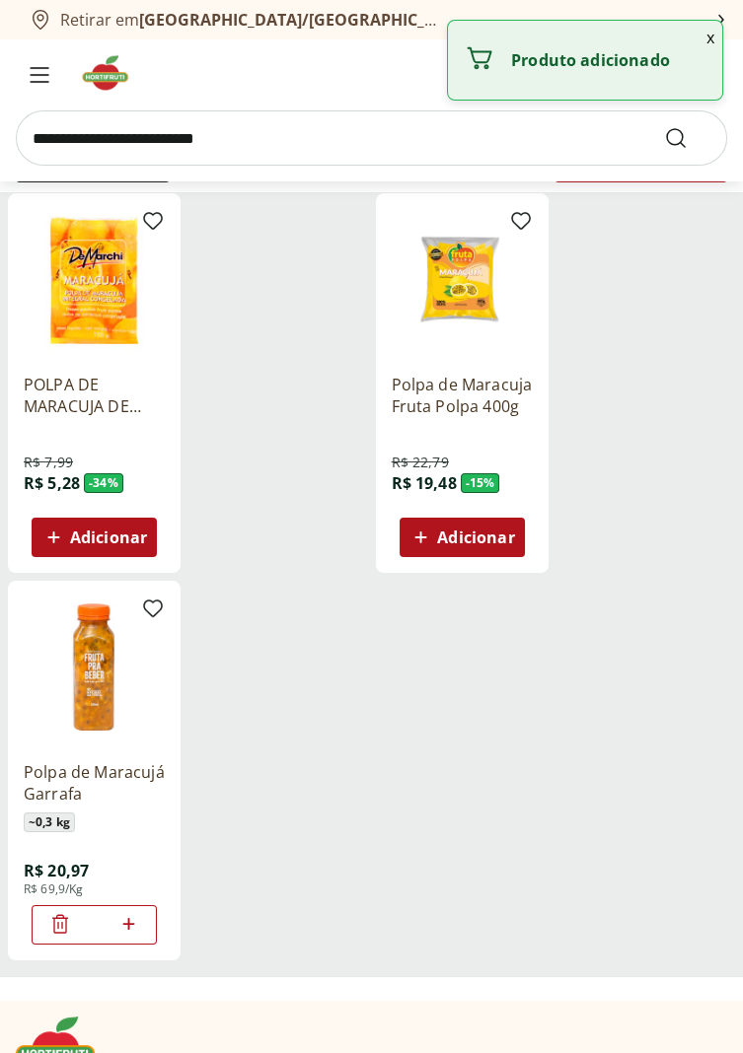
click at [133, 926] on icon at bounding box center [128, 924] width 25 height 24
click at [130, 920] on icon at bounding box center [128, 924] width 25 height 24
click at [130, 921] on icon at bounding box center [128, 924] width 25 height 24
click at [125, 925] on icon at bounding box center [128, 924] width 25 height 24
type input "*"
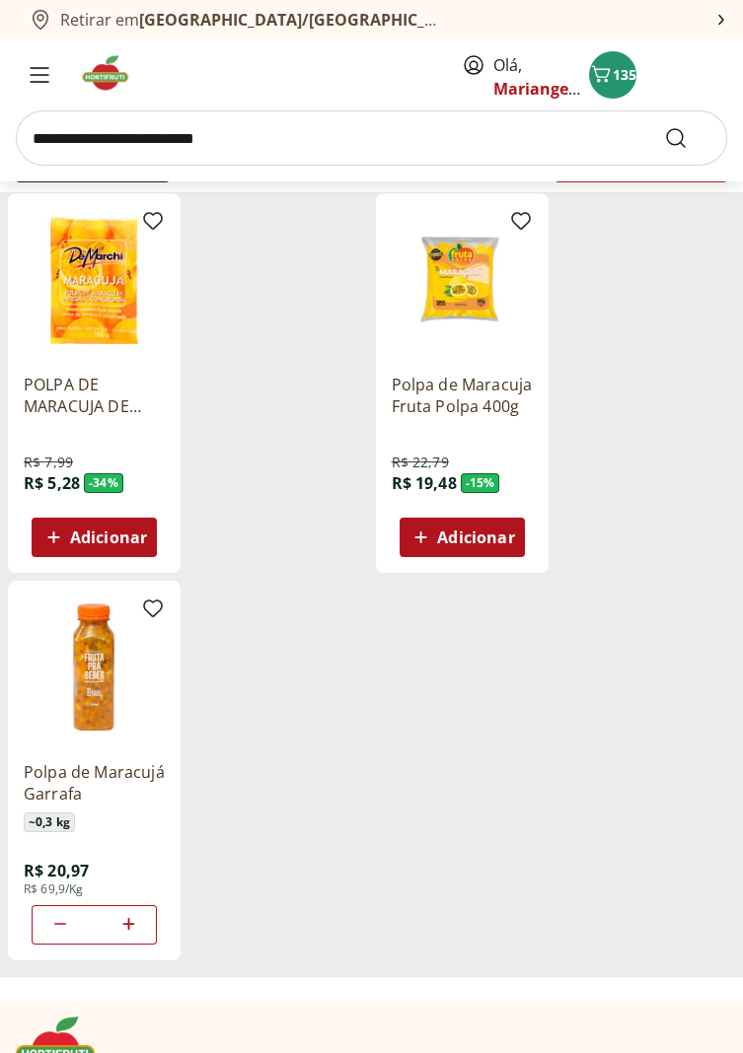
click at [450, 909] on ul "POLPA DE MARACUJA DE MARCHI 100G R$ 7,99 R$ 5,28 - 34 % Adicionar Polpa de Mara…" at bounding box center [371, 584] width 727 height 783
click at [612, 77] on span "135" at bounding box center [624, 74] width 24 height 19
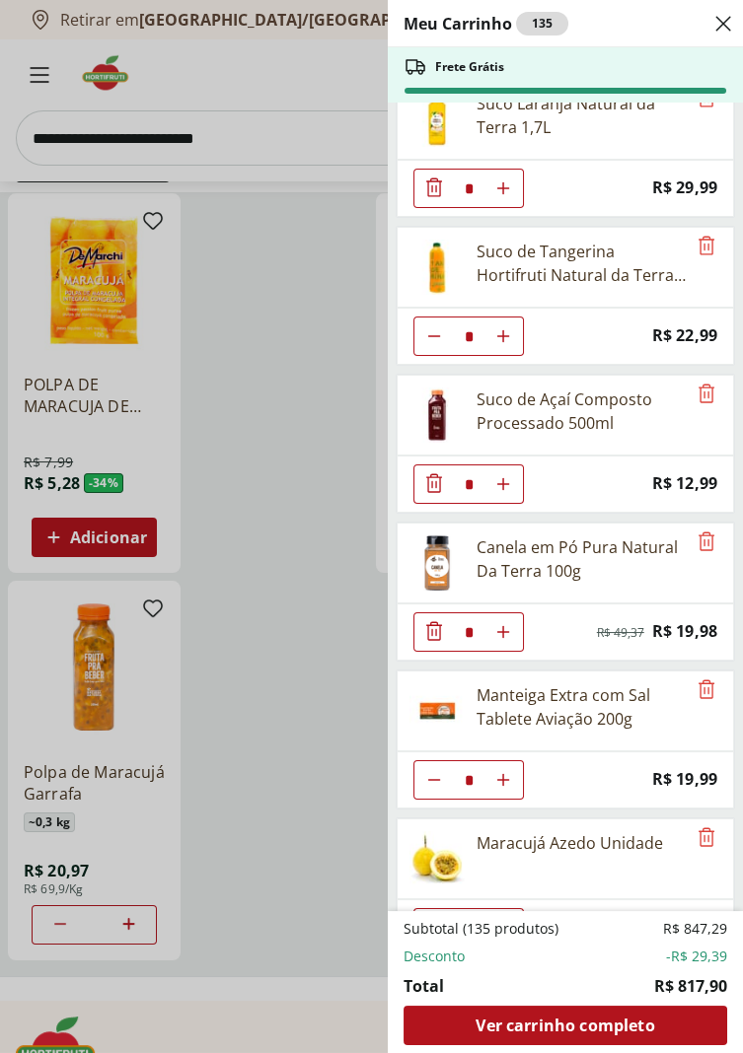
scroll to position [4153, 0]
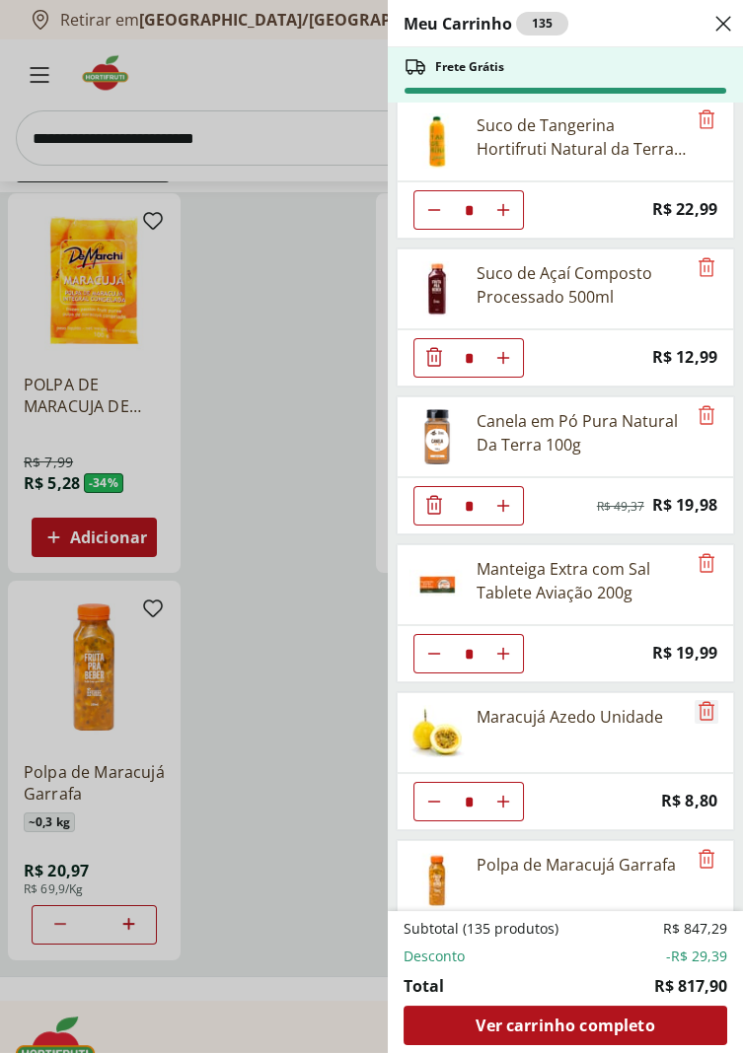
click at [706, 705] on icon "Remove" at bounding box center [706, 711] width 24 height 24
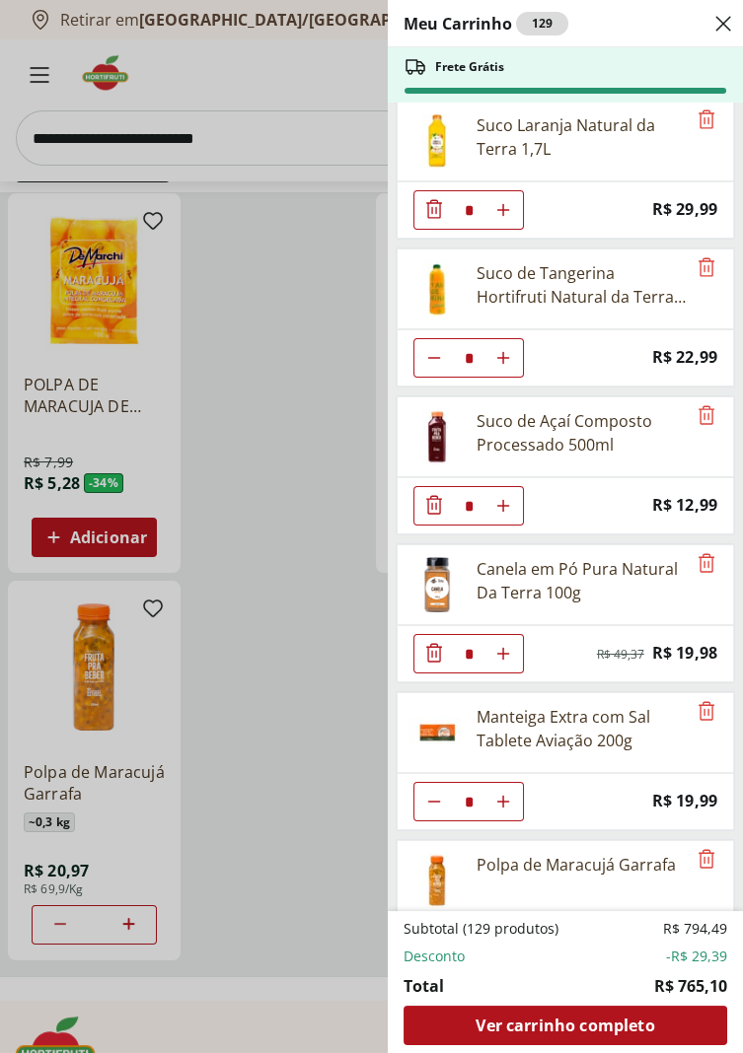
click at [183, 139] on div "Meu Carrinho 129 Frete Grátis Alho Nacional Unidade * Price: R$ 1,80 Laranja Pe…" at bounding box center [371, 526] width 743 height 1053
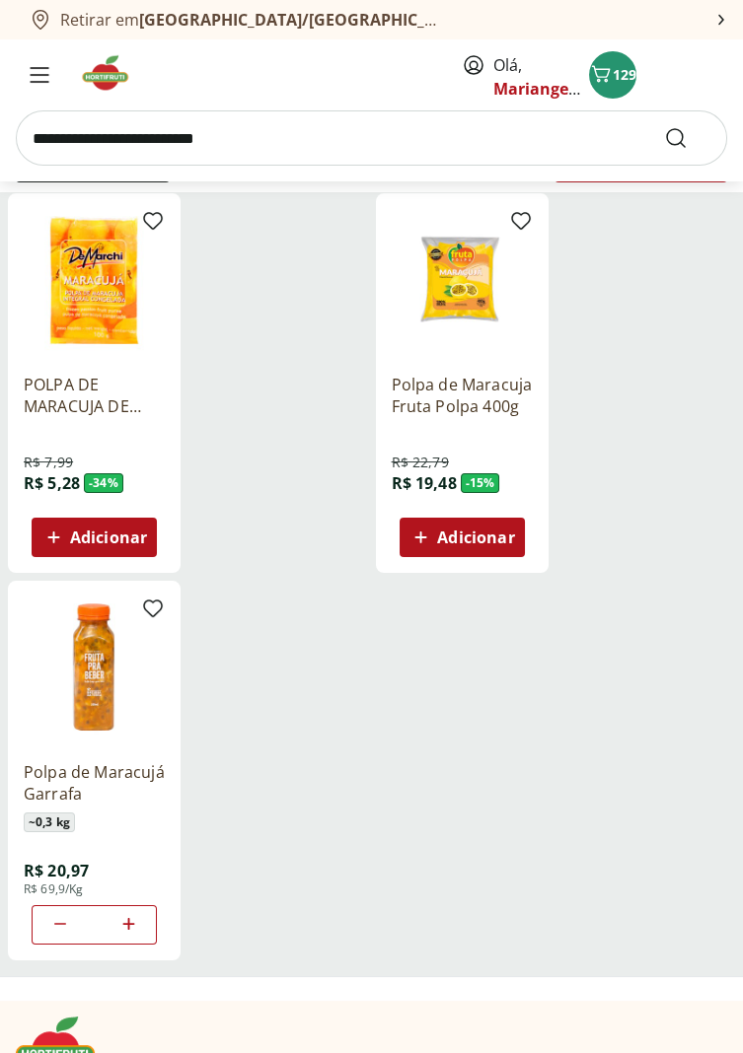
click at [114, 134] on input "search" at bounding box center [371, 137] width 711 height 55
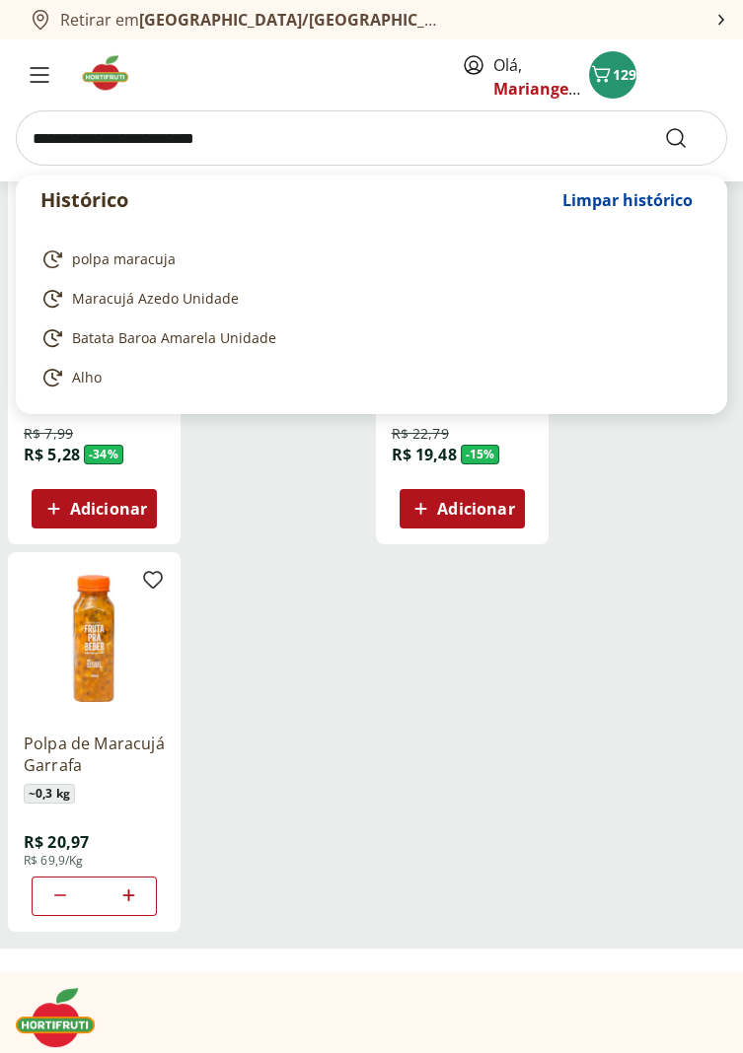
scroll to position [268, 0]
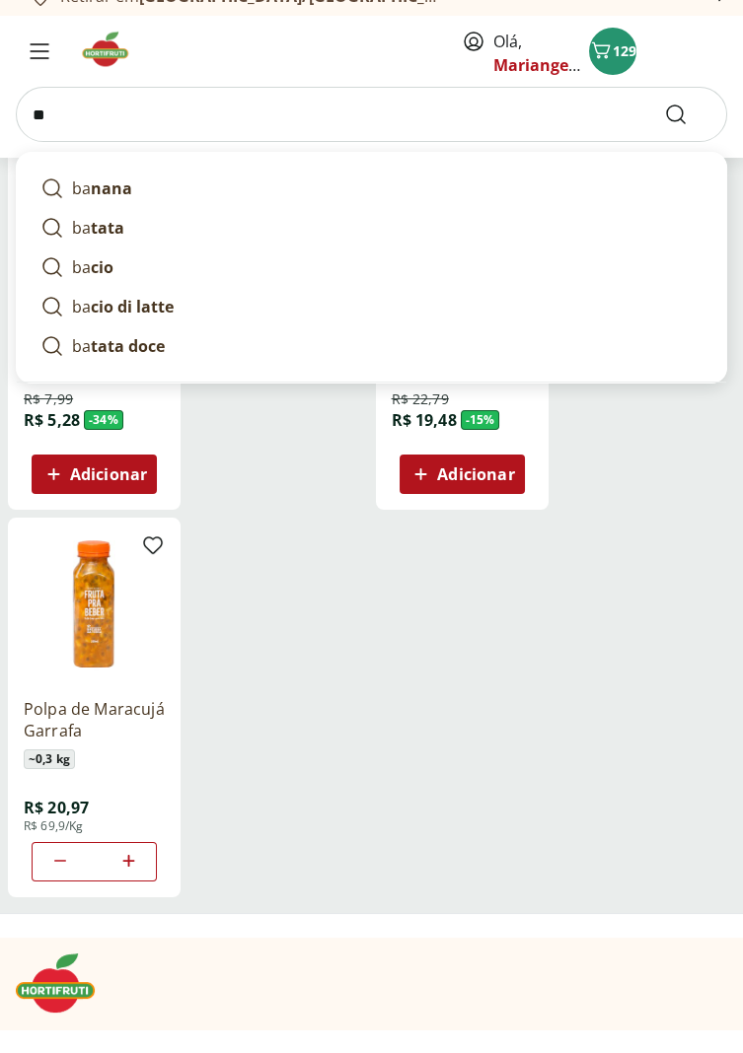
type input "*"
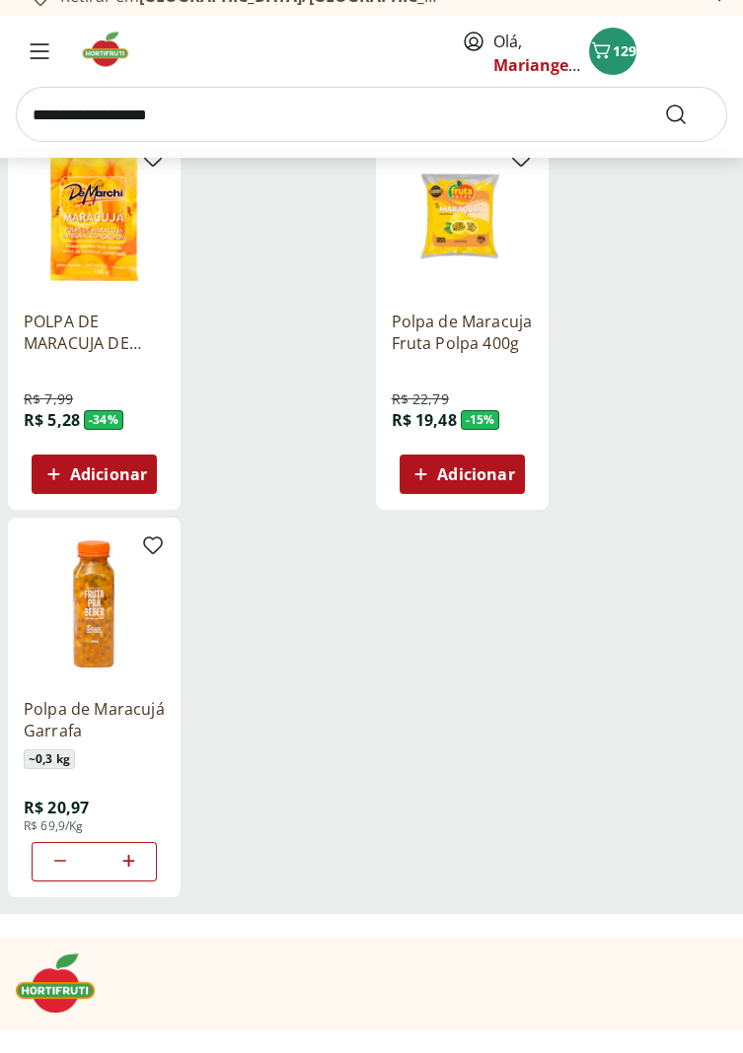
type input "**********"
click at [664, 126] on button "Submit Search" at bounding box center [687, 138] width 47 height 24
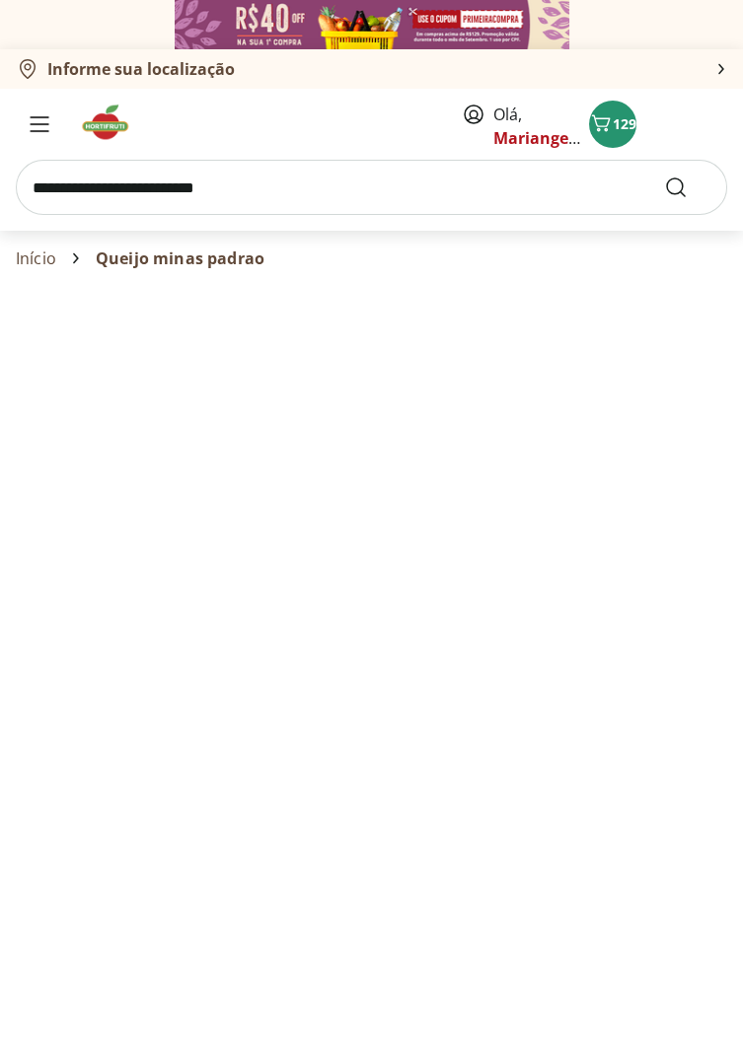
select select "**********"
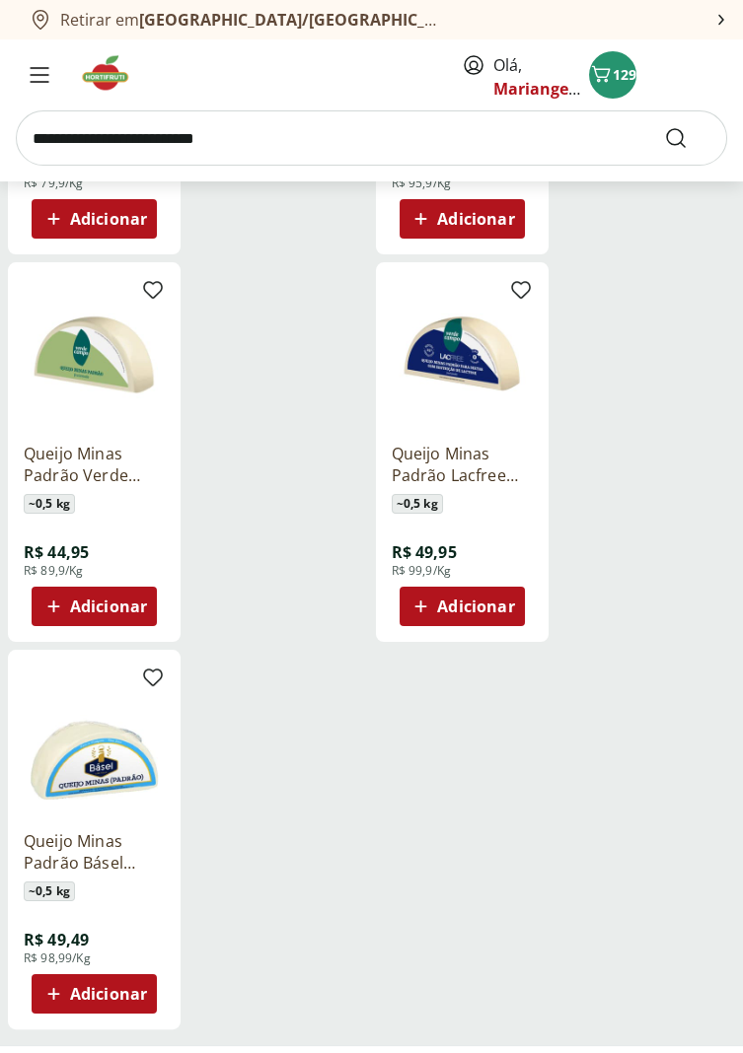
scroll to position [548, 0]
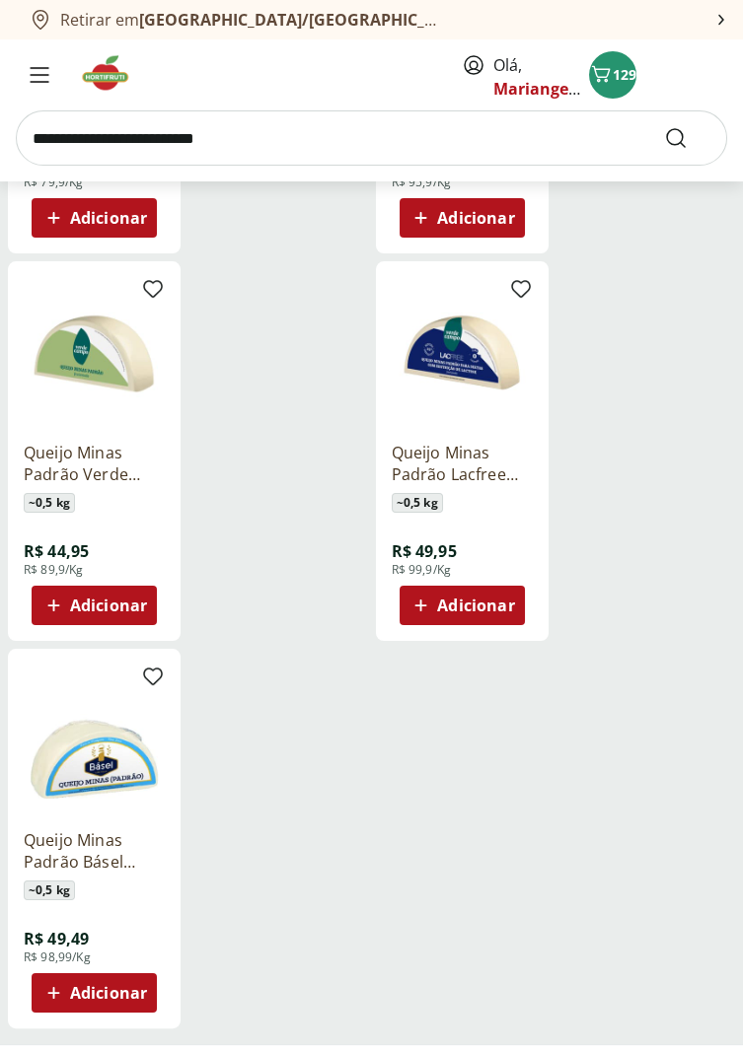
click at [110, 591] on div "Adicionar" at bounding box center [93, 606] width 109 height 36
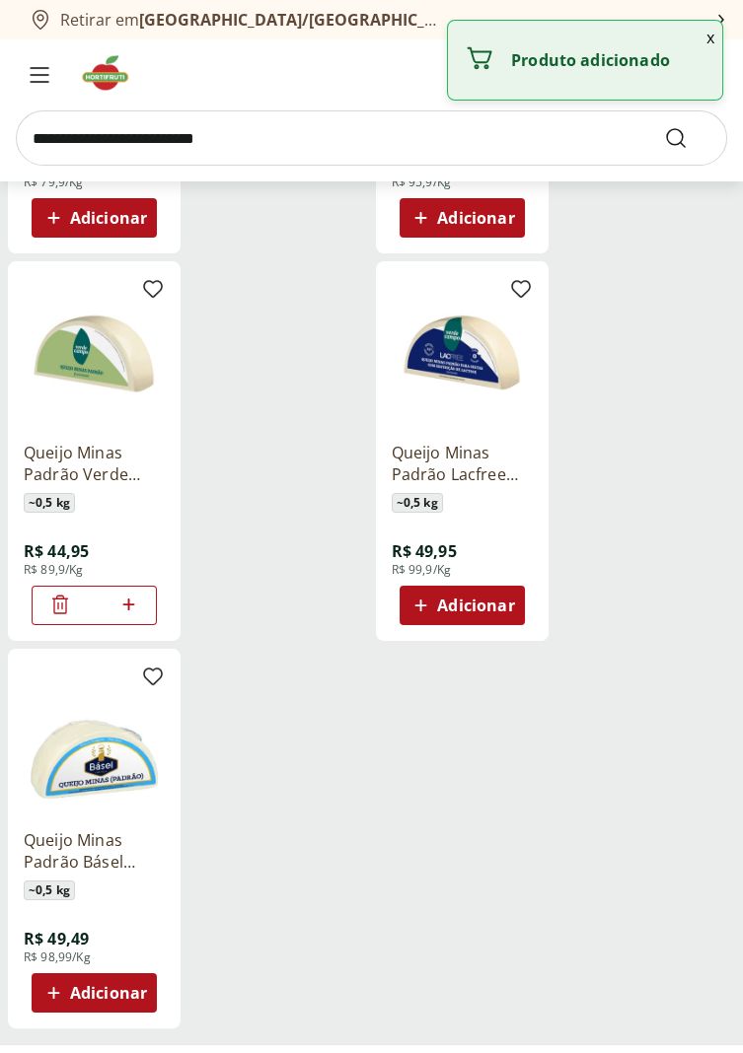
click at [129, 604] on icon at bounding box center [128, 605] width 12 height 12
type input "*"
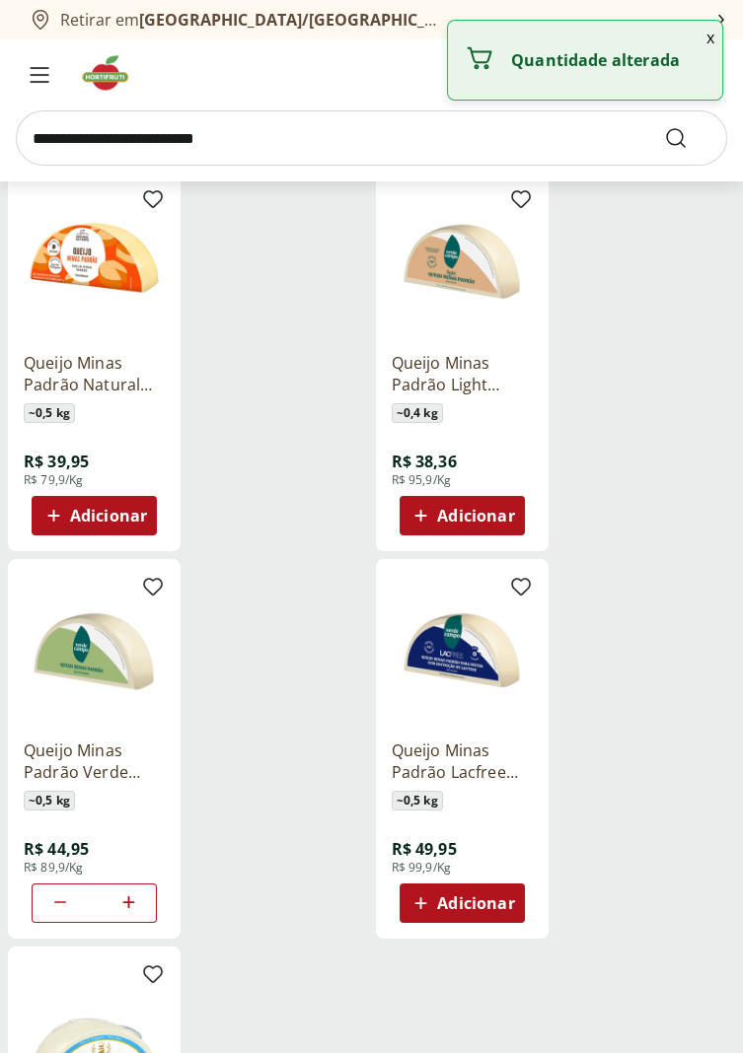
scroll to position [238, 0]
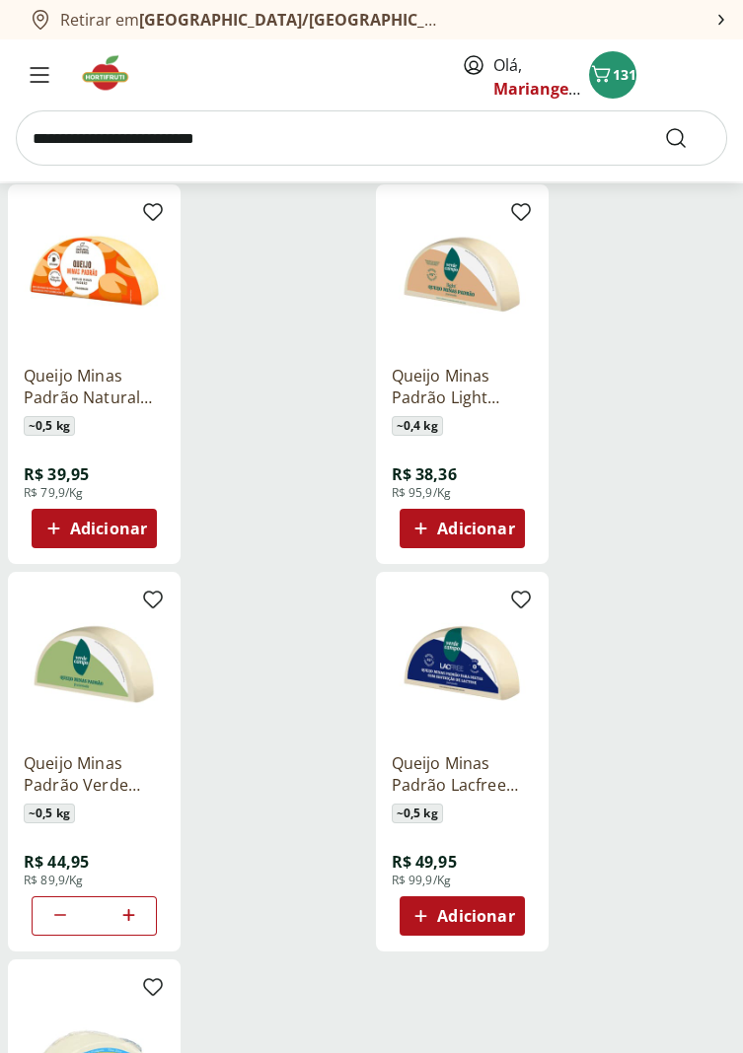
click at [104, 145] on input "search" at bounding box center [371, 137] width 711 height 55
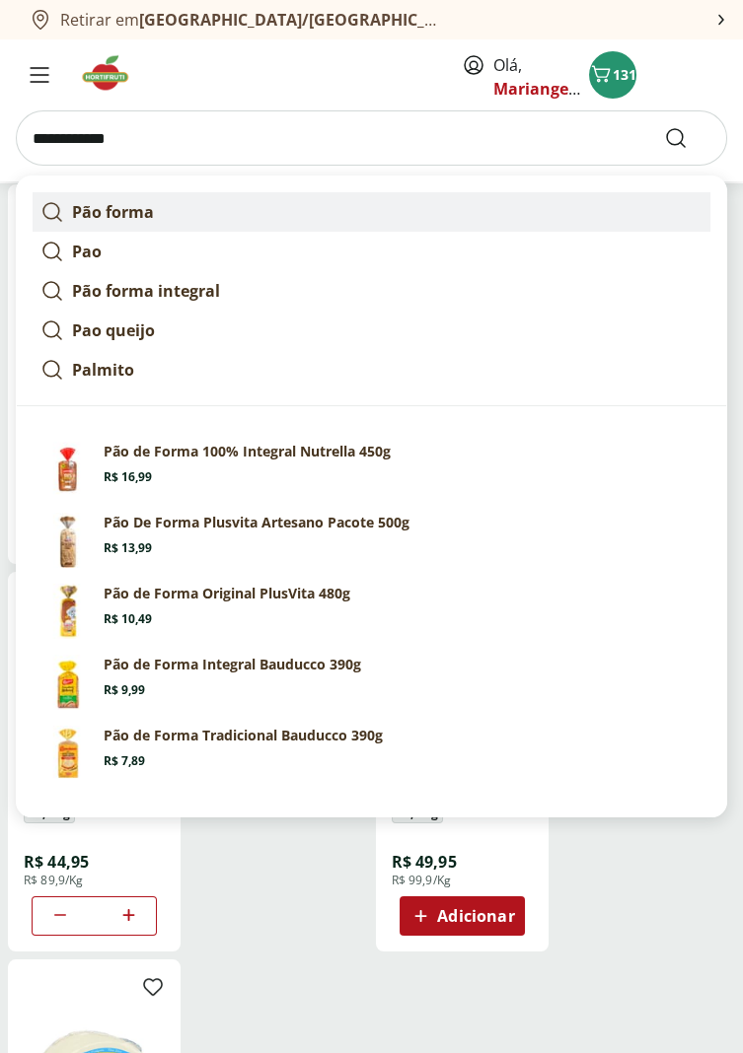
click at [118, 213] on strong "Pão forma" at bounding box center [113, 212] width 82 height 22
type input "*********"
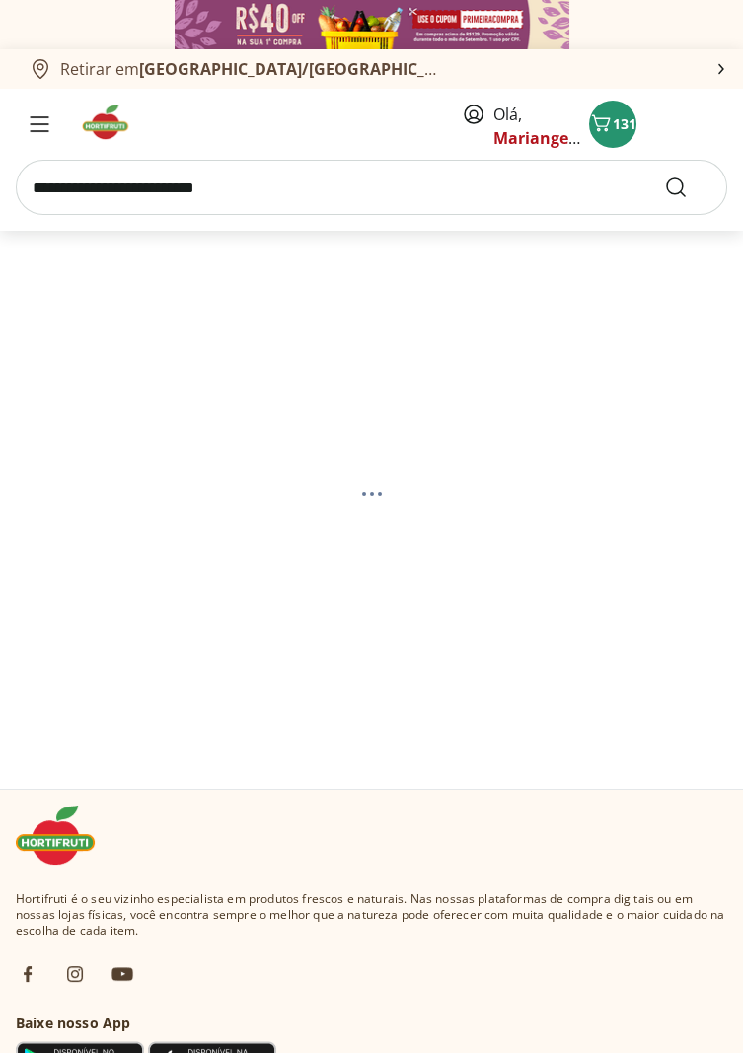
select select "**********"
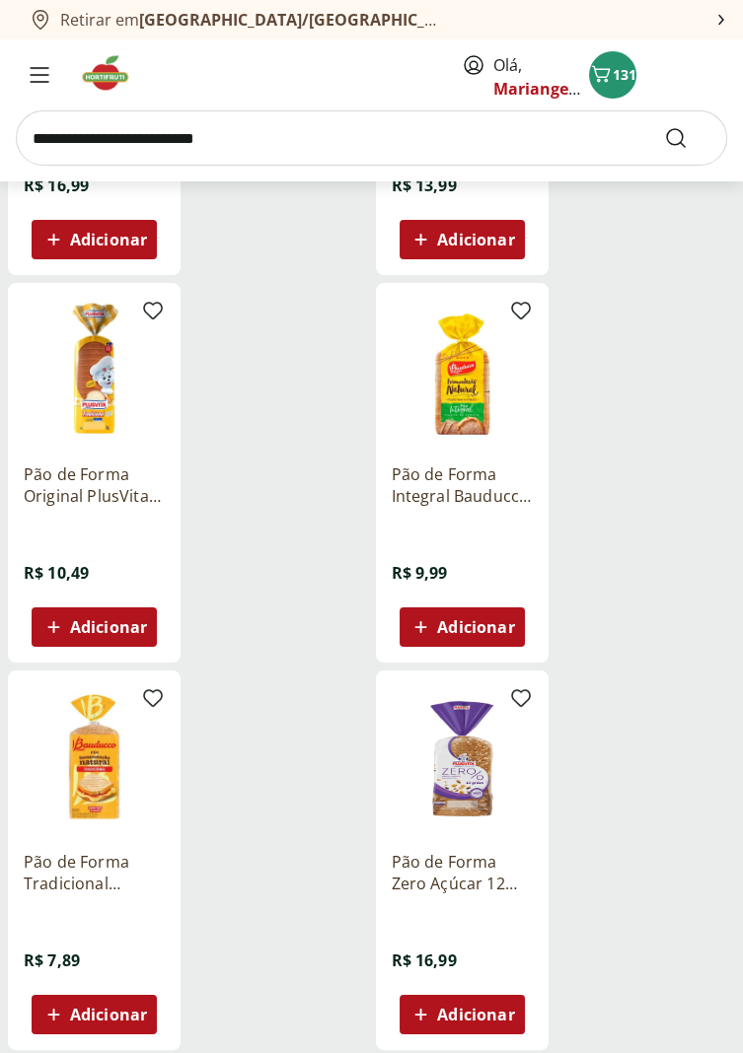
scroll to position [524, 0]
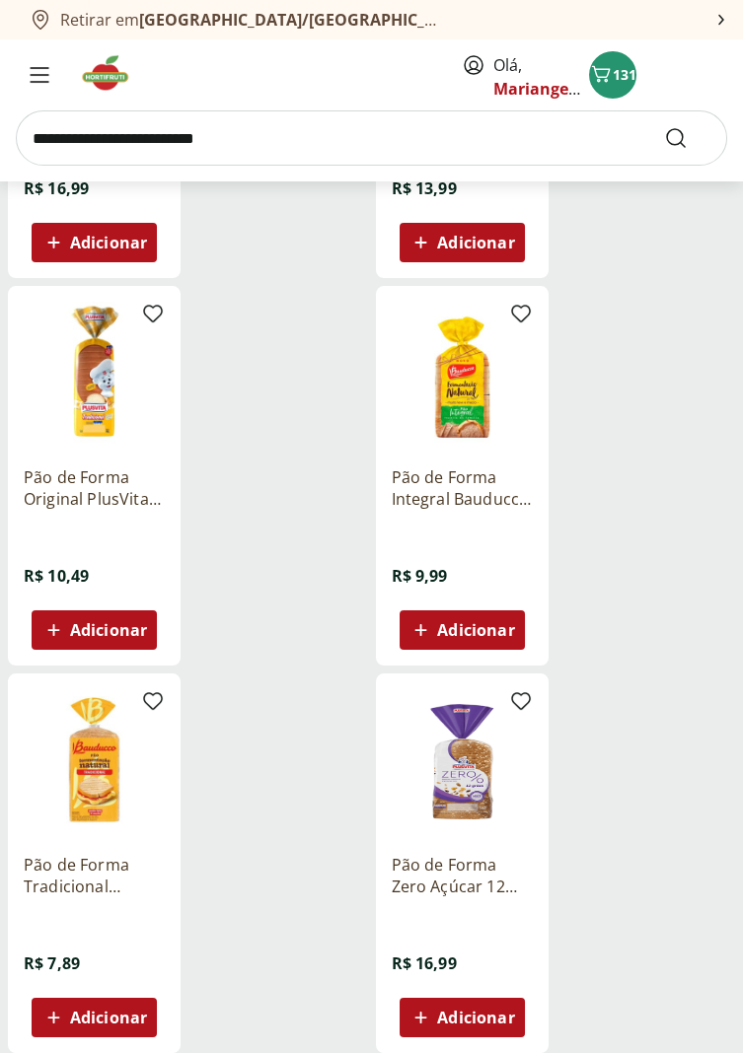
click at [147, 141] on input "search" at bounding box center [371, 137] width 711 height 55
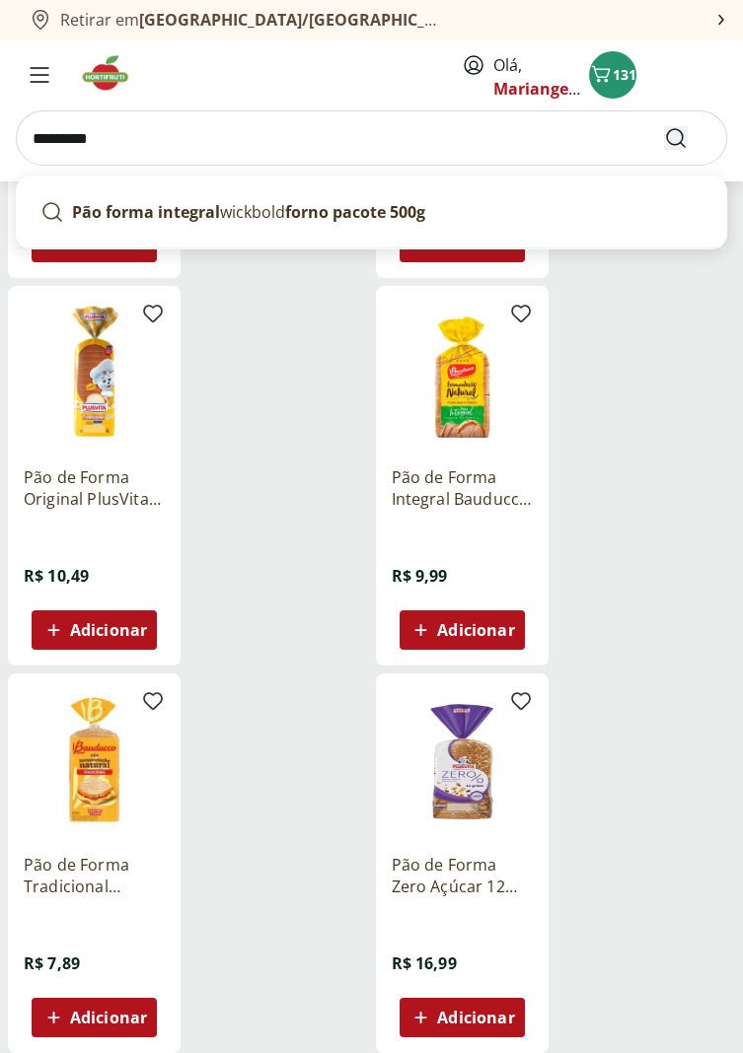
type input "********"
click at [671, 148] on icon "Submit Search" at bounding box center [676, 138] width 24 height 24
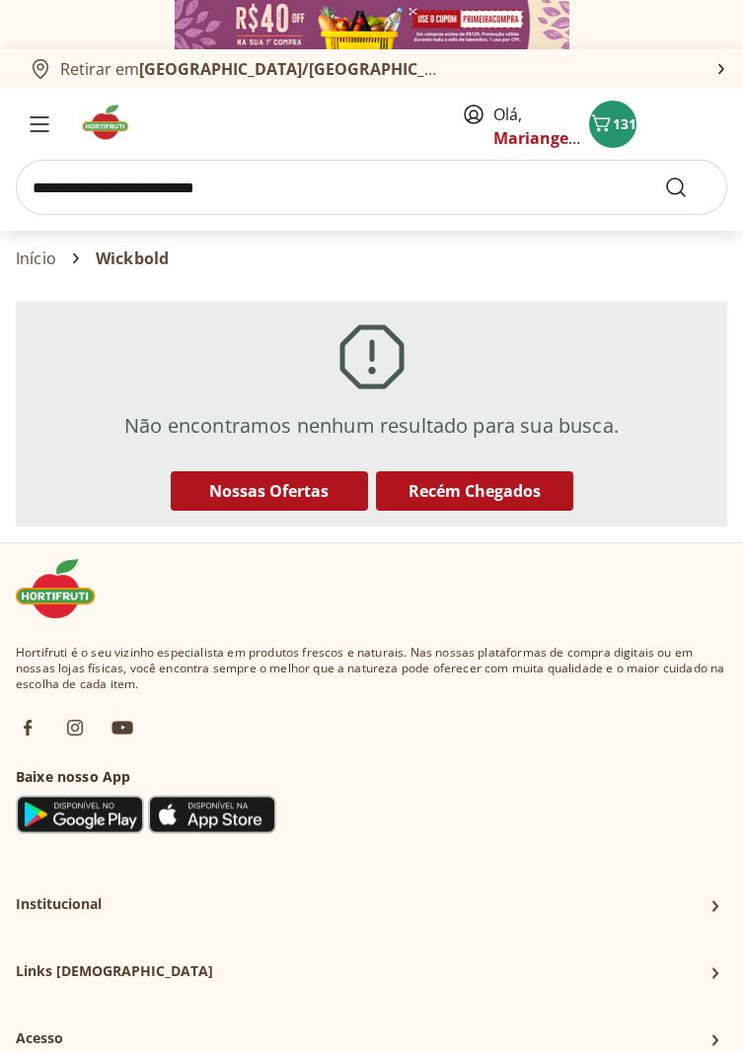
click at [128, 192] on input "search" at bounding box center [371, 187] width 711 height 55
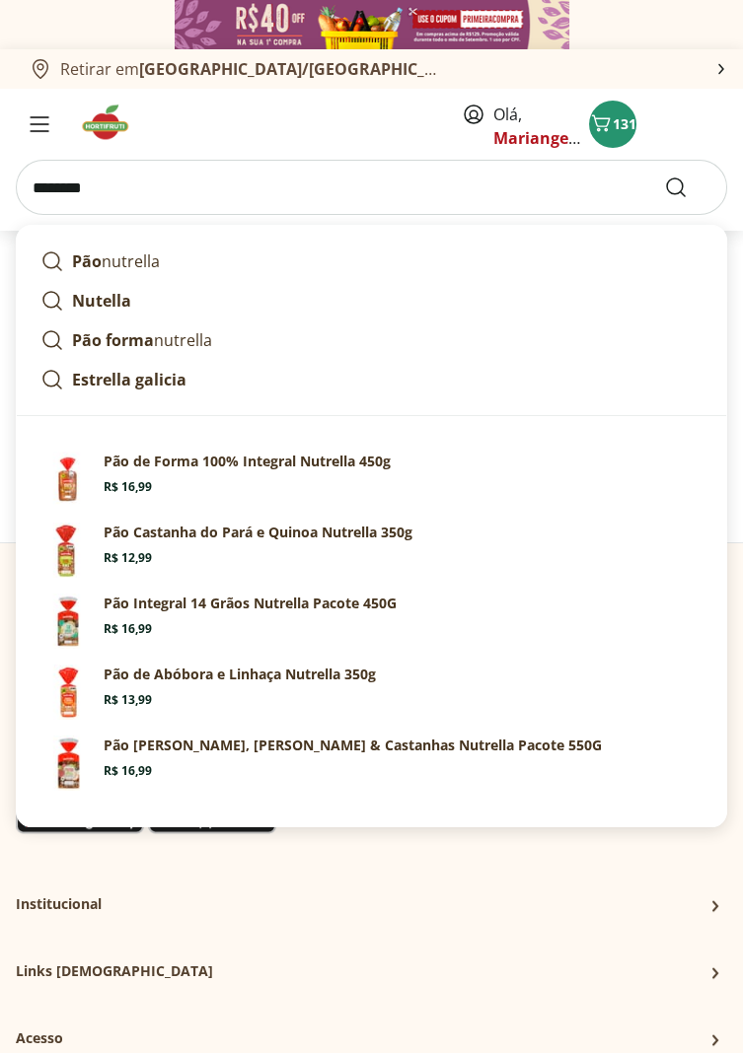
click at [676, 212] on input "********" at bounding box center [371, 187] width 711 height 55
type input "********"
click at [682, 193] on use "Submit Search" at bounding box center [676, 188] width 24 height 24
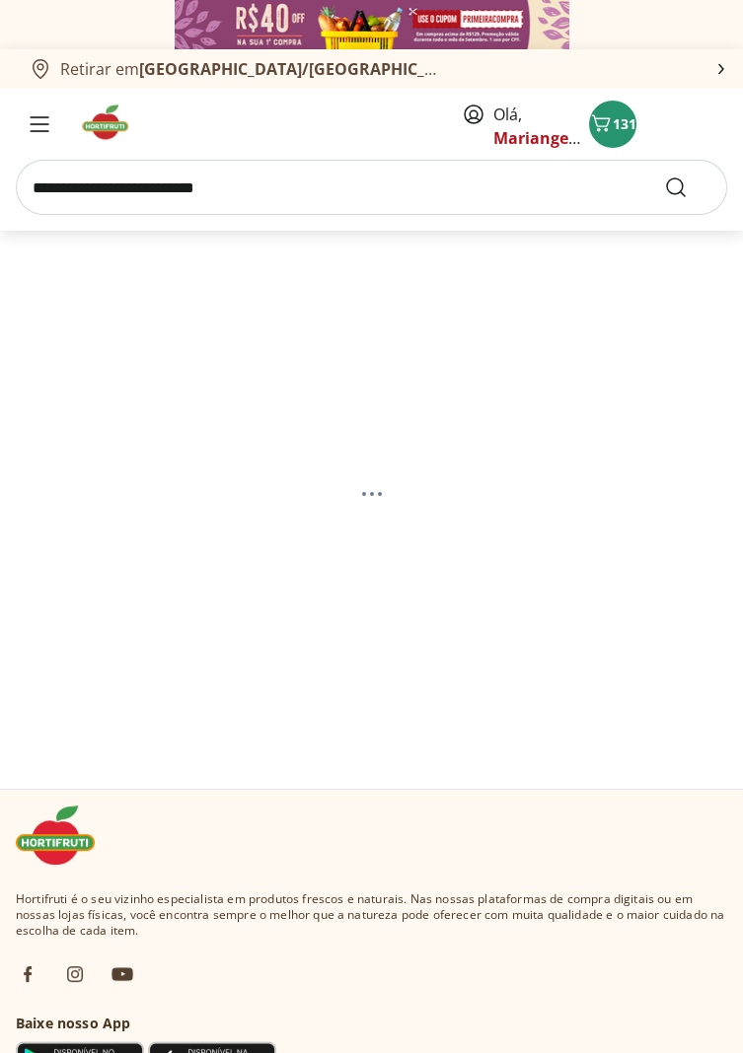
select select "**********"
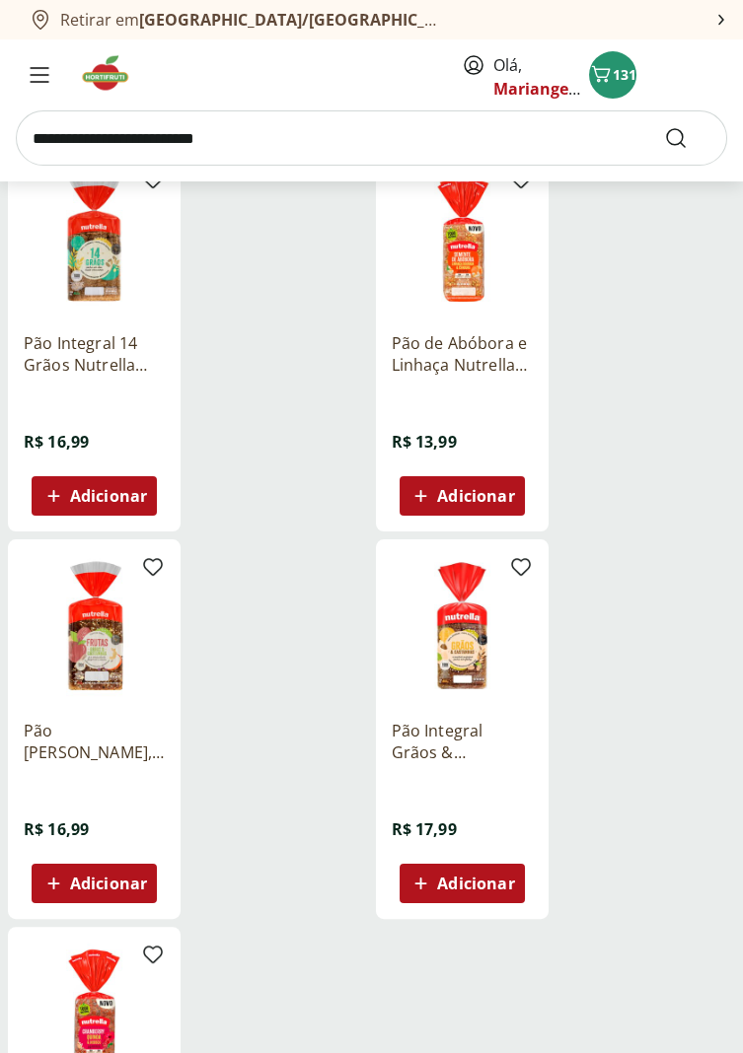
scroll to position [660, 0]
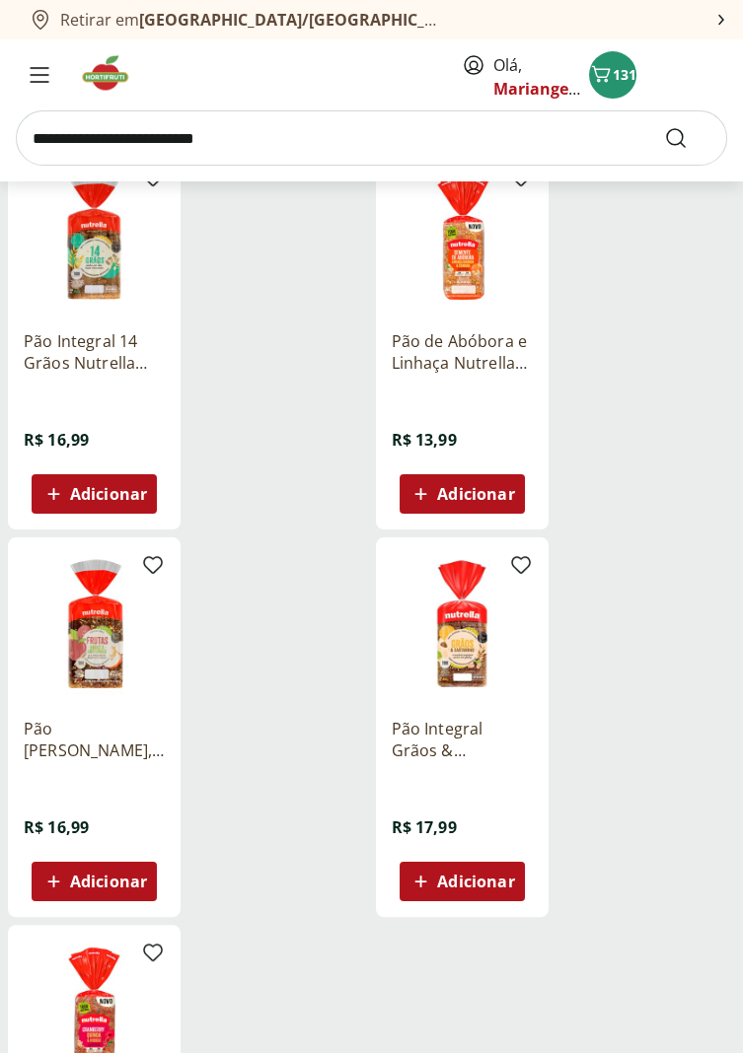
click at [110, 662] on img at bounding box center [94, 623] width 141 height 141
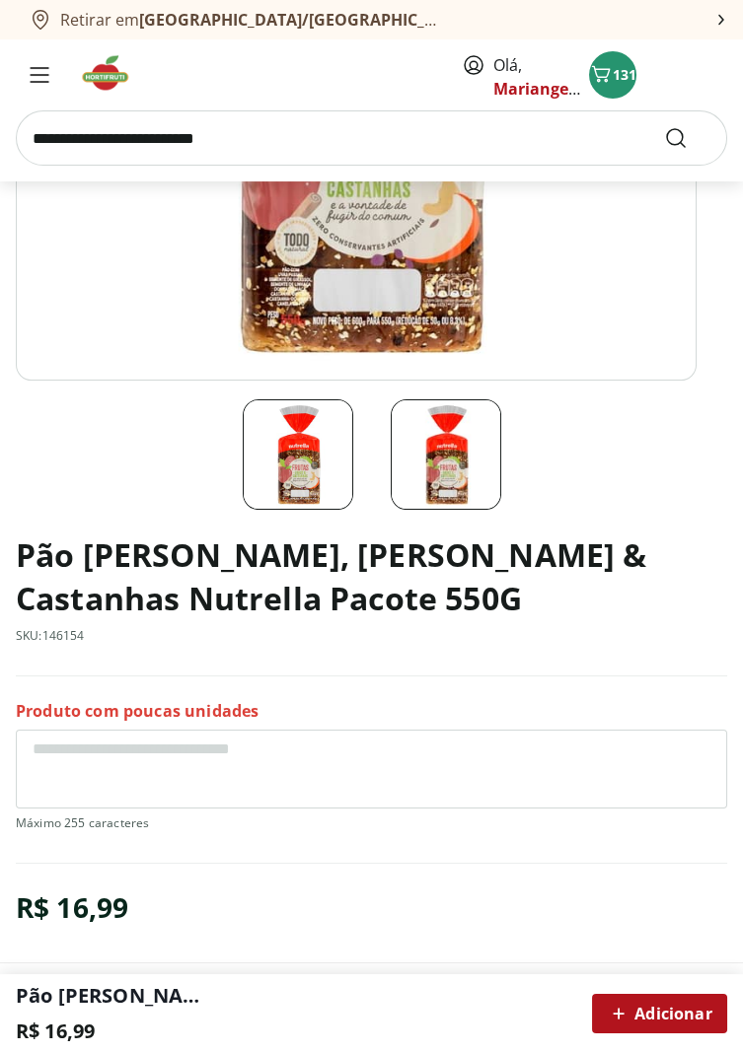
scroll to position [544, 0]
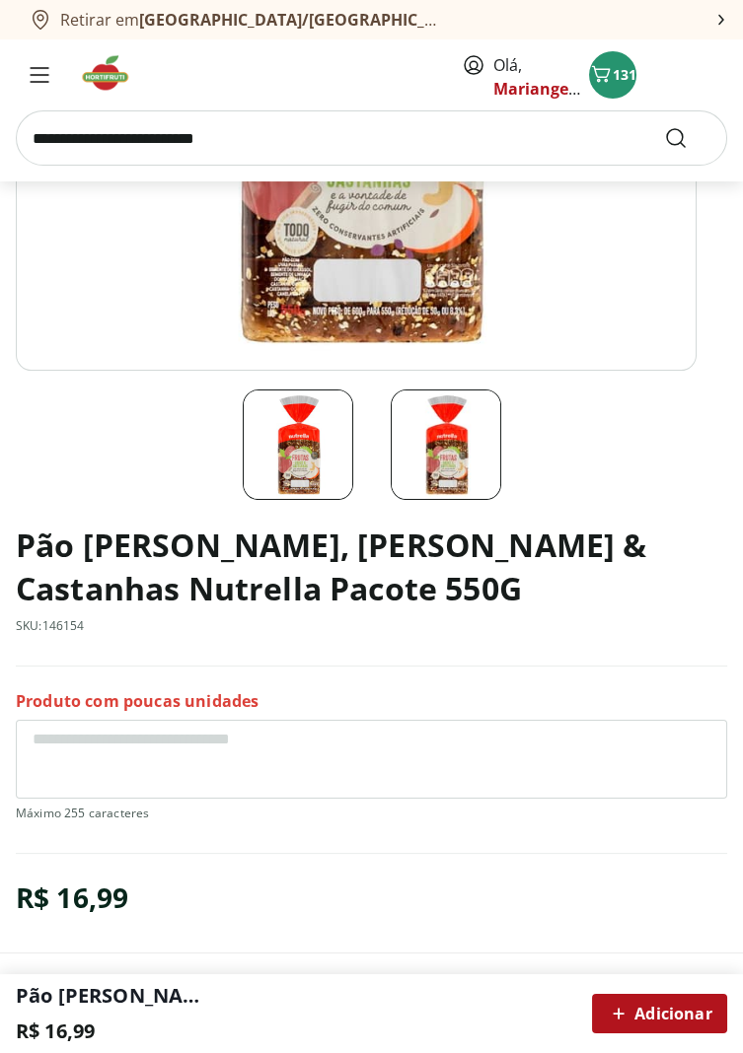
click at [654, 1026] on span "Adicionar" at bounding box center [659, 1014] width 105 height 24
click at [614, 79] on span "132" at bounding box center [624, 74] width 24 height 19
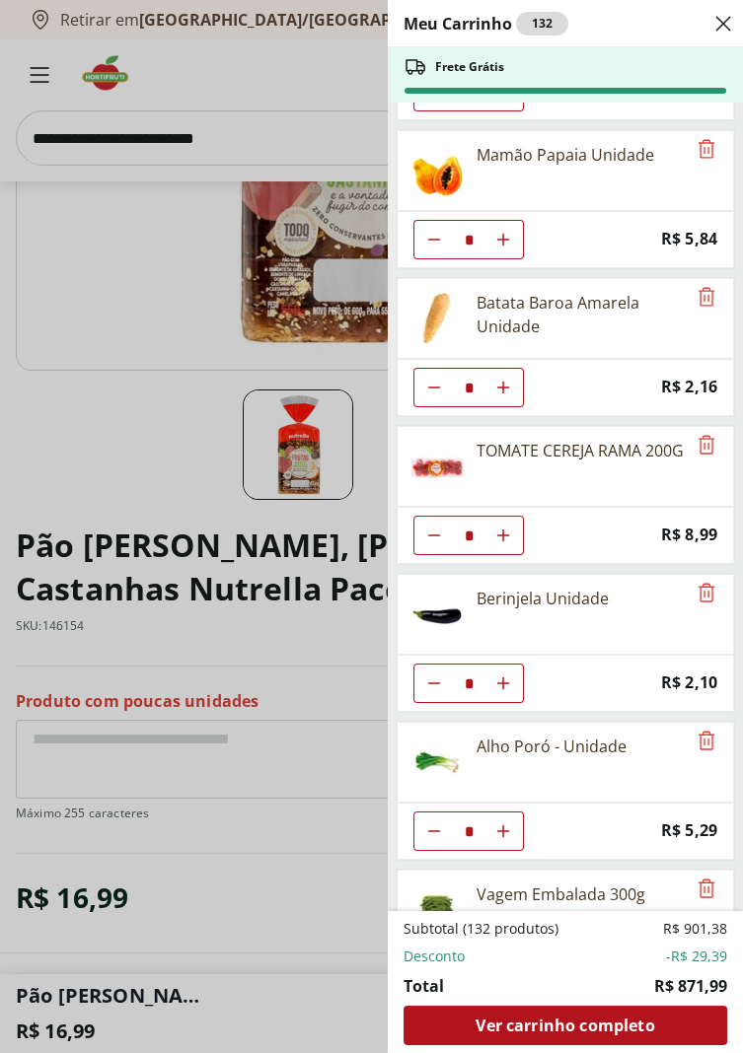
scroll to position [280, 0]
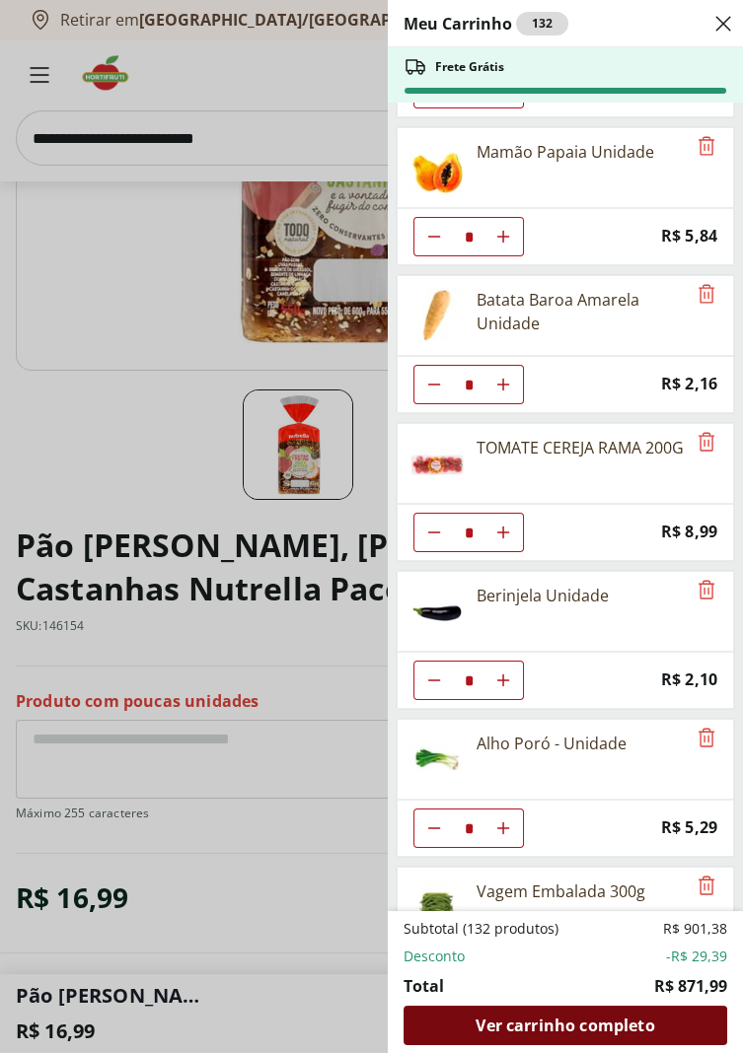
click at [621, 1034] on span "Ver carrinho completo" at bounding box center [564, 1026] width 179 height 16
